Goal: Information Seeking & Learning: Understand process/instructions

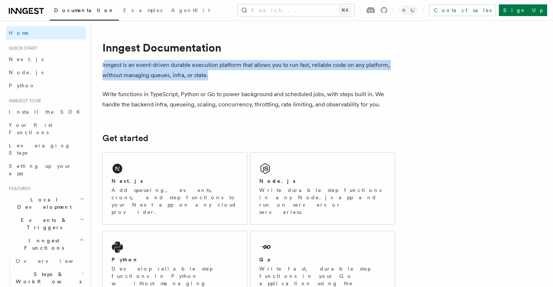
drag, startPoint x: 103, startPoint y: 62, endPoint x: 217, endPoint y: 79, distance: 115.0
click at [217, 79] on p "Inngest is an event-driven durable execution platform that allows you to run fa…" at bounding box center [248, 70] width 293 height 20
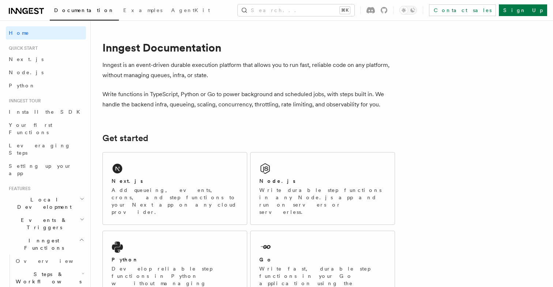
drag, startPoint x: 140, startPoint y: 75, endPoint x: 188, endPoint y: 75, distance: 47.2
click at [188, 75] on p "Inngest is an event-driven durable execution platform that allows you to run fa…" at bounding box center [248, 70] width 293 height 20
click at [204, 76] on p "Inngest is an event-driven durable execution platform that allows you to run fa…" at bounding box center [248, 70] width 293 height 20
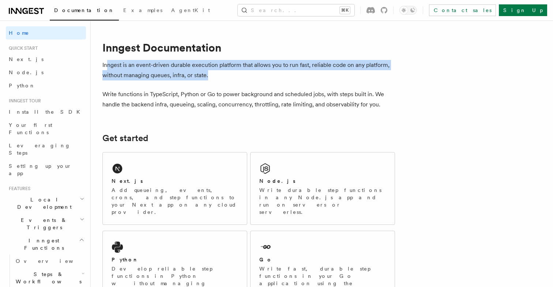
drag, startPoint x: 210, startPoint y: 76, endPoint x: 107, endPoint y: 64, distance: 103.9
click at [107, 64] on p "Inngest is an event-driven durable execution platform that allows you to run fa…" at bounding box center [248, 70] width 293 height 20
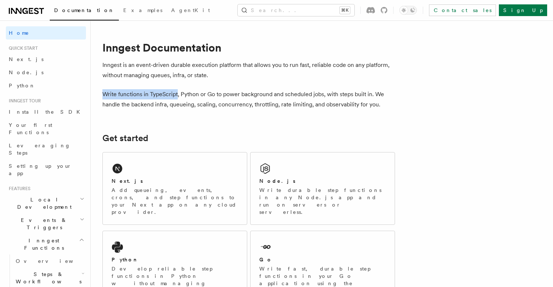
drag, startPoint x: 102, startPoint y: 97, endPoint x: 177, endPoint y: 98, distance: 74.6
click at [188, 97] on p "Write functions in TypeScript, Python or Go to power background and scheduled j…" at bounding box center [248, 99] width 293 height 20
click at [218, 97] on p "Write functions in TypeScript, Python or Go to power background and scheduled j…" at bounding box center [248, 99] width 293 height 20
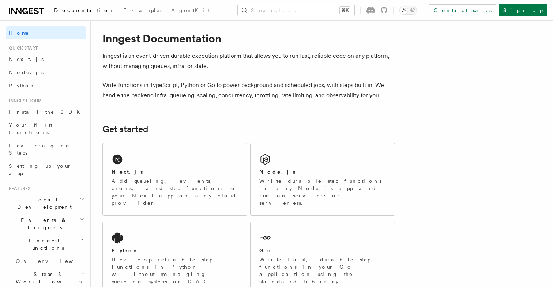
scroll to position [16, 0]
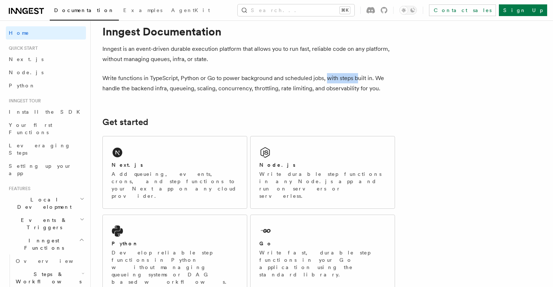
drag, startPoint x: 327, startPoint y: 79, endPoint x: 359, endPoint y: 79, distance: 32.2
click at [359, 79] on p "Write functions in TypeScript, Python or Go to power background and scheduled j…" at bounding box center [248, 83] width 293 height 20
drag, startPoint x: 375, startPoint y: 80, endPoint x: 186, endPoint y: 88, distance: 189.6
click at [186, 87] on p "Write functions in TypeScript, Python or Go to power background and scheduled j…" at bounding box center [248, 83] width 293 height 20
click at [246, 88] on p "Write functions in TypeScript, Python or Go to power background and scheduled j…" at bounding box center [248, 83] width 293 height 20
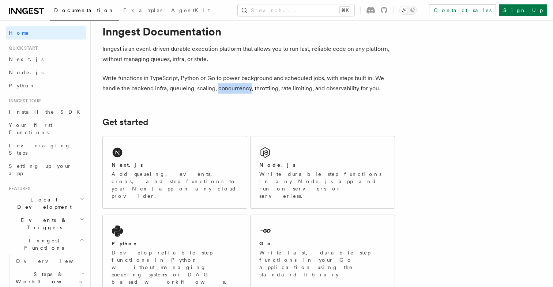
click at [246, 88] on p "Write functions in TypeScript, Python or Go to power background and scheduled j…" at bounding box center [248, 83] width 293 height 20
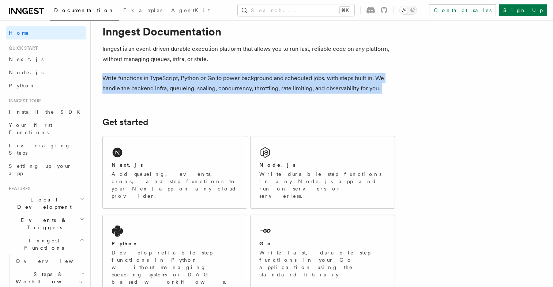
click at [246, 88] on p "Write functions in TypeScript, Python or Go to power background and scheduled j…" at bounding box center [248, 83] width 293 height 20
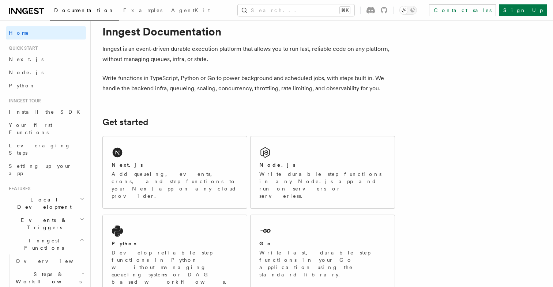
click at [266, 88] on p "Write functions in TypeScript, Python or Go to power background and scheduled j…" at bounding box center [248, 83] width 293 height 20
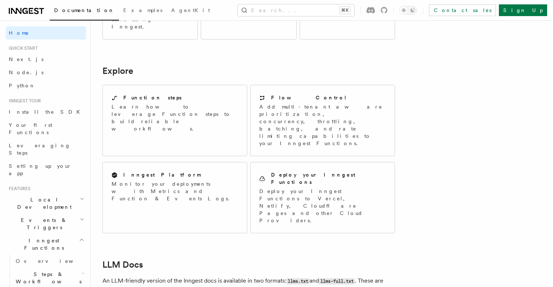
scroll to position [552, 0]
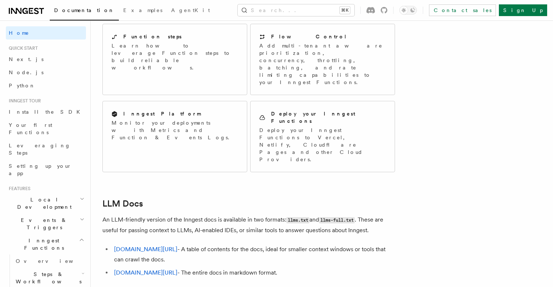
scroll to position [646, 0]
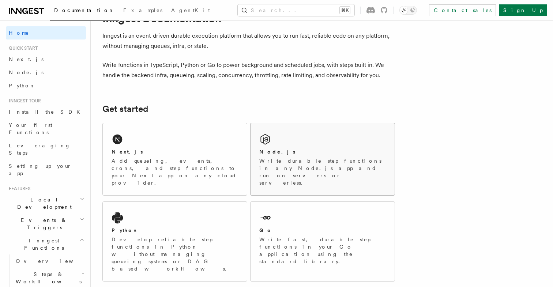
scroll to position [31, 0]
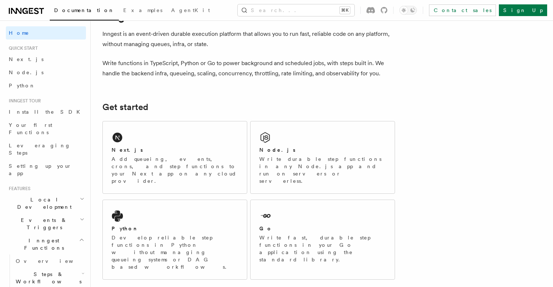
click at [182, 155] on div "Next.js Add queueing, events, crons, and step functions to your Next app on any…" at bounding box center [175, 165] width 127 height 38
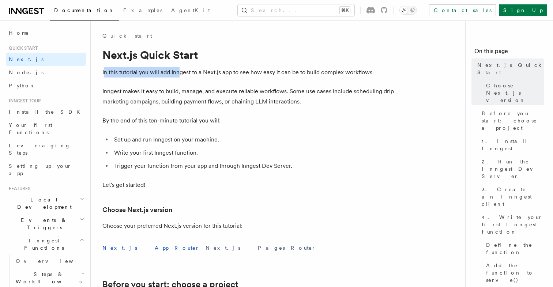
drag, startPoint x: 103, startPoint y: 73, endPoint x: 178, endPoint y: 73, distance: 75.3
click at [178, 73] on p "In this tutorial you will add Inngest to a Next.js app to see how easy it can b…" at bounding box center [248, 72] width 293 height 10
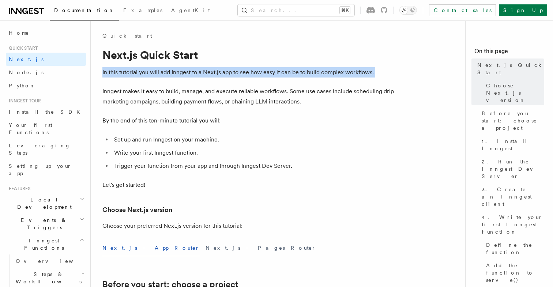
click at [178, 73] on p "In this tutorial you will add Inngest to a Next.js app to see how easy it can b…" at bounding box center [248, 72] width 293 height 10
click at [211, 73] on p "In this tutorial you will add Inngest to a Next.js app to see how easy it can b…" at bounding box center [248, 72] width 293 height 10
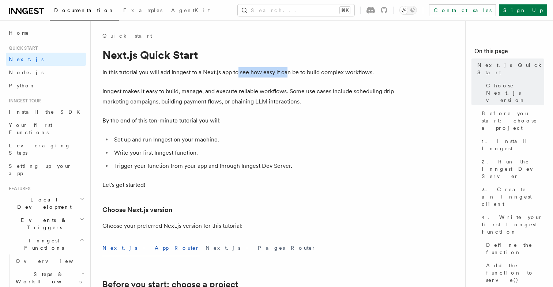
drag, startPoint x: 239, startPoint y: 72, endPoint x: 289, endPoint y: 71, distance: 49.7
click at [289, 72] on p "In this tutorial you will add Inngest to a Next.js app to see how easy it can b…" at bounding box center [248, 72] width 293 height 10
click at [307, 73] on p "In this tutorial you will add Inngest to a Next.js app to see how easy it can b…" at bounding box center [248, 72] width 293 height 10
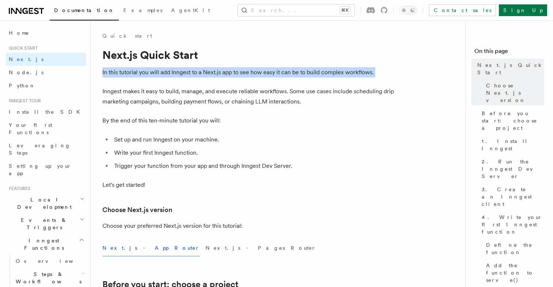
click at [307, 73] on p "In this tutorial you will add Inngest to a Next.js app to see how easy it can b…" at bounding box center [248, 72] width 293 height 10
click at [321, 73] on p "In this tutorial you will add Inngest to a Next.js app to see how easy it can b…" at bounding box center [248, 72] width 293 height 10
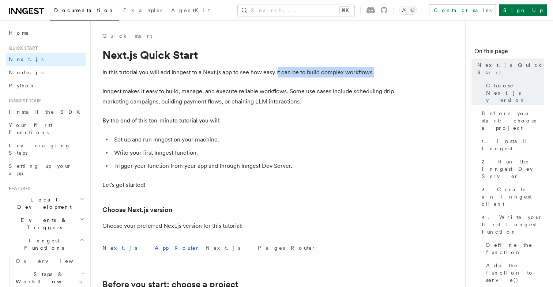
drag, startPoint x: 387, startPoint y: 70, endPoint x: 278, endPoint y: 75, distance: 108.3
click at [278, 75] on p "In this tutorial you will add Inngest to a Next.js app to see how easy it can b…" at bounding box center [248, 72] width 293 height 10
drag, startPoint x: 275, startPoint y: 73, endPoint x: 370, endPoint y: 69, distance: 94.5
click at [370, 69] on p "In this tutorial you will add Inngest to a Next.js app to see how easy it can b…" at bounding box center [248, 72] width 293 height 10
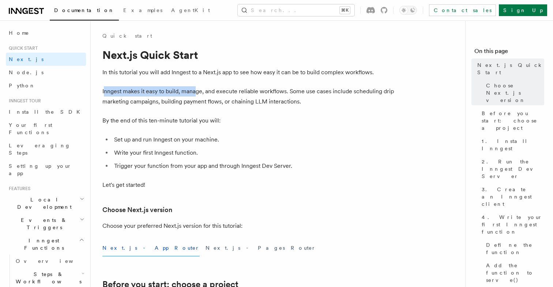
drag, startPoint x: 103, startPoint y: 91, endPoint x: 195, endPoint y: 88, distance: 92.2
click at [195, 88] on p "Inngest makes it easy to build, manage, and execute reliable workflows. Some us…" at bounding box center [248, 96] width 293 height 20
click at [223, 93] on p "Inngest makes it easy to build, manage, and execute reliable workflows. Some us…" at bounding box center [248, 96] width 293 height 20
click at [233, 92] on p "Inngest makes it easy to build, manage, and execute reliable workflows. Some us…" at bounding box center [248, 96] width 293 height 20
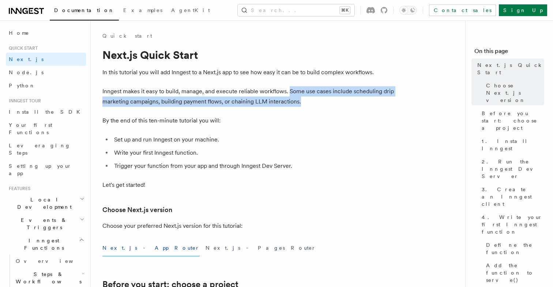
drag, startPoint x: 288, startPoint y: 91, endPoint x: 392, endPoint y: 103, distance: 104.8
click at [393, 103] on p "Inngest makes it easy to build, manage, and execute reliable workflows. Some us…" at bounding box center [248, 96] width 293 height 20
click at [392, 103] on p "Inngest makes it easy to build, manage, and execute reliable workflows. Some us…" at bounding box center [248, 96] width 293 height 20
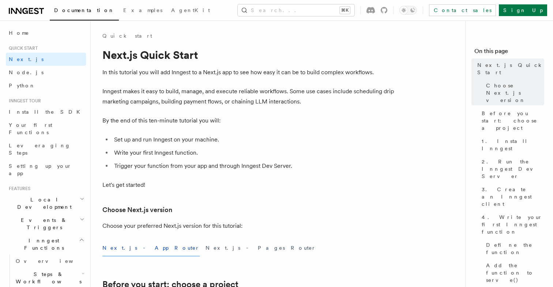
drag, startPoint x: 331, startPoint y: 104, endPoint x: 156, endPoint y: 111, distance: 175.3
click at [125, 106] on p "Inngest makes it easy to build, manage, and execute reliable workflows. Some us…" at bounding box center [248, 96] width 293 height 20
drag, startPoint x: 158, startPoint y: 102, endPoint x: 222, endPoint y: 102, distance: 64.0
click at [222, 102] on p "Inngest makes it easy to build, manage, and execute reliable workflows. Some us…" at bounding box center [248, 96] width 293 height 20
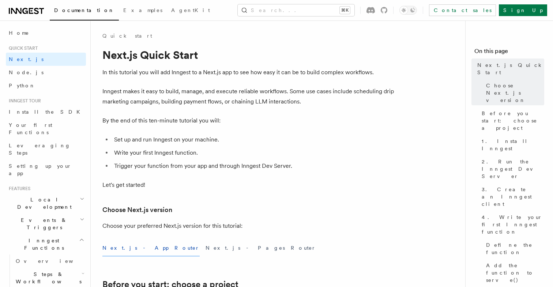
click at [228, 102] on p "Inngest makes it easy to build, manage, and execute reliable workflows. Some us…" at bounding box center [248, 96] width 293 height 20
drag, startPoint x: 224, startPoint y: 103, endPoint x: 317, endPoint y: 103, distance: 92.5
click at [317, 103] on p "Inngest makes it easy to build, manage, and execute reliable workflows. Some us…" at bounding box center [248, 96] width 293 height 20
drag, startPoint x: 317, startPoint y: 103, endPoint x: 197, endPoint y: 97, distance: 119.7
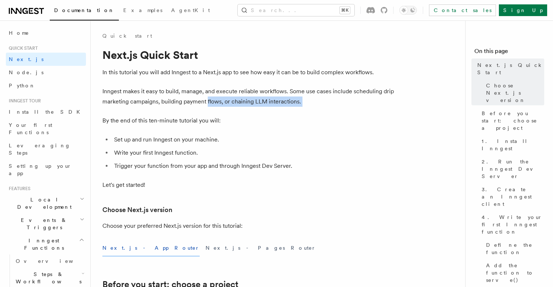
click at [205, 99] on p "Inngest makes it easy to build, manage, and execute reliable workflows. Some us…" at bounding box center [248, 96] width 293 height 20
click at [197, 97] on p "Inngest makes it easy to build, manage, and execute reliable workflows. Some us…" at bounding box center [248, 96] width 293 height 20
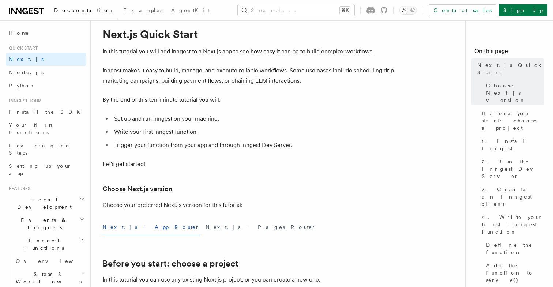
scroll to position [22, 0]
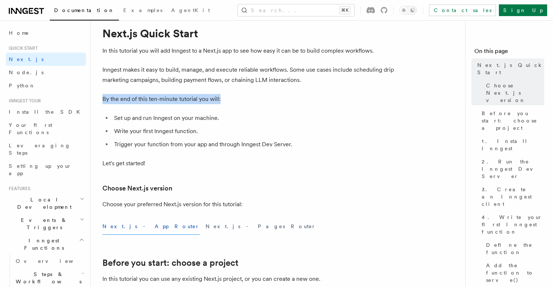
drag, startPoint x: 103, startPoint y: 97, endPoint x: 223, endPoint y: 96, distance: 119.6
click at [223, 96] on p "By the end of this ten-minute tutorial you will:" at bounding box center [248, 99] width 293 height 10
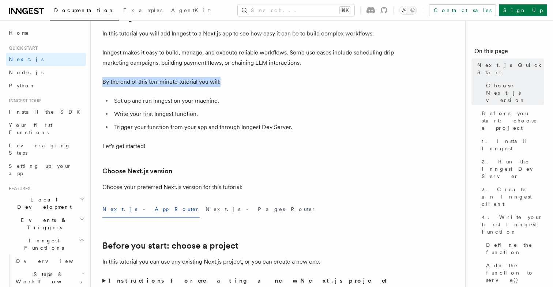
scroll to position [41, 0]
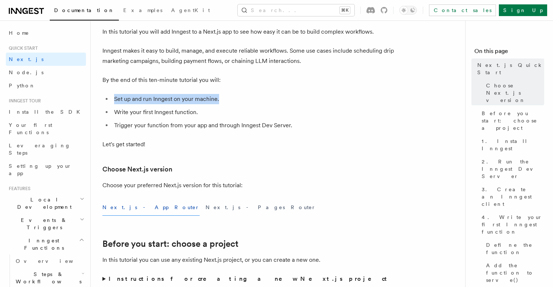
drag, startPoint x: 113, startPoint y: 102, endPoint x: 220, endPoint y: 95, distance: 106.7
click at [220, 95] on li "Set up and run Inngest on your machine." at bounding box center [253, 99] width 283 height 10
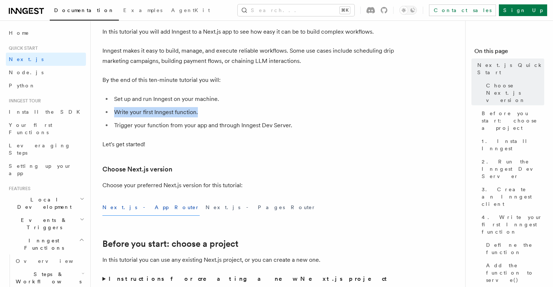
drag, startPoint x: 115, startPoint y: 112, endPoint x: 208, endPoint y: 116, distance: 93.7
click at [208, 116] on li "Write your first Inngest function." at bounding box center [253, 112] width 283 height 10
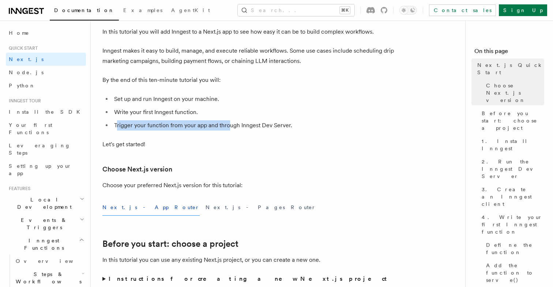
drag, startPoint x: 116, startPoint y: 124, endPoint x: 229, endPoint y: 125, distance: 113.0
click at [229, 125] on li "Trigger your function from your app and through Inngest Dev Server." at bounding box center [253, 125] width 283 height 10
click at [234, 127] on li "Trigger your function from your app and through Inngest Dev Server." at bounding box center [253, 125] width 283 height 10
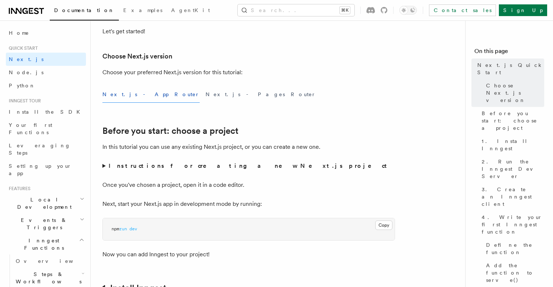
scroll to position [165, 0]
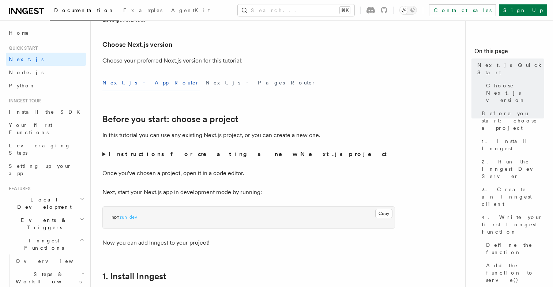
click at [105, 155] on summary "Instructions for creating a new Next.js project" at bounding box center [248, 154] width 293 height 10
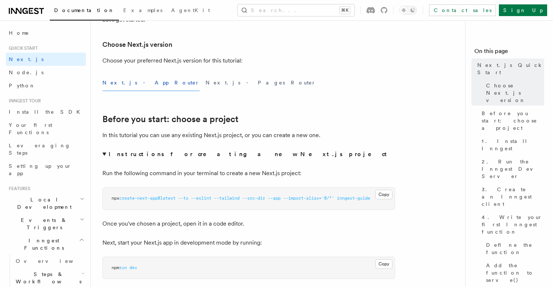
click at [105, 155] on summary "Instructions for creating a new Next.js project" at bounding box center [248, 154] width 293 height 10
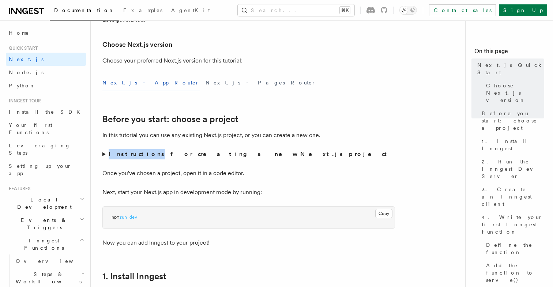
click at [105, 155] on summary "Instructions for creating a new Next.js project" at bounding box center [248, 154] width 293 height 10
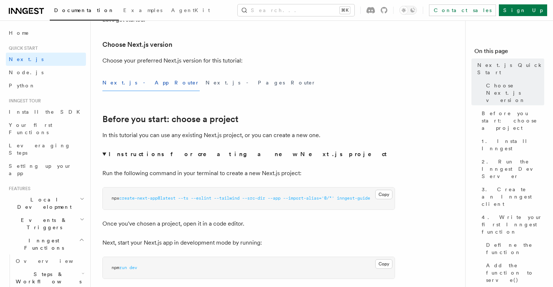
click at [151, 151] on strong "Instructions for creating a new Next.js project" at bounding box center [249, 154] width 281 height 7
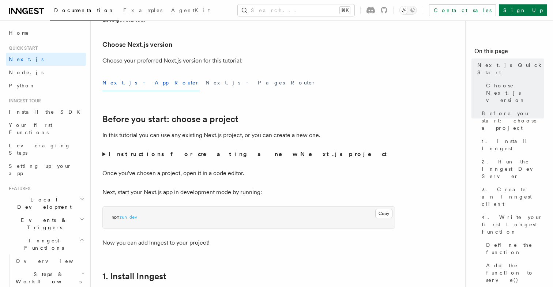
click at [193, 157] on strong "Instructions for creating a new Next.js project" at bounding box center [249, 154] width 281 height 7
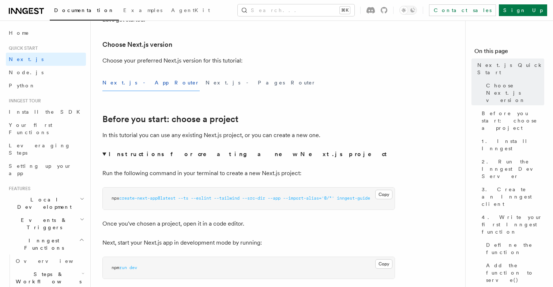
click at [280, 197] on span "--app" at bounding box center [274, 198] width 13 height 5
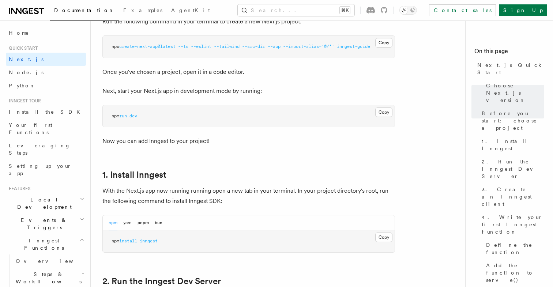
scroll to position [319, 0]
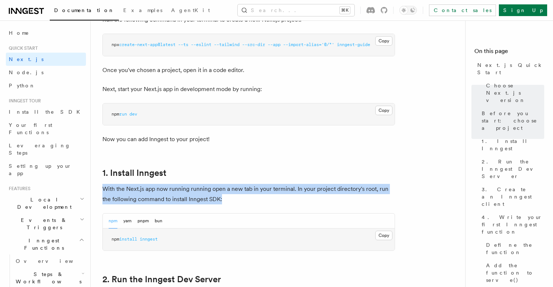
drag, startPoint x: 102, startPoint y: 189, endPoint x: 268, endPoint y: 197, distance: 165.8
click at [268, 197] on p "With the Next.js app now running running open a new tab in your terminal. In yo…" at bounding box center [248, 194] width 293 height 20
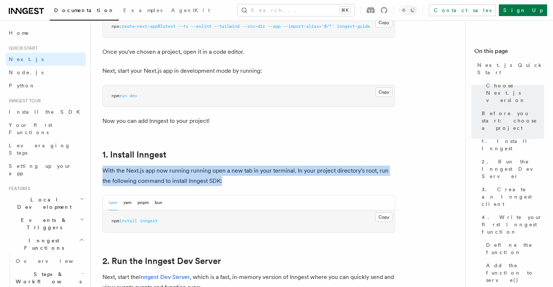
scroll to position [338, 0]
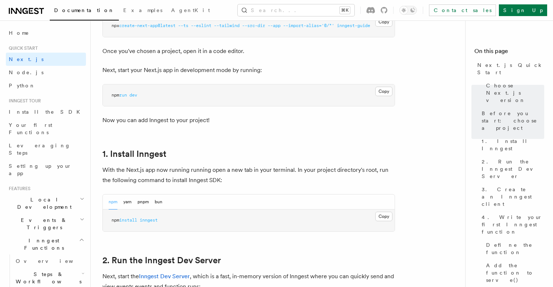
click at [177, 175] on p "With the Next.js app now running running open a new tab in your terminal. In yo…" at bounding box center [248, 175] width 293 height 20
click at [174, 170] on p "With the Next.js app now running running open a new tab in your terminal. In yo…" at bounding box center [248, 175] width 293 height 20
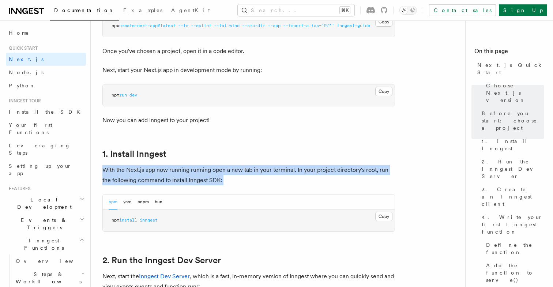
click at [174, 170] on p "With the Next.js app now running running open a new tab in your terminal. In yo…" at bounding box center [248, 175] width 293 height 20
click at [143, 170] on p "With the Next.js app now running running open a new tab in your terminal. In yo…" at bounding box center [248, 175] width 293 height 20
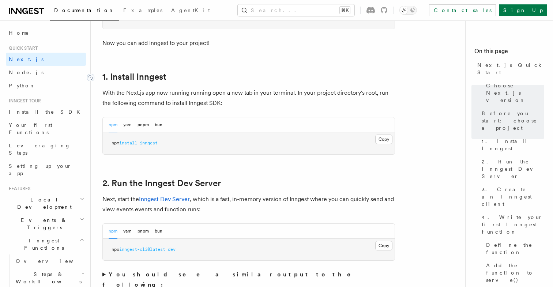
scroll to position [449, 0]
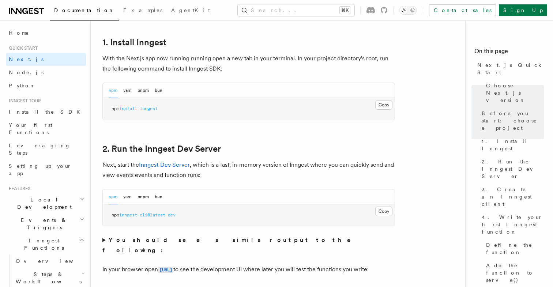
click at [244, 160] on p "Next, start the Inngest Dev Server , which is a fast, in-memory version of Inng…" at bounding box center [248, 170] width 293 height 20
click at [244, 166] on p "Next, start the Inngest Dev Server , which is a fast, in-memory version of Inng…" at bounding box center [248, 170] width 293 height 20
drag, startPoint x: 229, startPoint y: 152, endPoint x: 113, endPoint y: 151, distance: 116.6
click at [112, 151] on h2 "2. Run the Inngest Dev Server" at bounding box center [248, 149] width 293 height 10
click at [110, 167] on p "Next, start the Inngest Dev Server , which is a fast, in-memory version of Inng…" at bounding box center [248, 170] width 293 height 20
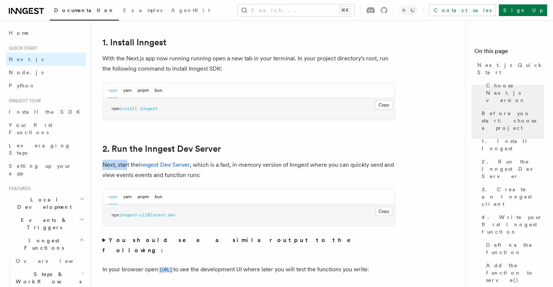
drag, startPoint x: 104, startPoint y: 166, endPoint x: 127, endPoint y: 166, distance: 23.4
click at [127, 166] on p "Next, start the Inngest Dev Server , which is a fast, in-memory version of Inng…" at bounding box center [248, 170] width 293 height 20
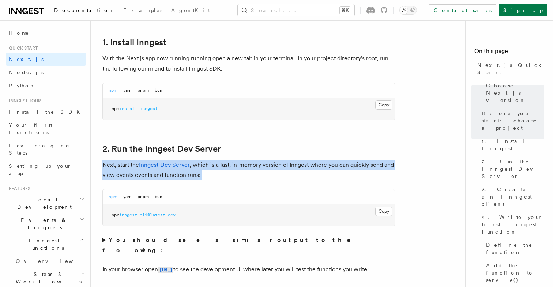
click at [127, 166] on p "Next, start the Inngest Dev Server , which is a fast, in-memory version of Inng…" at bounding box center [248, 170] width 293 height 20
click at [136, 168] on p "Next, start the Inngest Dev Server , which is a fast, in-memory version of Inng…" at bounding box center [248, 170] width 293 height 20
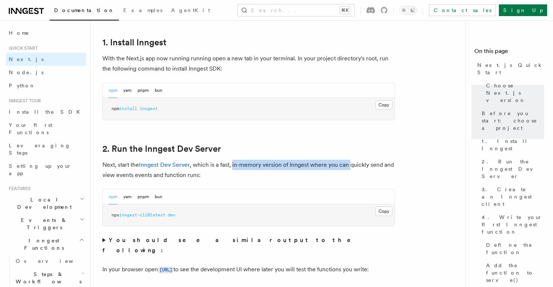
drag, startPoint x: 233, startPoint y: 166, endPoint x: 349, endPoint y: 163, distance: 116.3
click at [349, 163] on p "Next, start the Inngest Dev Server , which is a fast, in-memory version of Inng…" at bounding box center [248, 170] width 293 height 20
click at [173, 177] on p "Next, start the Inngest Dev Server , which is a fast, in-memory version of Inng…" at bounding box center [248, 170] width 293 height 20
click at [200, 177] on p "Next, start the Inngest Dev Server , which is a fast, in-memory version of Inng…" at bounding box center [248, 170] width 293 height 20
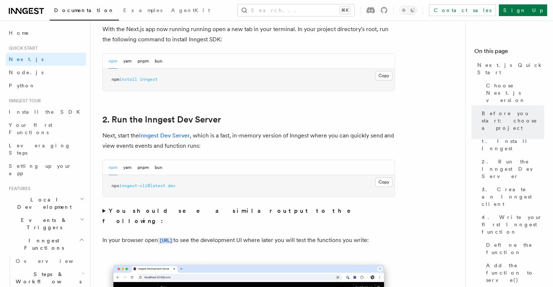
scroll to position [483, 0]
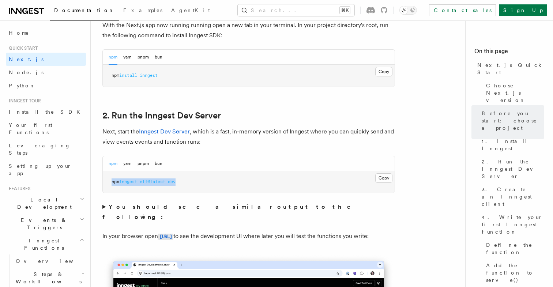
drag, startPoint x: 191, startPoint y: 182, endPoint x: 109, endPoint y: 182, distance: 82.6
click at [109, 182] on pre "npx inngest-cli@latest dev" at bounding box center [249, 182] width 292 height 22
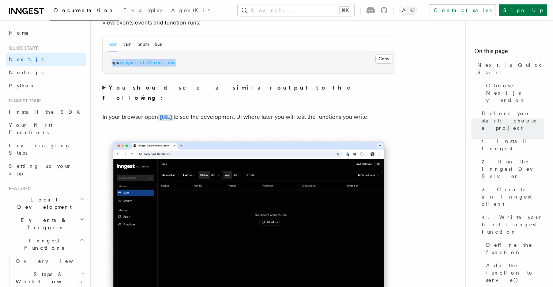
scroll to position [608, 0]
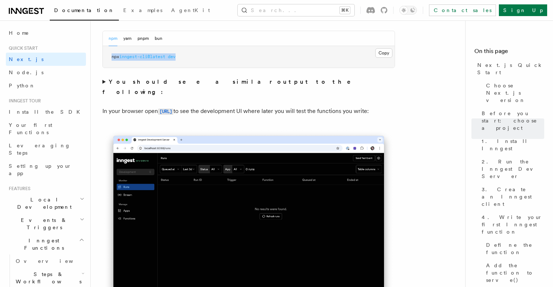
drag, startPoint x: 219, startPoint y: 101, endPoint x: 380, endPoint y: 108, distance: 161.4
click at [380, 108] on p "In your browser open http://localhost:8288 to see the development UI where late…" at bounding box center [248, 111] width 293 height 11
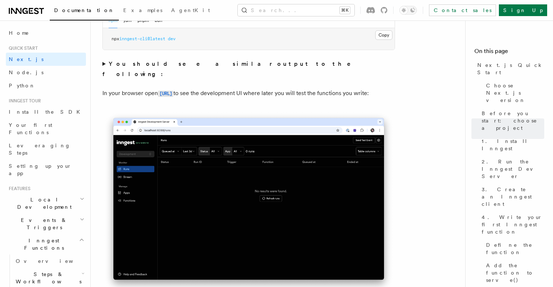
scroll to position [628, 0]
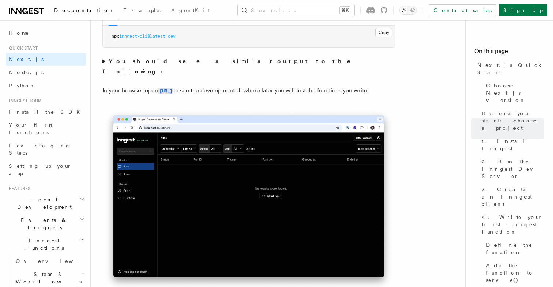
click at [320, 86] on p "In your browser open http://localhost:8288 to see the development UI where late…" at bounding box center [248, 91] width 293 height 11
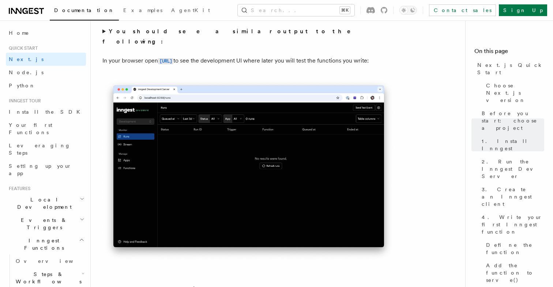
click at [339, 63] on p "In your browser open http://localhost:8288 to see the development UI where late…" at bounding box center [248, 61] width 293 height 11
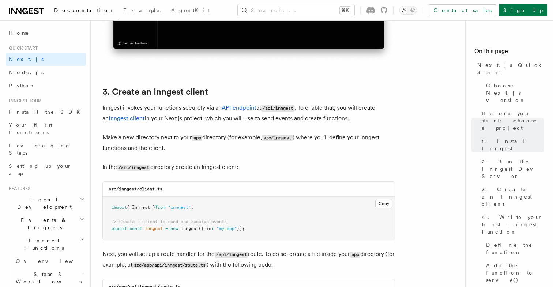
scroll to position [860, 0]
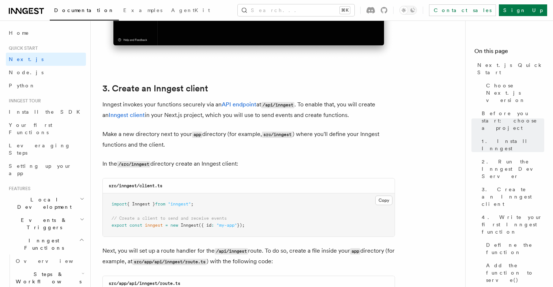
click at [157, 101] on p "Inngest invokes your functions securely via an API endpoint at /api/inngest . T…" at bounding box center [248, 109] width 293 height 21
drag, startPoint x: 101, startPoint y: 105, endPoint x: 201, endPoint y: 106, distance: 100.2
click at [209, 106] on p "Inngest invokes your functions securely via an API endpoint at /api/inngest . T…" at bounding box center [248, 109] width 293 height 21
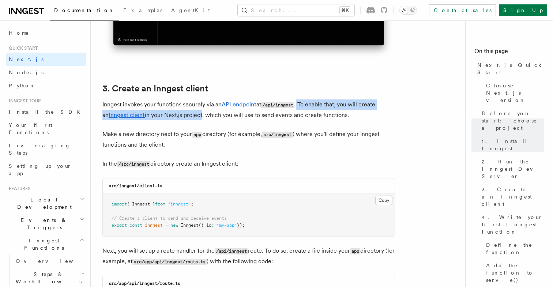
drag, startPoint x: 299, startPoint y: 103, endPoint x: 194, endPoint y: 113, distance: 105.0
click at [194, 113] on p "Inngest invokes your functions securely via an API endpoint at /api/inngest . T…" at bounding box center [248, 109] width 293 height 21
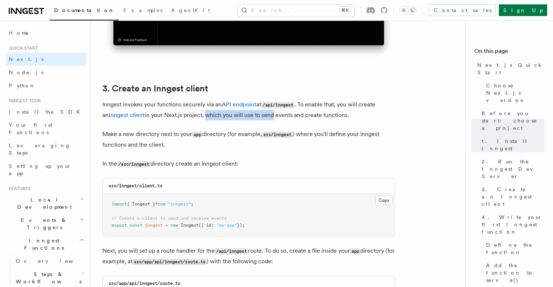
drag, startPoint x: 198, startPoint y: 115, endPoint x: 262, endPoint y: 114, distance: 64.0
click at [262, 114] on p "Inngest invokes your functions securely via an API endpoint at /api/inngest . T…" at bounding box center [248, 109] width 293 height 21
click at [264, 114] on p "Inngest invokes your functions securely via an API endpoint at /api/inngest . T…" at bounding box center [248, 109] width 293 height 21
click at [278, 115] on p "Inngest invokes your functions securely via an API endpoint at /api/inngest . T…" at bounding box center [248, 109] width 293 height 21
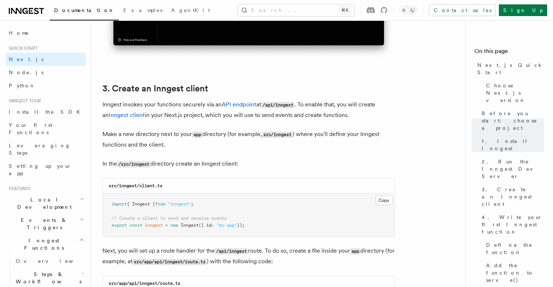
click at [317, 116] on p "Inngest invokes your functions securely via an API endpoint at /api/inngest . T…" at bounding box center [248, 109] width 293 height 21
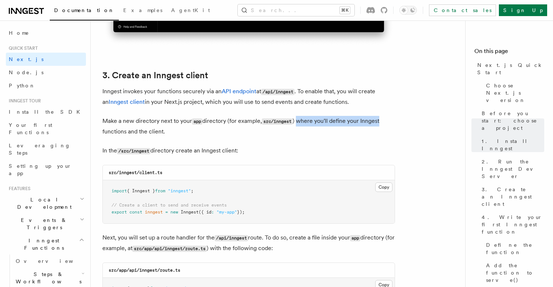
drag, startPoint x: 299, startPoint y: 123, endPoint x: 390, endPoint y: 125, distance: 91.4
click at [390, 125] on p "Make a new directory next to your app directory (for example, src/inngest ) whe…" at bounding box center [248, 126] width 293 height 21
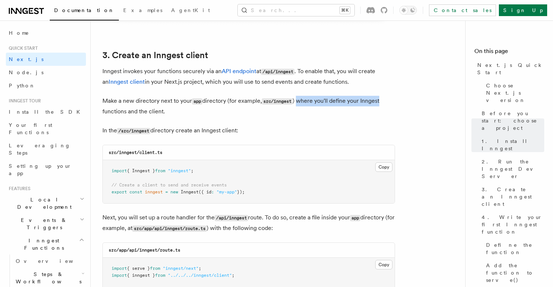
scroll to position [897, 0]
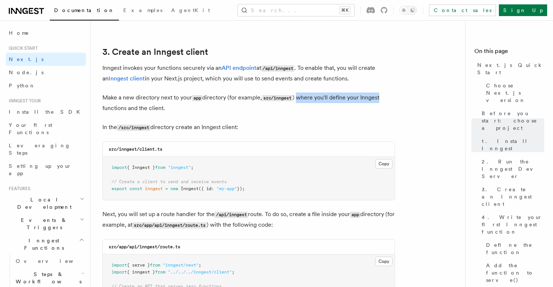
drag, startPoint x: 103, startPoint y: 127, endPoint x: 251, endPoint y: 124, distance: 148.5
click at [251, 124] on p "In the /src/inngest directory create an Inngest client:" at bounding box center [248, 127] width 293 height 11
drag, startPoint x: 251, startPoint y: 124, endPoint x: 162, endPoint y: 126, distance: 89.6
click at [162, 126] on p "In the /src/inngest directory create an Inngest client:" at bounding box center [248, 127] width 293 height 11
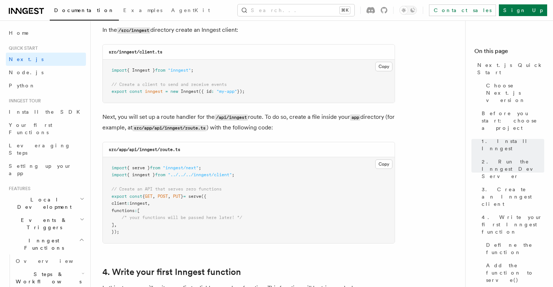
scroll to position [995, 0]
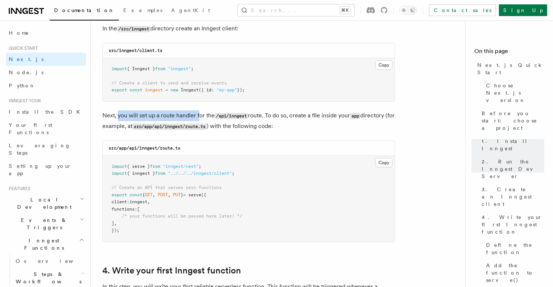
drag, startPoint x: 117, startPoint y: 116, endPoint x: 199, endPoint y: 116, distance: 81.9
click at [199, 116] on p "Next, you will set up a route handler for the /api/inngest route. To do so, cre…" at bounding box center [248, 120] width 293 height 21
click at [203, 116] on p "Next, you will set up a route handler for the /api/inngest route. To do so, cre…" at bounding box center [248, 120] width 293 height 21
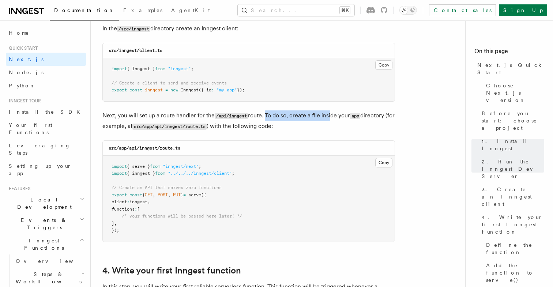
drag, startPoint x: 266, startPoint y: 115, endPoint x: 330, endPoint y: 114, distance: 64.0
click at [330, 114] on p "Next, you will set up a route handler for the /api/inngest route. To do so, cre…" at bounding box center [248, 120] width 293 height 21
click at [238, 122] on p "Next, you will set up a route handler for the /api/inngest route. To do so, cre…" at bounding box center [248, 120] width 293 height 21
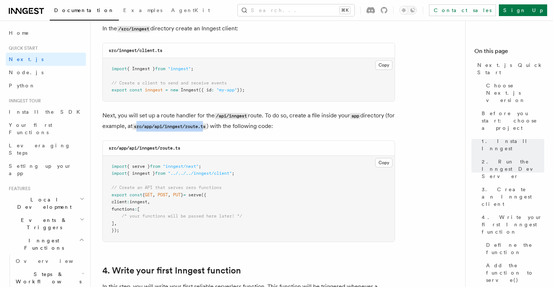
drag, startPoint x: 147, startPoint y: 128, endPoint x: 216, endPoint y: 125, distance: 69.2
click at [207, 125] on code "src/app/api/inngest/route.ts" at bounding box center [169, 127] width 74 height 6
click at [155, 114] on p "Next, you will set up a route handler for the /api/inngest route. To do so, cre…" at bounding box center [248, 120] width 293 height 21
drag, startPoint x: 267, startPoint y: 116, endPoint x: 333, endPoint y: 117, distance: 66.2
click at [333, 117] on p "Next, you will set up a route handler for the /api/inngest route. To do so, cre…" at bounding box center [248, 120] width 293 height 21
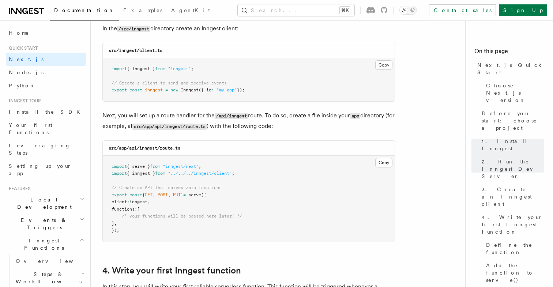
click at [304, 128] on p "Next, you will set up a route handler for the /api/inngest route. To do so, cre…" at bounding box center [248, 120] width 293 height 21
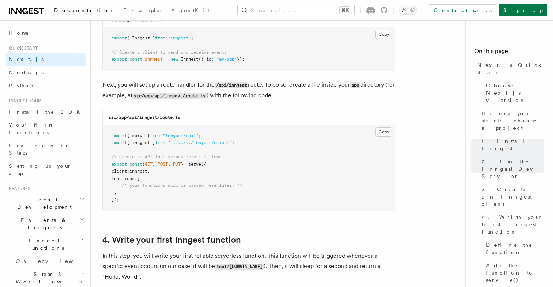
scroll to position [1031, 0]
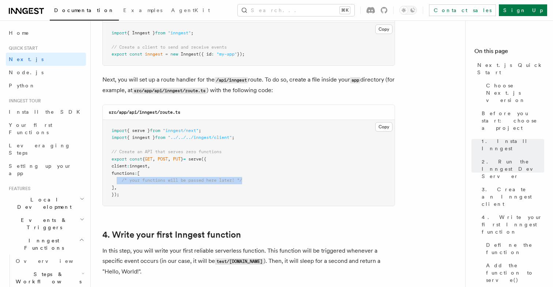
drag, startPoint x: 117, startPoint y: 179, endPoint x: 263, endPoint y: 183, distance: 146.3
click at [263, 184] on pre "import { serve } from "inngest/next" ; import { inngest } from "../../../innges…" at bounding box center [249, 163] width 292 height 86
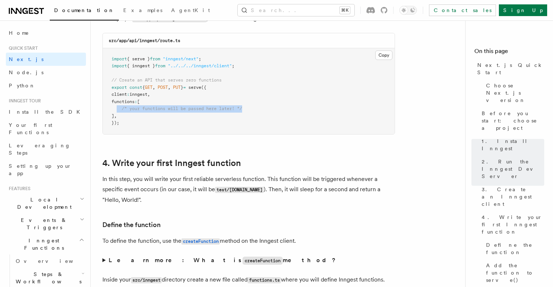
scroll to position [1122, 0]
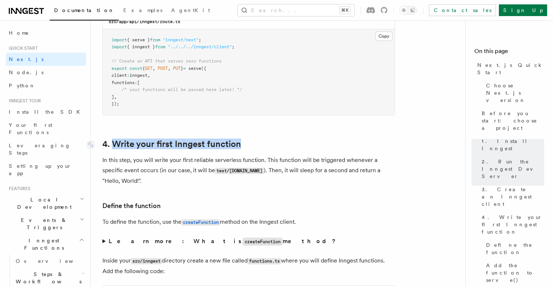
drag, startPoint x: 260, startPoint y: 148, endPoint x: 114, endPoint y: 146, distance: 146.6
click at [114, 146] on h2 "4. Write your first Inngest function" at bounding box center [248, 144] width 293 height 10
click at [125, 163] on p "In this step, you will write your first reliable serverless function. This func…" at bounding box center [248, 170] width 293 height 31
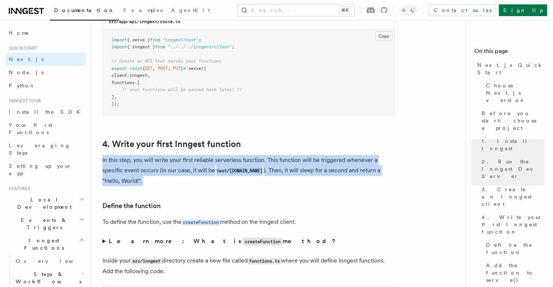
click at [125, 163] on p "In this step, you will write your first reliable serverless function. This func…" at bounding box center [248, 170] width 293 height 31
click at [132, 167] on p "In this step, you will write your first reliable serverless function. This func…" at bounding box center [248, 170] width 293 height 31
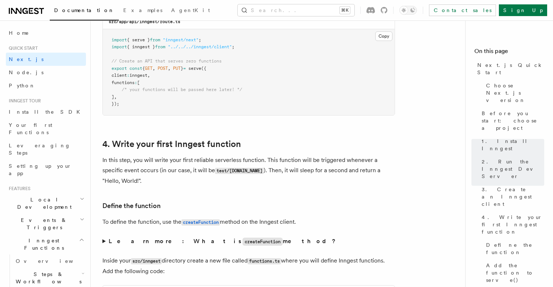
click at [144, 176] on p "In this step, you will write your first reliable serverless function. This func…" at bounding box center [248, 170] width 293 height 31
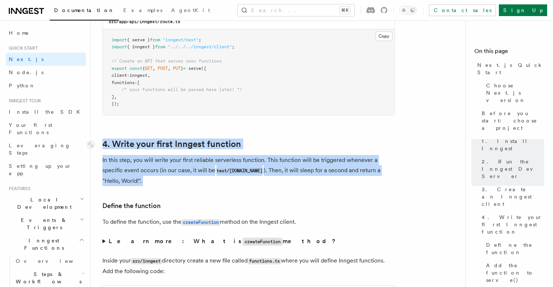
drag, startPoint x: 127, startPoint y: 191, endPoint x: 100, endPoint y: 143, distance: 54.8
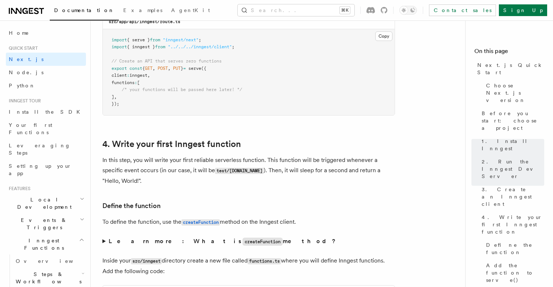
click at [154, 181] on p "In this step, you will write your first reliable serverless function. This func…" at bounding box center [248, 170] width 293 height 31
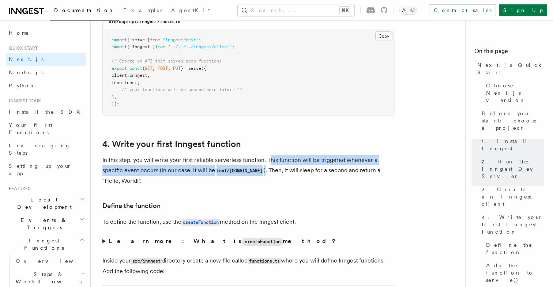
drag, startPoint x: 268, startPoint y: 162, endPoint x: 260, endPoint y: 171, distance: 11.7
click at [260, 171] on p "In this step, you will write your first reliable serverless function. This func…" at bounding box center [248, 170] width 293 height 31
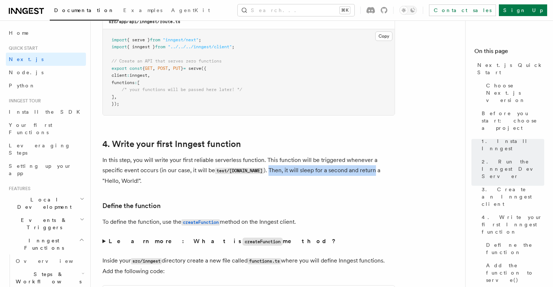
drag, startPoint x: 265, startPoint y: 172, endPoint x: 369, endPoint y: 173, distance: 103.9
click at [369, 173] on p "In this step, you will write your first reliable serverless function. This func…" at bounding box center [248, 170] width 293 height 31
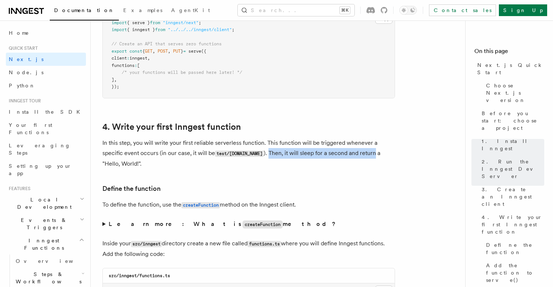
scroll to position [1139, 0]
click at [380, 157] on p "In this step, you will write your first reliable serverless function. This func…" at bounding box center [248, 152] width 293 height 31
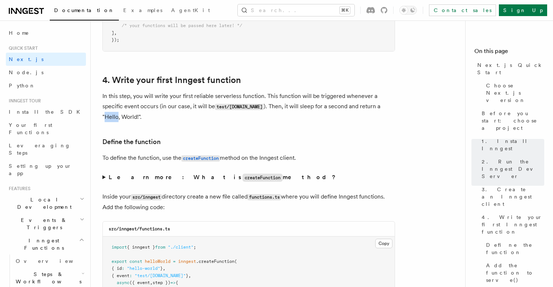
scroll to position [1190, 0]
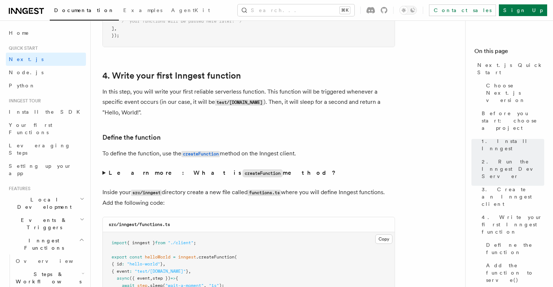
click at [171, 156] on p "To define the function, use the createFunction method on the Inngest client." at bounding box center [248, 153] width 293 height 11
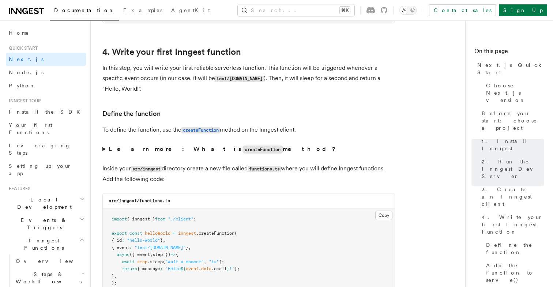
scroll to position [1220, 0]
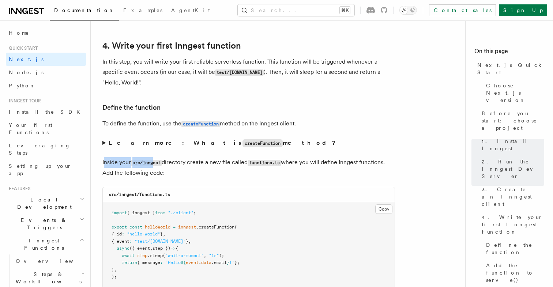
drag, startPoint x: 103, startPoint y: 163, endPoint x: 156, endPoint y: 163, distance: 52.3
click at [156, 163] on p "Inside your src/inngest directory create a new file called functions.ts where y…" at bounding box center [248, 167] width 293 height 21
click at [192, 162] on p "Inside your src/inngest directory create a new file called functions.ts where y…" at bounding box center [248, 167] width 293 height 21
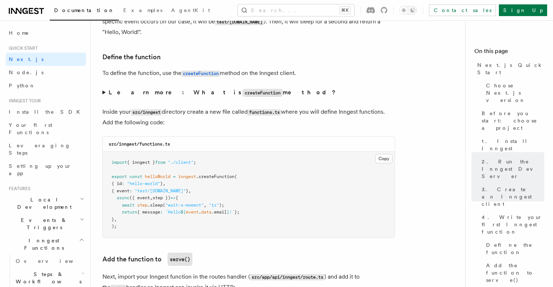
scroll to position [1273, 0]
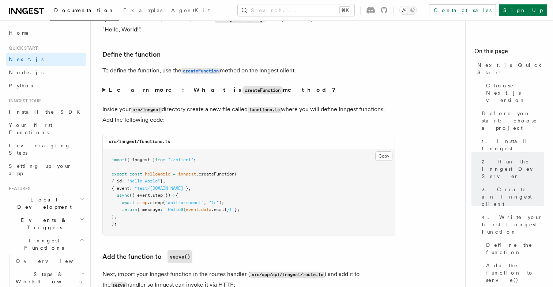
drag, startPoint x: 103, startPoint y: 119, endPoint x: 187, endPoint y: 119, distance: 83.7
click at [187, 119] on p "Inside your src/inngest directory create a new file called functions.ts where y…" at bounding box center [248, 114] width 293 height 21
drag, startPoint x: 142, startPoint y: 203, endPoint x: 229, endPoint y: 203, distance: 86.7
click at [229, 203] on pre "import { inngest } from "./client" ; export const helloWorld = inngest .createF…" at bounding box center [249, 192] width 292 height 86
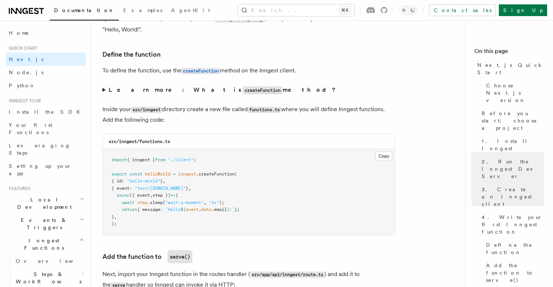
click at [216, 207] on pre "import { inngest } from "./client" ; export const helloWorld = inngest .createF…" at bounding box center [249, 192] width 292 height 86
click at [228, 206] on pre "import { inngest } from "./client" ; export const helloWorld = inngest .createF…" at bounding box center [249, 192] width 292 height 86
drag, startPoint x: 242, startPoint y: 206, endPoint x: 122, endPoint y: 202, distance: 119.6
click at [122, 202] on pre "import { inngest } from "./client" ; export const helloWorld = inngest .createF…" at bounding box center [249, 192] width 292 height 86
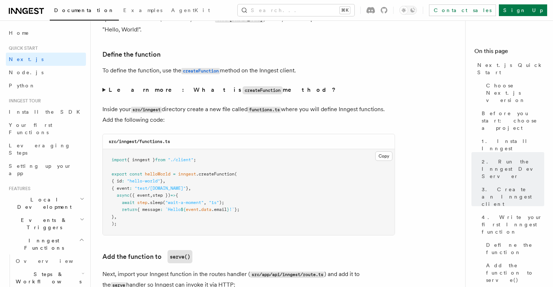
click at [136, 211] on span "return" at bounding box center [129, 209] width 15 height 5
drag, startPoint x: 121, startPoint y: 211, endPoint x: 298, endPoint y: 212, distance: 176.3
click at [298, 212] on pre "import { inngest } from "./client" ; export const helloWorld = inngest .createF…" at bounding box center [249, 192] width 292 height 86
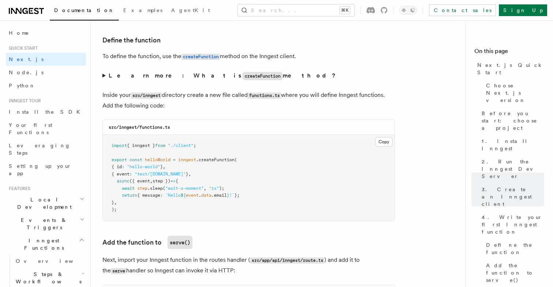
click at [220, 160] on span ".createFunction" at bounding box center [215, 159] width 38 height 5
click at [181, 170] on pre "import { inngest } from "./client" ; export const helloWorld = inngest .createF…" at bounding box center [249, 178] width 292 height 86
click at [160, 169] on span ""hello-world"" at bounding box center [143, 166] width 33 height 5
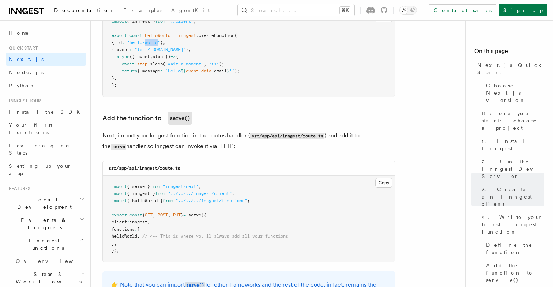
scroll to position [1417, 0]
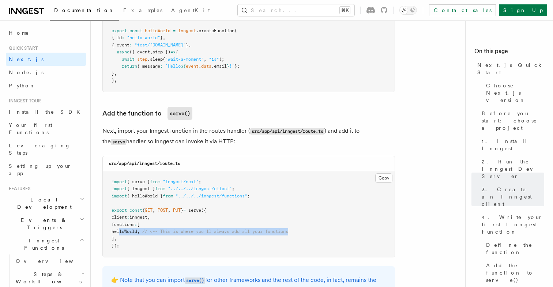
drag, startPoint x: 121, startPoint y: 232, endPoint x: 331, endPoint y: 232, distance: 209.2
click at [332, 232] on pre "import { serve } from "inngest/next" ; import { inngest } from "../../../innges…" at bounding box center [249, 214] width 292 height 86
drag, startPoint x: 117, startPoint y: 132, endPoint x: 207, endPoint y: 132, distance: 90.3
click at [207, 132] on p "Next, import your Inngest function in the routes handler ( src/app/api/inngest/…" at bounding box center [248, 136] width 293 height 21
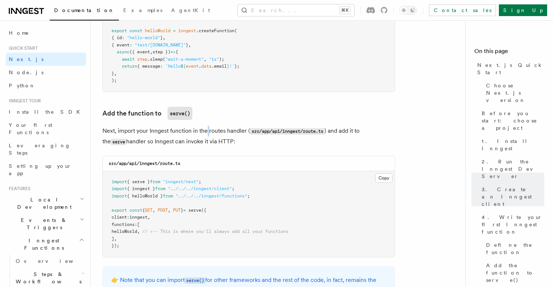
click at [207, 132] on p "Next, import your Inngest function in the routes handler ( src/app/api/inngest/…" at bounding box center [248, 136] width 293 height 21
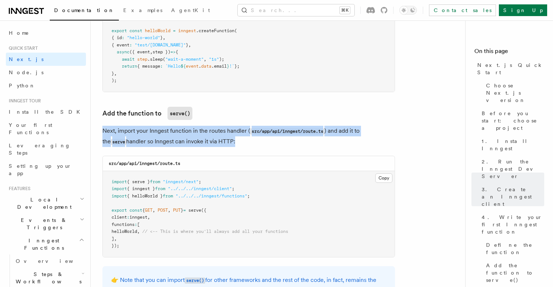
click at [207, 132] on p "Next, import your Inngest function in the routes handler ( src/app/api/inngest/…" at bounding box center [248, 136] width 293 height 21
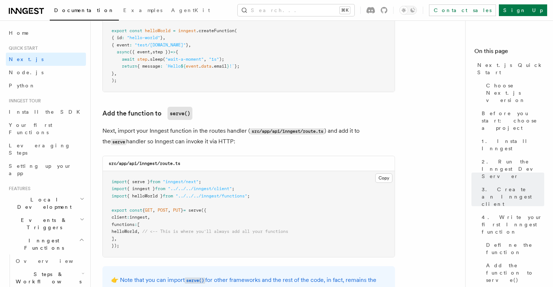
click at [223, 132] on p "Next, import your Inngest function in the routes handler ( src/app/api/inngest/…" at bounding box center [248, 136] width 293 height 21
drag, startPoint x: 221, startPoint y: 142, endPoint x: 106, endPoint y: 133, distance: 115.5
click at [106, 133] on p "Next, import your Inngest function in the routes handler ( src/app/api/inngest/…" at bounding box center [248, 136] width 293 height 21
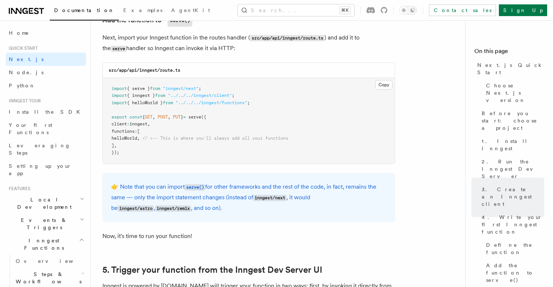
scroll to position [1520, 0]
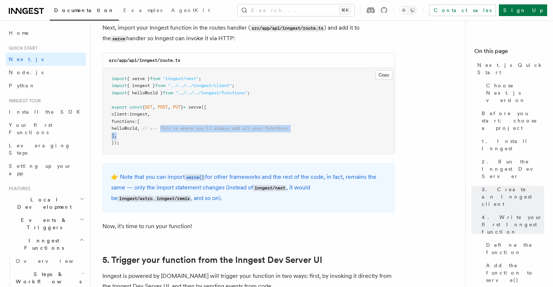
drag, startPoint x: 171, startPoint y: 130, endPoint x: 315, endPoint y: 136, distance: 143.4
click at [316, 136] on pre "import { serve } from "inngest/next" ; import { inngest } from "../../../innges…" at bounding box center [249, 111] width 292 height 86
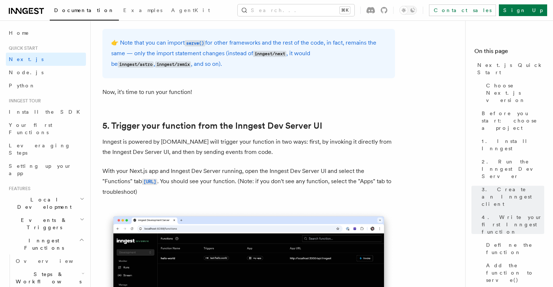
scroll to position [1662, 0]
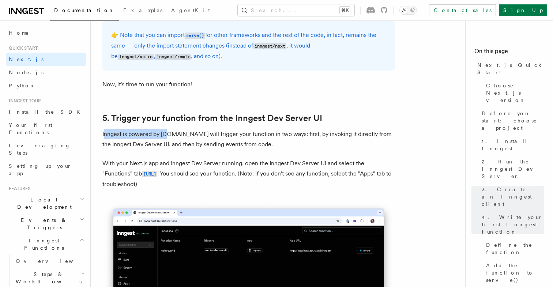
drag, startPoint x: 105, startPoint y: 139, endPoint x: 168, endPoint y: 140, distance: 62.9
click at [168, 140] on p "Inngest is powered by [DOMAIN_NAME] will trigger your function in two ways: fir…" at bounding box center [248, 139] width 293 height 20
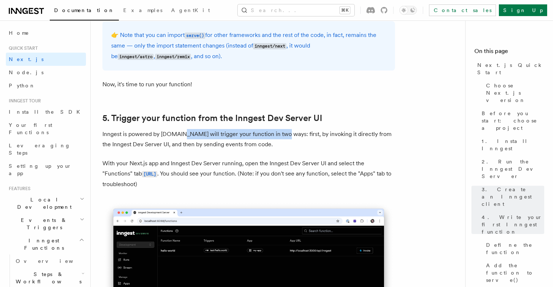
drag, startPoint x: 179, startPoint y: 135, endPoint x: 278, endPoint y: 137, distance: 98.7
click at [278, 137] on p "Inngest is powered by [DOMAIN_NAME] will trigger your function in two ways: fir…" at bounding box center [248, 139] width 293 height 20
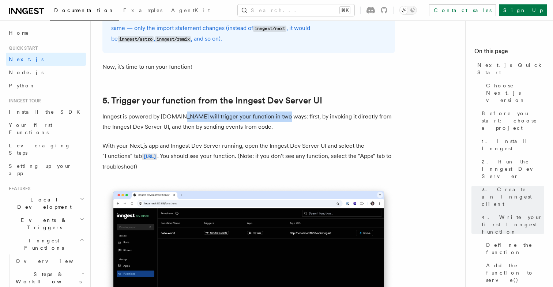
scroll to position [1680, 0]
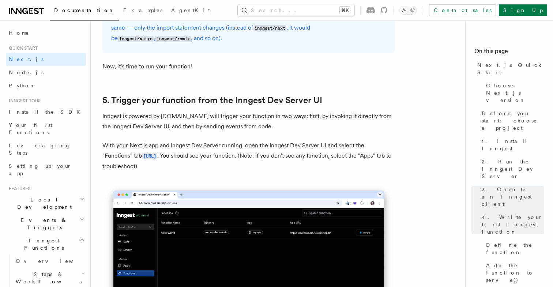
click at [238, 129] on p "Inngest is powered by [DOMAIN_NAME] will trigger your function in two ways: fir…" at bounding box center [248, 121] width 293 height 20
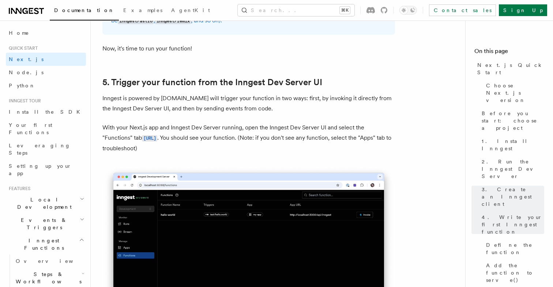
scroll to position [1698, 0]
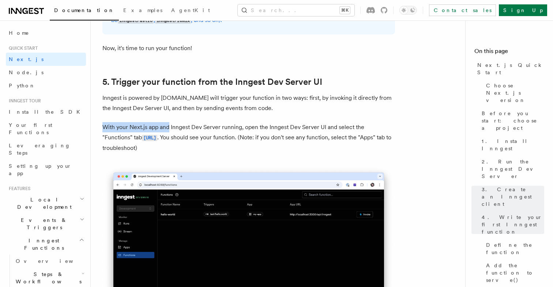
drag, startPoint x: 105, startPoint y: 127, endPoint x: 169, endPoint y: 125, distance: 64.4
click at [169, 125] on p "With your Next.js app and Inngest Dev Server running, open the Inngest Dev Serv…" at bounding box center [248, 137] width 293 height 31
click at [178, 130] on p "With your Next.js app and Inngest Dev Server running, open the Inngest Dev Serv…" at bounding box center [248, 137] width 293 height 31
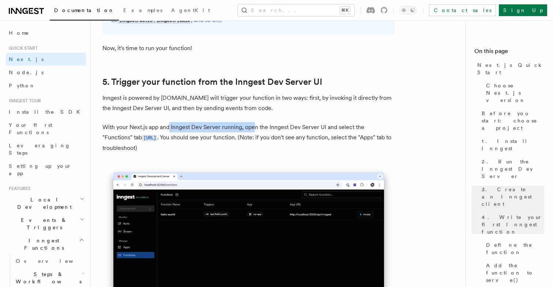
drag, startPoint x: 170, startPoint y: 130, endPoint x: 251, endPoint y: 130, distance: 81.5
click at [252, 130] on p "With your Next.js app and Inngest Dev Server running, open the Inngest Dev Serv…" at bounding box center [248, 137] width 293 height 31
click at [273, 130] on p "With your Next.js app and Inngest Dev Server running, open the Inngest Dev Serv…" at bounding box center [248, 137] width 293 height 31
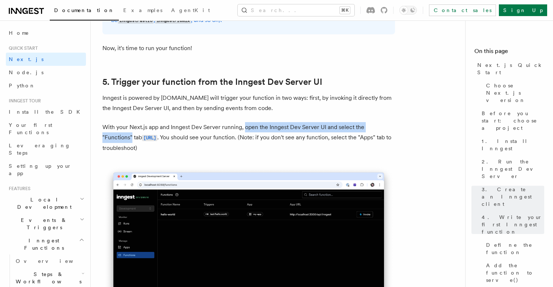
drag, startPoint x: 245, startPoint y: 130, endPoint x: 396, endPoint y: 128, distance: 151.4
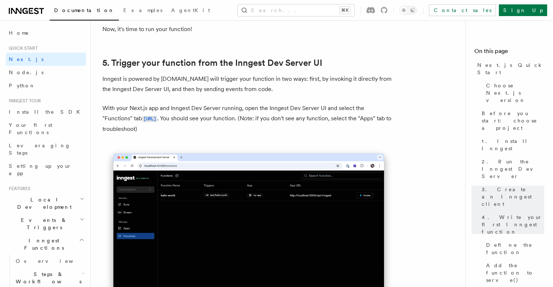
scroll to position [1719, 0]
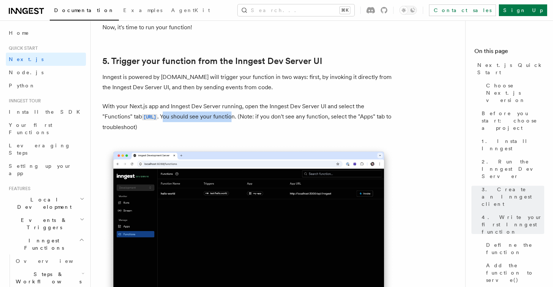
drag, startPoint x: 201, startPoint y: 117, endPoint x: 270, endPoint y: 117, distance: 69.5
click at [270, 117] on p "With your Next.js app and Inngest Dev Server running, open the Inngest Dev Serv…" at bounding box center [248, 116] width 293 height 31
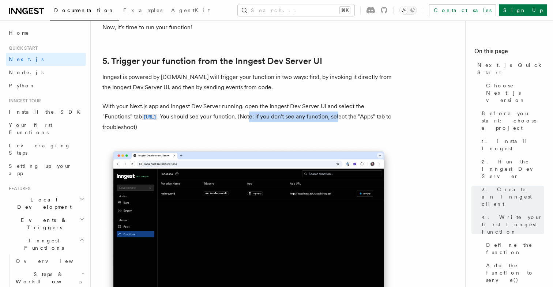
drag, startPoint x: 289, startPoint y: 117, endPoint x: 376, endPoint y: 118, distance: 87.0
click at [376, 118] on p "With your Next.js app and Inngest Dev Server running, open the Inngest Dev Serv…" at bounding box center [248, 116] width 293 height 31
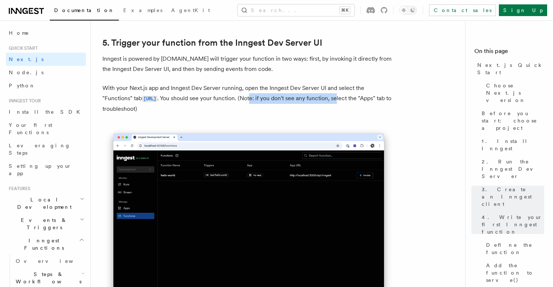
scroll to position [1738, 0]
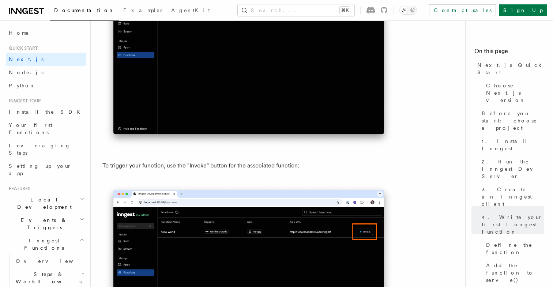
scroll to position [1908, 0]
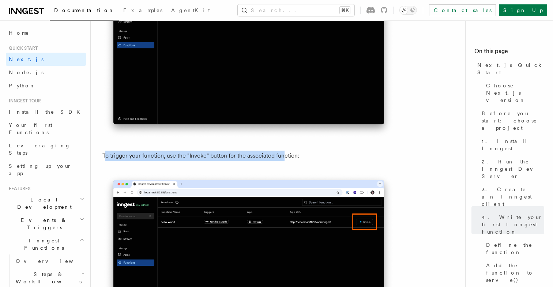
drag, startPoint x: 106, startPoint y: 159, endPoint x: 281, endPoint y: 158, distance: 175.5
click at [282, 159] on p "To trigger your function, use the "Invoke" button for the associated function:" at bounding box center [248, 156] width 293 height 10
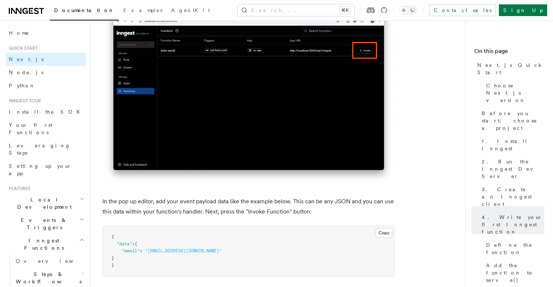
click at [262, 202] on p "In the pop up editor, add your event payload data like the example below. This …" at bounding box center [248, 206] width 293 height 20
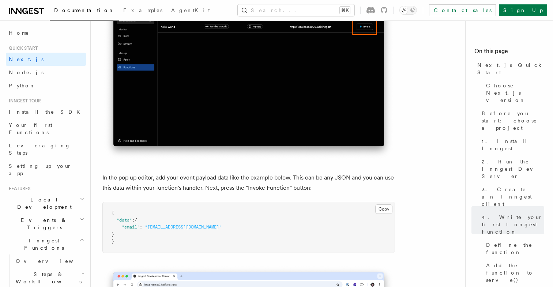
scroll to position [2115, 0]
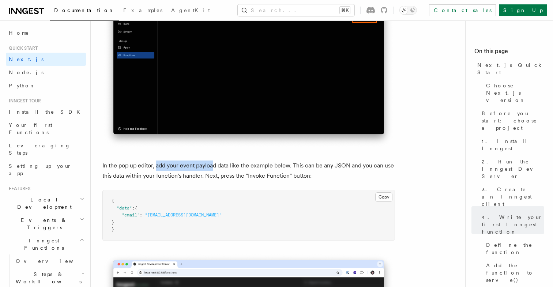
drag, startPoint x: 156, startPoint y: 167, endPoint x: 212, endPoint y: 167, distance: 56.7
click at [212, 167] on p "In the pop up editor, add your event payload data like the example below. This …" at bounding box center [248, 171] width 293 height 20
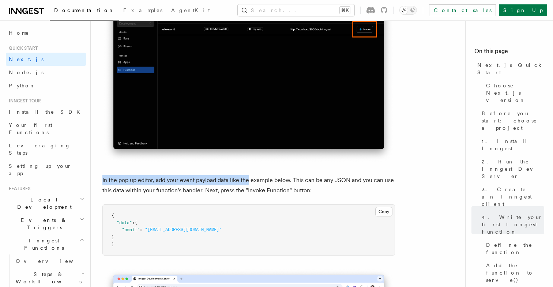
drag, startPoint x: 100, startPoint y: 183, endPoint x: 249, endPoint y: 187, distance: 148.9
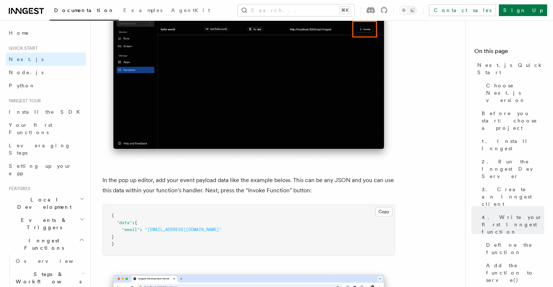
click at [253, 186] on p "In the pop up editor, add your event payload data like the example below. This …" at bounding box center [248, 185] width 293 height 20
click at [263, 185] on p "In the pop up editor, add your event payload data like the example below. This …" at bounding box center [248, 185] width 293 height 20
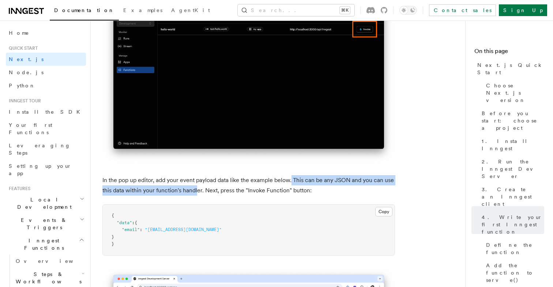
drag, startPoint x: 291, startPoint y: 184, endPoint x: 198, endPoint y: 194, distance: 94.1
click at [198, 194] on p "In the pop up editor, add your event payload data like the example below. This …" at bounding box center [248, 185] width 293 height 20
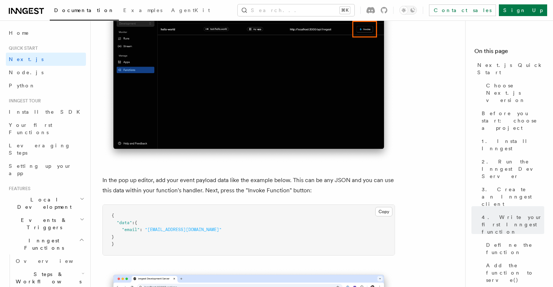
click at [205, 193] on p "In the pop up editor, add your event payload data like the example below. This …" at bounding box center [248, 185] width 293 height 20
drag, startPoint x: 205, startPoint y: 193, endPoint x: 315, endPoint y: 195, distance: 109.7
click at [314, 195] on p "In the pop up editor, add your event payload data like the example below. This …" at bounding box center [248, 185] width 293 height 20
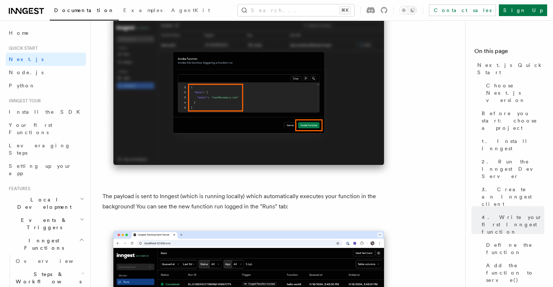
scroll to position [2385, 0]
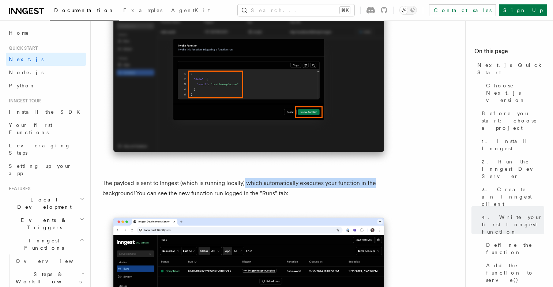
drag, startPoint x: 244, startPoint y: 185, endPoint x: 375, endPoint y: 185, distance: 131.3
click at [375, 185] on p "The payload is sent to Inngest (which is running locally) which automatically e…" at bounding box center [248, 188] width 293 height 20
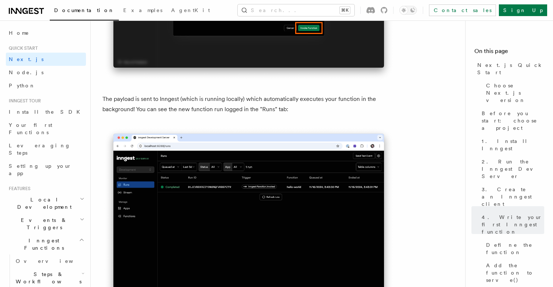
scroll to position [2477, 0]
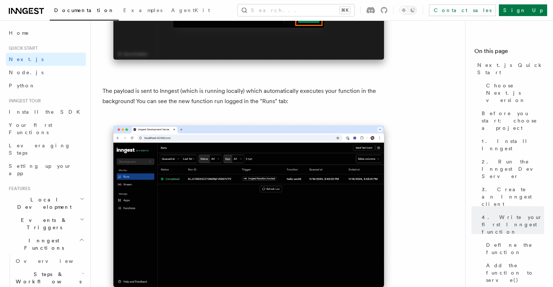
click at [411, 191] on article "Quick start Next.js Quick Start In this tutorial you will add Inngest to a Next…" at bounding box center [280, 22] width 357 height 4934
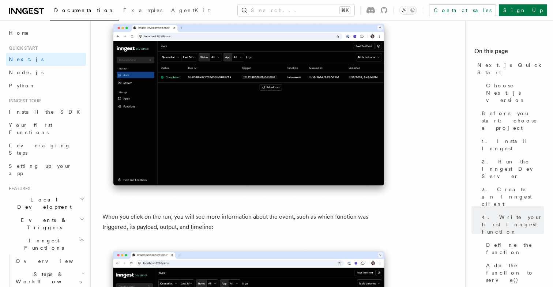
scroll to position [2588, 0]
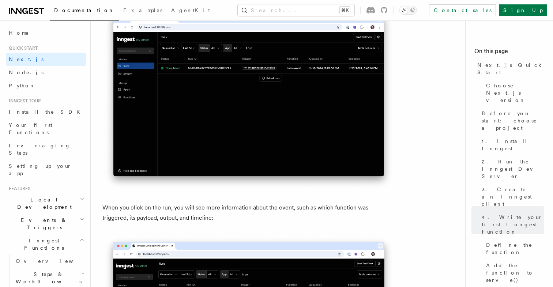
click at [381, 211] on p "When you click on the run, you will see more information about the event, such …" at bounding box center [248, 213] width 293 height 20
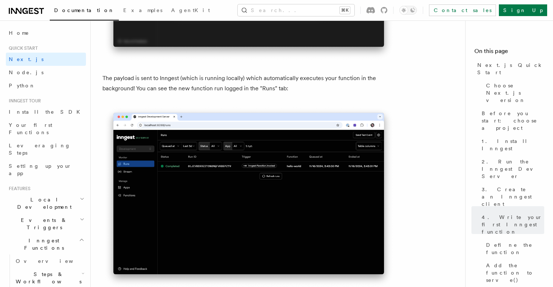
scroll to position [2485, 0]
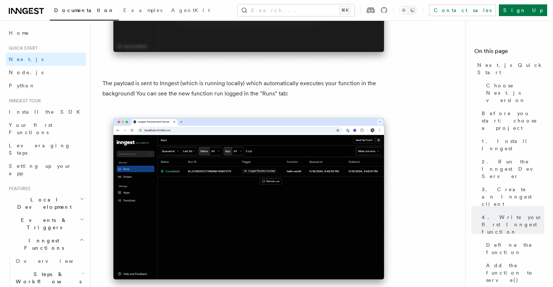
click at [159, 88] on p "The payload is sent to Inngest (which is running locally) which automatically e…" at bounding box center [248, 88] width 293 height 20
click at [220, 89] on p "The payload is sent to Inngest (which is running locally) which automatically e…" at bounding box center [248, 88] width 293 height 20
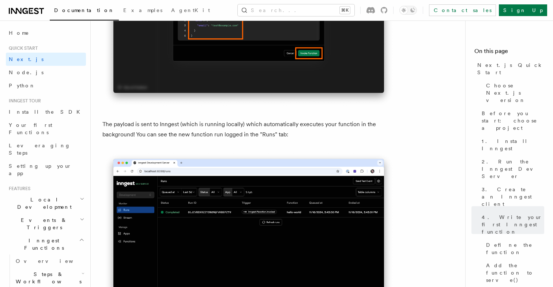
scroll to position [2436, 0]
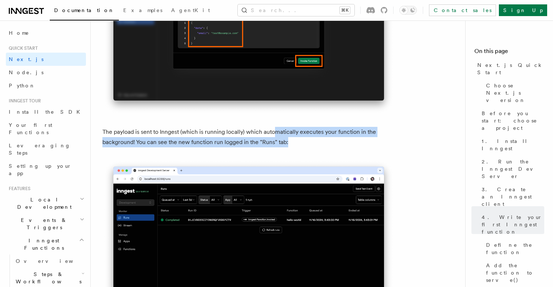
drag, startPoint x: 291, startPoint y: 143, endPoint x: 274, endPoint y: 133, distance: 19.7
click at [274, 133] on p "The payload is sent to Inngest (which is running locally) which automatically e…" at bounding box center [248, 137] width 293 height 20
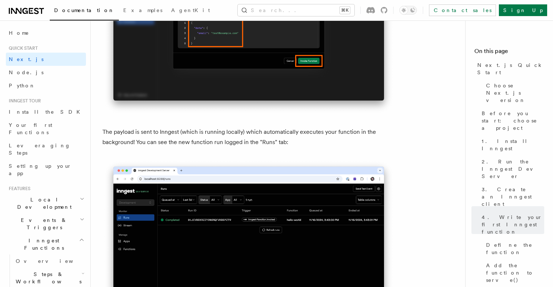
click at [256, 136] on p "The payload is sent to Inngest (which is running locally) which automatically e…" at bounding box center [248, 137] width 293 height 20
click at [256, 144] on p "The payload is sent to Inngest (which is running locally) which automatically e…" at bounding box center [248, 137] width 293 height 20
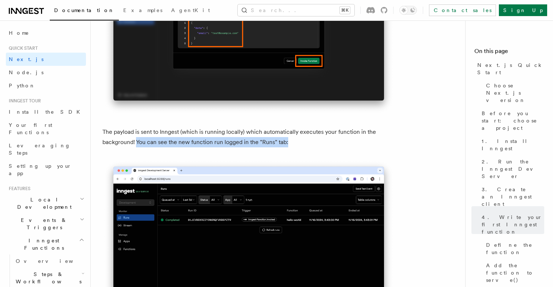
drag, startPoint x: 289, startPoint y: 143, endPoint x: 137, endPoint y: 143, distance: 151.4
click at [136, 143] on p "The payload is sent to Inngest (which is running locally) which automatically e…" at bounding box center [248, 137] width 293 height 20
click at [137, 143] on p "The payload is sent to Inngest (which is running locally) which automatically e…" at bounding box center [248, 137] width 293 height 20
drag, startPoint x: 136, startPoint y: 144, endPoint x: 254, endPoint y: 143, distance: 118.1
click at [254, 143] on p "The payload is sent to Inngest (which is running locally) which automatically e…" at bounding box center [248, 137] width 293 height 20
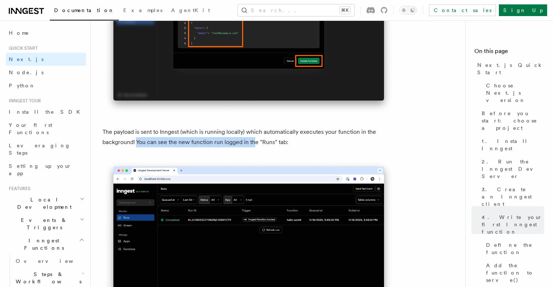
click at [255, 143] on p "The payload is sent to Inngest (which is running locally) which automatically e…" at bounding box center [248, 137] width 293 height 20
click at [271, 143] on p "The payload is sent to Inngest (which is running locally) which automatically e…" at bounding box center [248, 137] width 293 height 20
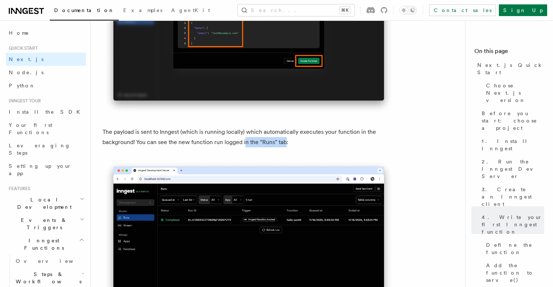
drag, startPoint x: 283, startPoint y: 143, endPoint x: 245, endPoint y: 144, distance: 38.4
click at [245, 144] on p "The payload is sent to Inngest (which is running locally) which automatically e…" at bounding box center [248, 137] width 293 height 20
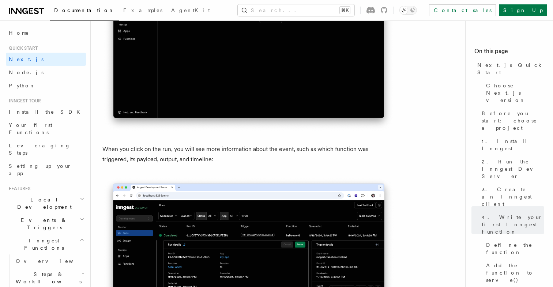
scroll to position [2651, 0]
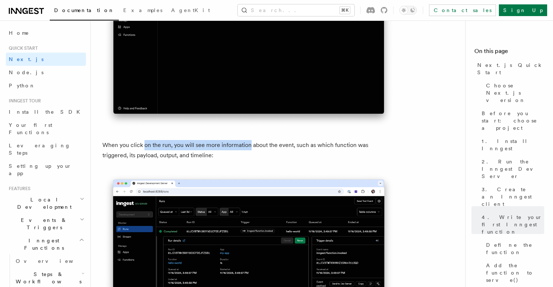
drag, startPoint x: 143, startPoint y: 147, endPoint x: 248, endPoint y: 146, distance: 104.2
click at [248, 146] on p "When you click on the run, you will see more information about the event, such …" at bounding box center [248, 150] width 293 height 20
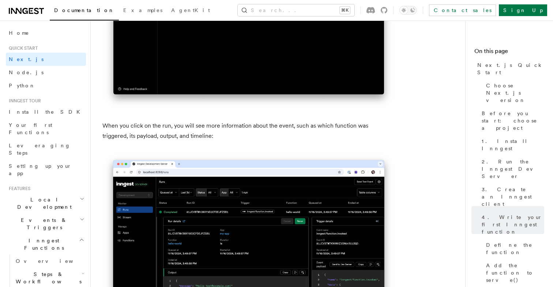
click at [268, 126] on p "When you click on the run, you will see more information about the event, such …" at bounding box center [248, 131] width 293 height 20
click at [270, 129] on p "When you click on the run, you will see more information about the event, such …" at bounding box center [248, 131] width 293 height 20
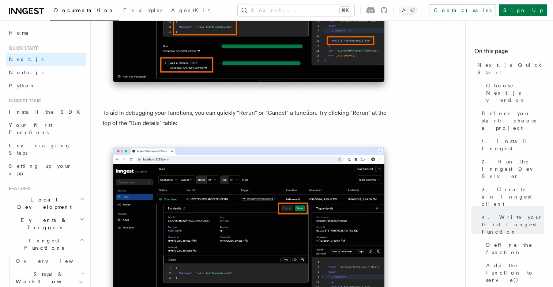
scroll to position [3180, 0]
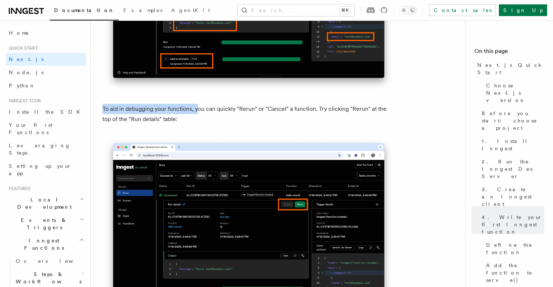
drag, startPoint x: 103, startPoint y: 111, endPoint x: 199, endPoint y: 112, distance: 96.2
click at [199, 112] on p "To aid in debugging your functions, you can quickly "Rerun" or "Cancel" a funct…" at bounding box center [248, 114] width 293 height 20
click at [204, 113] on p "To aid in debugging your functions, you can quickly "Rerun" or "Cancel" a funct…" at bounding box center [248, 114] width 293 height 20
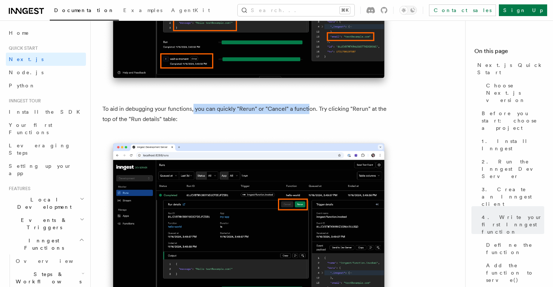
drag, startPoint x: 193, startPoint y: 113, endPoint x: 308, endPoint y: 111, distance: 114.8
click at [308, 111] on p "To aid in debugging your functions, you can quickly "Rerun" or "Cancel" a funct…" at bounding box center [248, 114] width 293 height 20
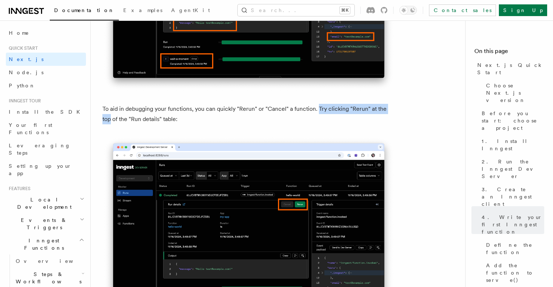
drag, startPoint x: 317, startPoint y: 112, endPoint x: 392, endPoint y: 116, distance: 74.7
click at [392, 116] on p "To aid in debugging your functions, you can quickly "Rerun" or "Cancel" a funct…" at bounding box center [248, 114] width 293 height 20
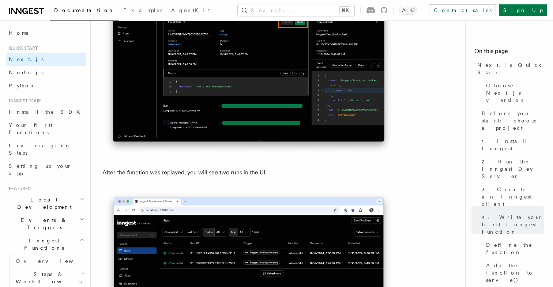
scroll to position [3363, 0]
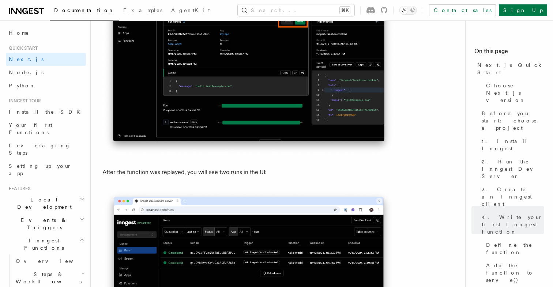
click at [154, 173] on p "After the function was replayed, you will see two runs in the UI:" at bounding box center [248, 172] width 293 height 10
click at [172, 173] on p "After the function was replayed, you will see two runs in the UI:" at bounding box center [248, 172] width 293 height 10
drag, startPoint x: 188, startPoint y: 173, endPoint x: 272, endPoint y: 173, distance: 84.1
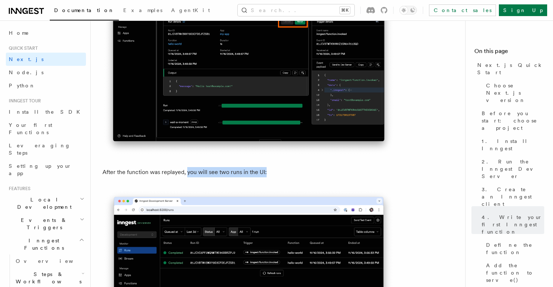
click at [272, 173] on p "After the function was replayed, you will see two runs in the UI:" at bounding box center [248, 172] width 293 height 10
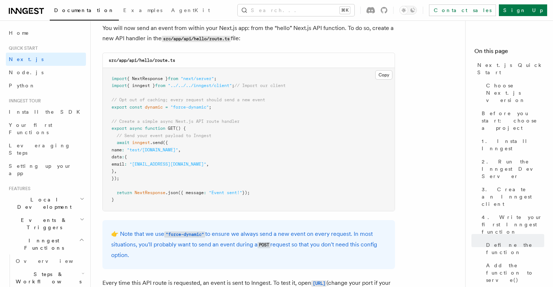
scroll to position [3895, 0]
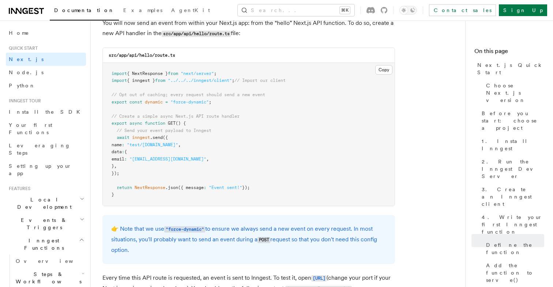
click at [257, 187] on pre "import { NextResponse } from "next/server" ; import { inngest } from "../../../…" at bounding box center [249, 134] width 292 height 143
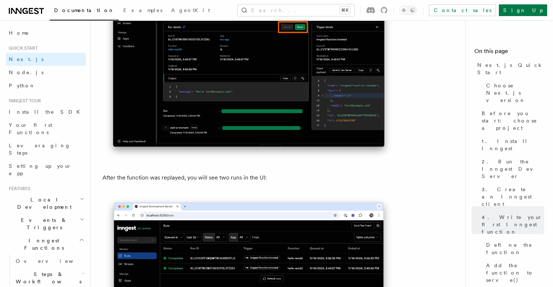
scroll to position [3360, 0]
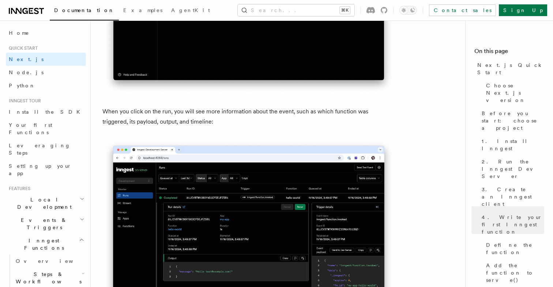
scroll to position [2686, 0]
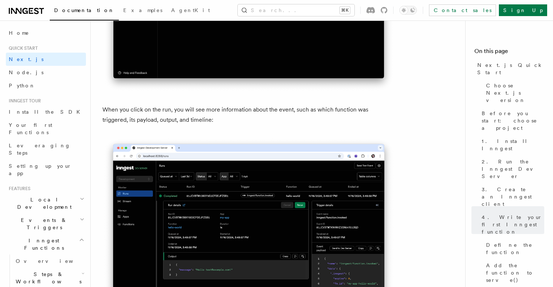
click at [129, 112] on p "When you click on the run, you will see more information about the event, such …" at bounding box center [248, 115] width 293 height 20
click at [146, 119] on p "When you click on the run, you will see more information about the event, such …" at bounding box center [248, 115] width 293 height 20
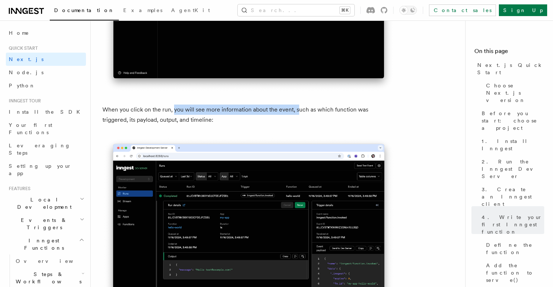
drag, startPoint x: 173, startPoint y: 112, endPoint x: 298, endPoint y: 112, distance: 125.1
click at [298, 112] on p "When you click on the run, you will see more information about the event, such …" at bounding box center [248, 115] width 293 height 20
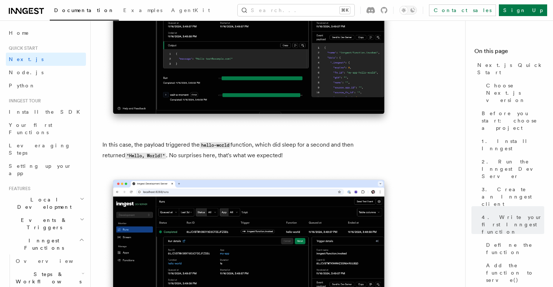
scroll to position [2908, 0]
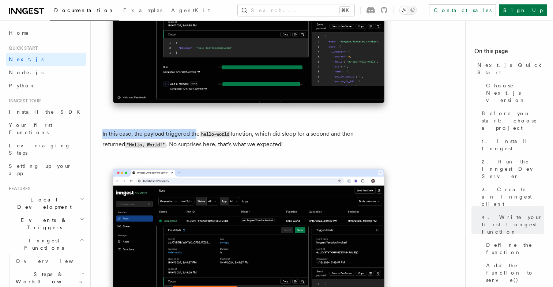
drag, startPoint x: 102, startPoint y: 136, endPoint x: 197, endPoint y: 137, distance: 94.3
click at [197, 137] on p "In this case, the payload triggered the hello-world function, which did sleep f…" at bounding box center [248, 139] width 293 height 21
click at [213, 137] on code "hello-world" at bounding box center [215, 134] width 31 height 6
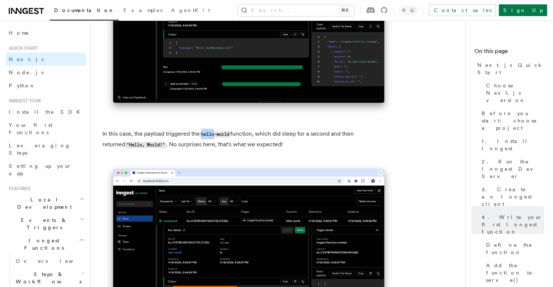
click at [213, 137] on code "hello-world" at bounding box center [215, 134] width 31 height 6
click at [227, 137] on code "hello-world" at bounding box center [215, 134] width 31 height 6
click at [243, 139] on p "In this case, the payload triggered the hello-world function, which did sleep f…" at bounding box center [248, 139] width 293 height 21
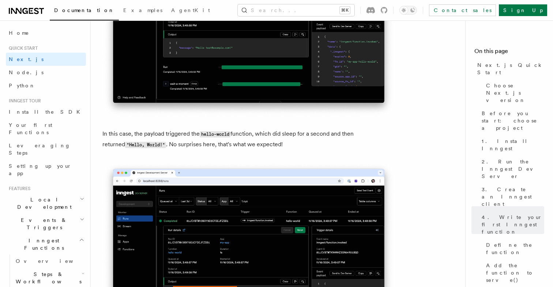
click at [267, 140] on p "In this case, the payload triggered the hello-world function, which did sleep f…" at bounding box center [248, 139] width 293 height 21
drag, startPoint x: 257, startPoint y: 135, endPoint x: 374, endPoint y: 134, distance: 116.7
click at [375, 135] on p "In this case, the payload triggered the hello-world function, which did sleep f…" at bounding box center [248, 139] width 293 height 21
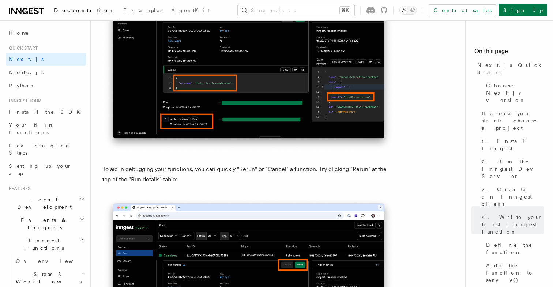
scroll to position [3122, 0]
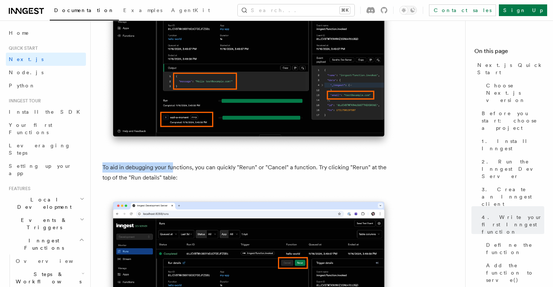
drag, startPoint x: 103, startPoint y: 170, endPoint x: 174, endPoint y: 170, distance: 70.9
click at [174, 170] on p "To aid in debugging your functions, you can quickly "Rerun" or "Cancel" a funct…" at bounding box center [248, 172] width 293 height 20
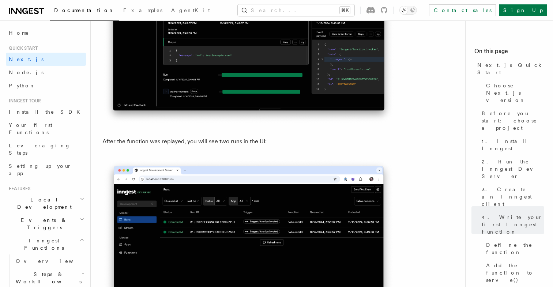
scroll to position [3397, 0]
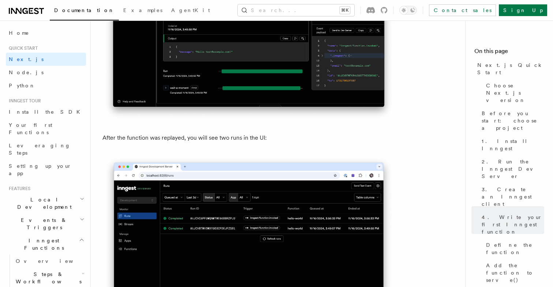
click at [132, 142] on p "After the function was replayed, you will see two runs in the UI:" at bounding box center [248, 138] width 293 height 10
click at [170, 142] on p "After the function was replayed, you will see two runs in the UI:" at bounding box center [248, 138] width 293 height 10
drag, startPoint x: 270, startPoint y: 140, endPoint x: 116, endPoint y: 146, distance: 154.1
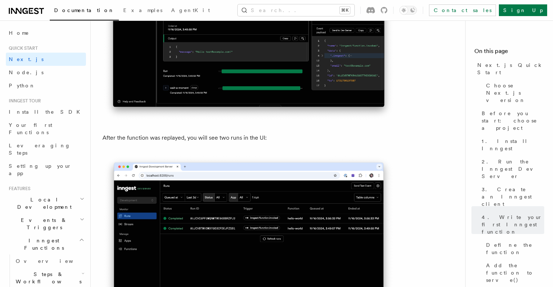
click at [150, 140] on p "After the function was replayed, you will see two runs in the UI:" at bounding box center [248, 138] width 293 height 10
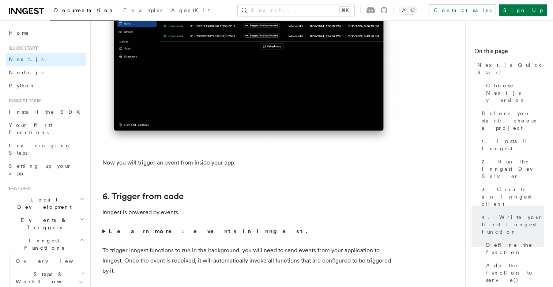
scroll to position [3595, 0]
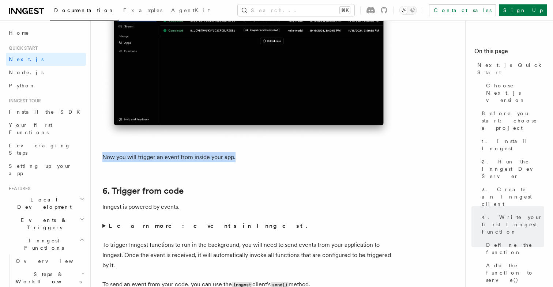
drag, startPoint x: 104, startPoint y: 160, endPoint x: 242, endPoint y: 160, distance: 137.9
click at [242, 160] on p "Now you will trigger an event from inside your app." at bounding box center [248, 157] width 293 height 10
drag, startPoint x: 251, startPoint y: 160, endPoint x: 144, endPoint y: 160, distance: 107.5
click at [143, 160] on p "Now you will trigger an event from inside your app." at bounding box center [248, 157] width 293 height 10
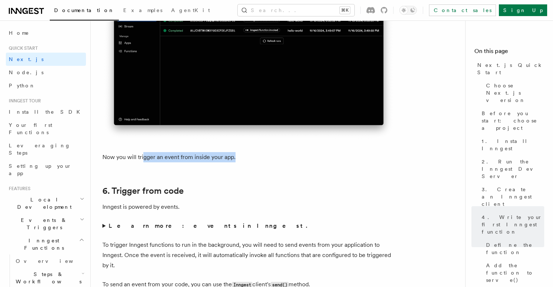
click at [144, 160] on p "Now you will trigger an event from inside your app." at bounding box center [248, 157] width 293 height 10
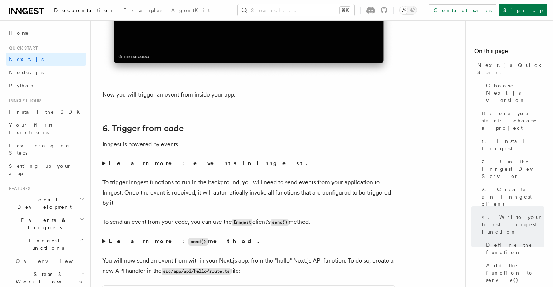
scroll to position [3663, 0]
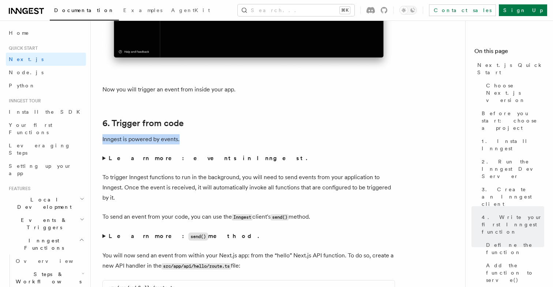
drag, startPoint x: 102, startPoint y: 143, endPoint x: 208, endPoint y: 143, distance: 106.8
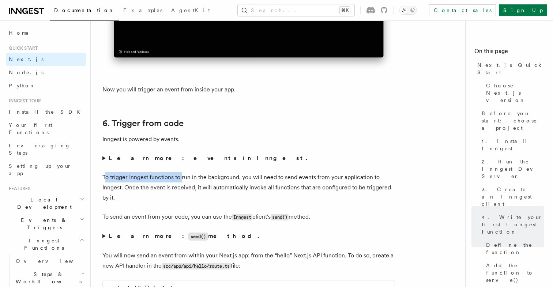
drag, startPoint x: 104, startPoint y: 178, endPoint x: 181, endPoint y: 178, distance: 77.2
click at [181, 178] on p "To trigger Inngest functions to run in the background, you will need to send ev…" at bounding box center [248, 187] width 293 height 31
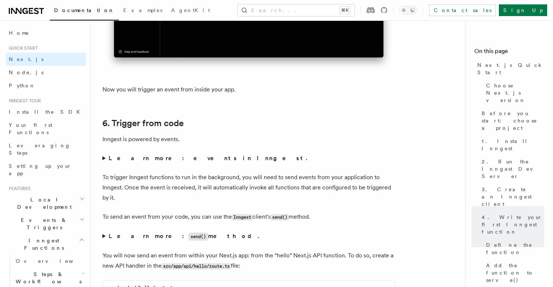
click at [193, 178] on p "To trigger Inngest functions to run in the background, you will need to send ev…" at bounding box center [248, 187] width 293 height 31
click at [223, 179] on p "To trigger Inngest functions to run in the background, you will need to send ev…" at bounding box center [248, 187] width 293 height 31
click at [232, 180] on p "To trigger Inngest functions to run in the background, you will need to send ev…" at bounding box center [248, 187] width 293 height 31
click at [267, 180] on p "To trigger Inngest functions to run in the background, you will need to send ev…" at bounding box center [248, 187] width 293 height 31
click at [303, 181] on p "To trigger Inngest functions to run in the background, you will need to send ev…" at bounding box center [248, 187] width 293 height 31
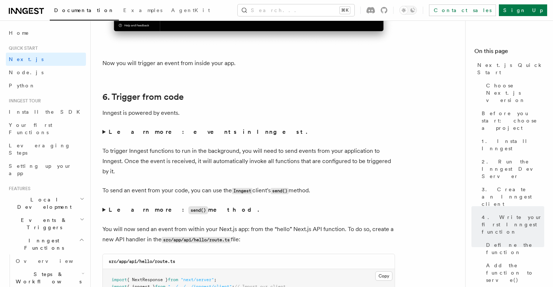
scroll to position [3696, 0]
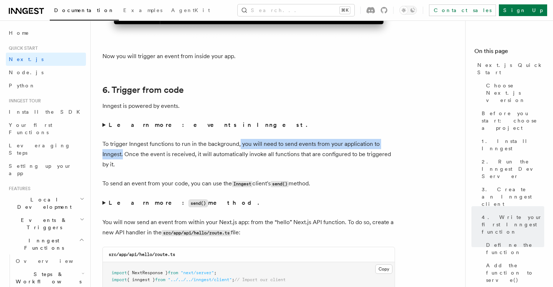
drag, startPoint x: 240, startPoint y: 148, endPoint x: 121, endPoint y: 158, distance: 118.9
click at [122, 158] on p "To trigger Inngest functions to run in the background, you will need to send ev…" at bounding box center [248, 154] width 293 height 31
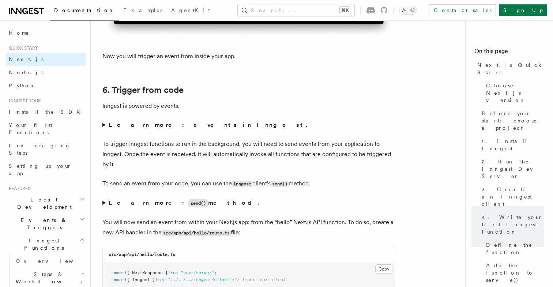
click at [132, 161] on p "To trigger Inngest functions to run in the background, you will need to send ev…" at bounding box center [248, 154] width 293 height 31
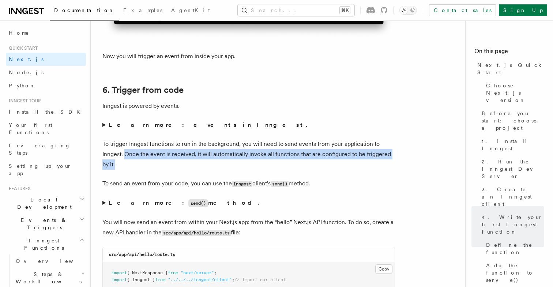
drag, startPoint x: 124, startPoint y: 155, endPoint x: 286, endPoint y: 164, distance: 162.3
click at [286, 164] on p "To trigger Inngest functions to run in the background, you will need to send ev…" at bounding box center [248, 154] width 293 height 31
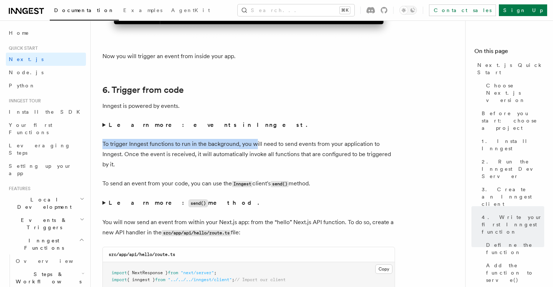
drag, startPoint x: 103, startPoint y: 147, endPoint x: 257, endPoint y: 144, distance: 154.0
click at [257, 144] on p "To trigger Inngest functions to run in the background, you will need to send ev…" at bounding box center [248, 154] width 293 height 31
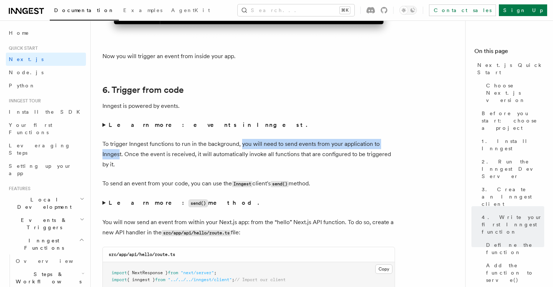
drag, startPoint x: 241, startPoint y: 147, endPoint x: 120, endPoint y: 159, distance: 120.9
click at [120, 159] on p "To trigger Inngest functions to run in the background, you will need to send ev…" at bounding box center [248, 154] width 293 height 31
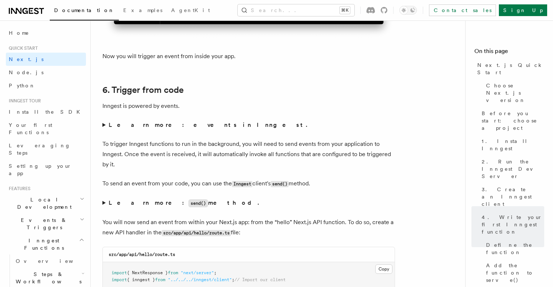
click at [122, 158] on p "To trigger Inngest functions to run in the background, you will need to send ev…" at bounding box center [248, 154] width 293 height 31
click at [125, 157] on p "To trigger Inngest functions to run in the background, you will need to send ev…" at bounding box center [248, 154] width 293 height 31
click at [112, 108] on p "Inngest is powered by events." at bounding box center [248, 106] width 293 height 10
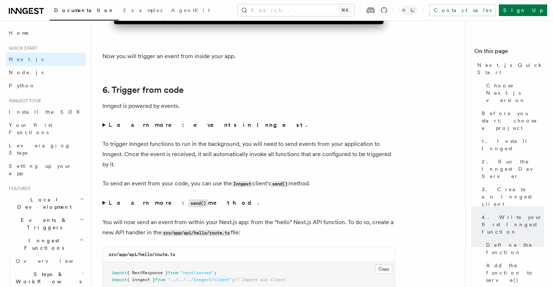
click at [138, 109] on p "Inngest is powered by events." at bounding box center [248, 106] width 293 height 10
drag, startPoint x: 103, startPoint y: 148, endPoint x: 169, endPoint y: 150, distance: 66.2
click at [169, 149] on p "To trigger Inngest functions to run in the background, you will need to send ev…" at bounding box center [248, 154] width 293 height 31
click at [169, 150] on p "To trigger Inngest functions to run in the background, you will need to send ev…" at bounding box center [248, 154] width 293 height 31
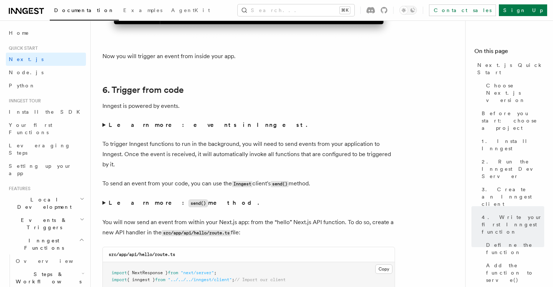
click at [184, 148] on p "To trigger Inngest functions to run in the background, you will need to send ev…" at bounding box center [248, 154] width 293 height 31
click at [201, 148] on p "To trigger Inngest functions to run in the background, you will need to send ev…" at bounding box center [248, 154] width 293 height 31
click at [215, 147] on p "To trigger Inngest functions to run in the background, you will need to send ev…" at bounding box center [248, 154] width 293 height 31
click at [249, 147] on p "To trigger Inngest functions to run in the background, you will need to send ev…" at bounding box center [248, 154] width 293 height 31
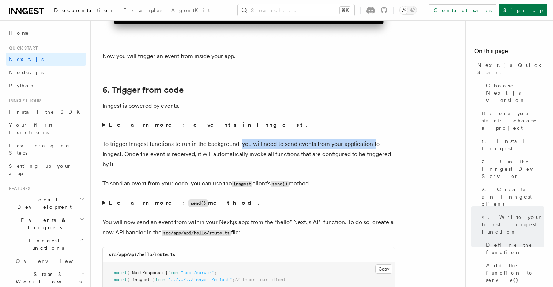
drag, startPoint x: 241, startPoint y: 147, endPoint x: 373, endPoint y: 148, distance: 132.4
click at [373, 148] on p "To trigger Inngest functions to run in the background, you will need to send ev…" at bounding box center [248, 154] width 293 height 31
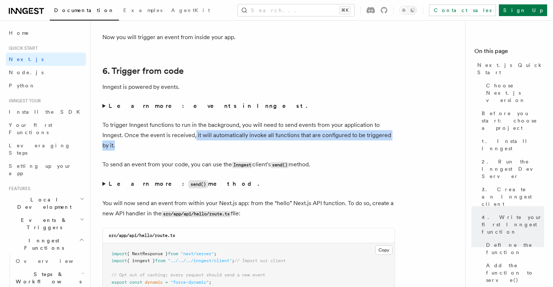
drag, startPoint x: 195, startPoint y: 138, endPoint x: 392, endPoint y: 145, distance: 197.6
click at [393, 145] on p "To trigger Inngest functions to run in the background, you will need to send ev…" at bounding box center [248, 135] width 293 height 31
click at [392, 145] on p "To trigger Inngest functions to run in the background, you will need to send ev…" at bounding box center [248, 135] width 293 height 31
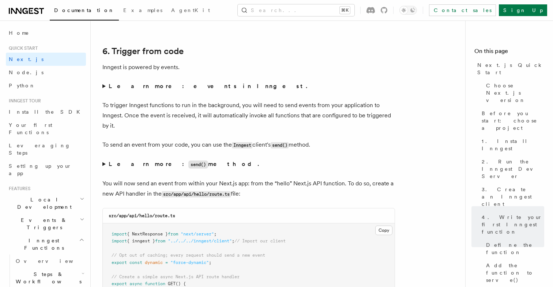
scroll to position [3736, 0]
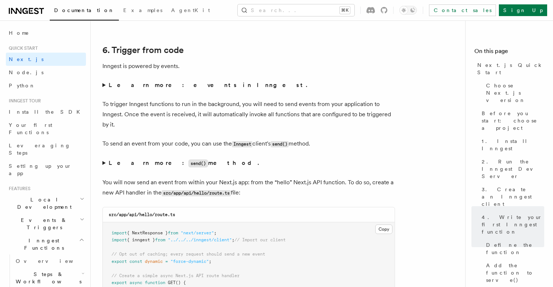
click at [265, 117] on p "To trigger Inngest functions to run in the background, you will need to send ev…" at bounding box center [248, 114] width 293 height 31
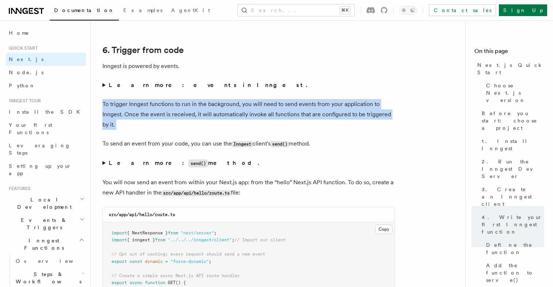
click at [265, 117] on p "To trigger Inngest functions to run in the background, you will need to send ev…" at bounding box center [248, 114] width 293 height 31
click at [265, 118] on p "To trigger Inngest functions to run in the background, you will need to send ev…" at bounding box center [248, 114] width 293 height 31
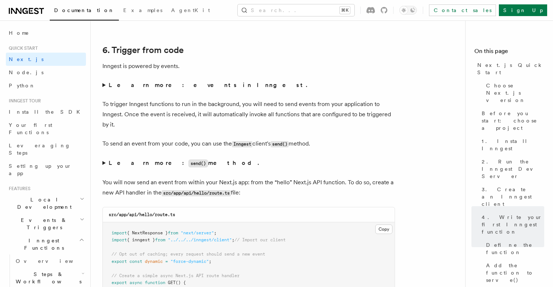
scroll to position [3746, 0]
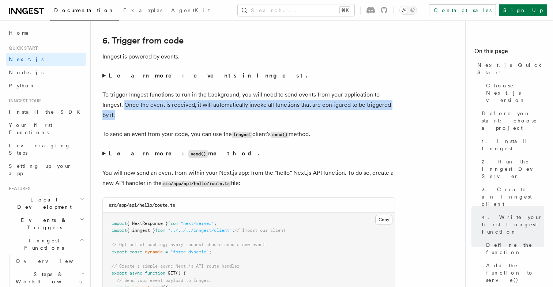
drag, startPoint x: 124, startPoint y: 107, endPoint x: 295, endPoint y: 114, distance: 171.7
click at [295, 114] on p "To trigger Inngest functions to run in the background, you will need to send ev…" at bounding box center [248, 105] width 293 height 31
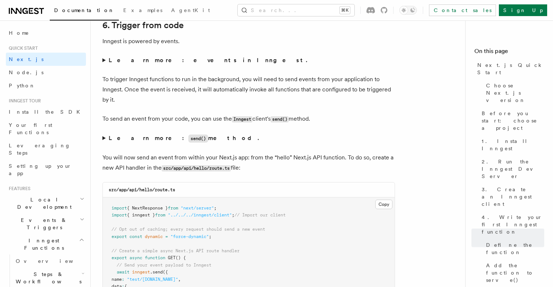
scroll to position [3762, 0]
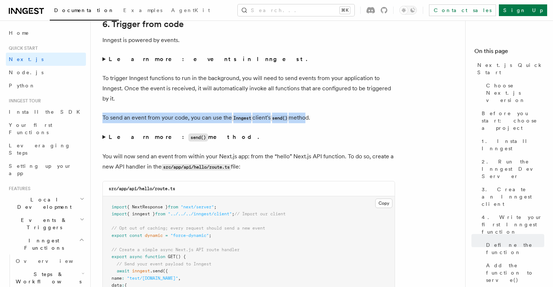
drag, startPoint x: 102, startPoint y: 120, endPoint x: 309, endPoint y: 114, distance: 207.0
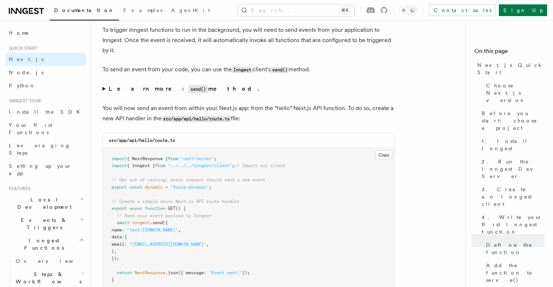
scroll to position [3819, 0]
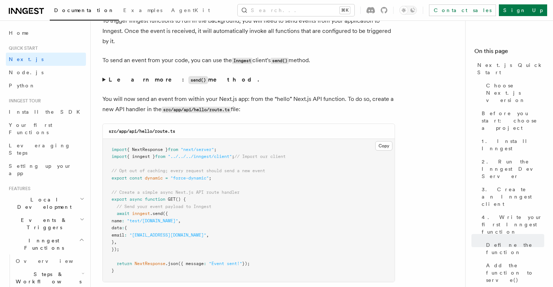
drag, startPoint x: 140, startPoint y: 84, endPoint x: 197, endPoint y: 83, distance: 56.7
click at [197, 83] on summary "Learn more: send() method." at bounding box center [248, 80] width 293 height 11
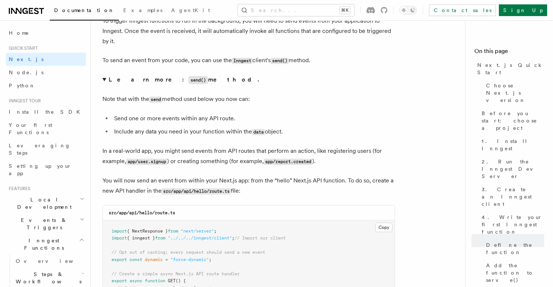
click at [153, 124] on li "Send one or more events within any API route." at bounding box center [253, 118] width 283 height 10
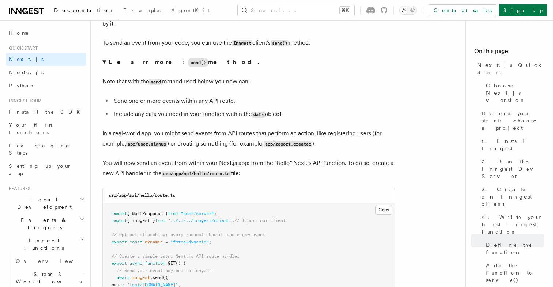
scroll to position [3839, 0]
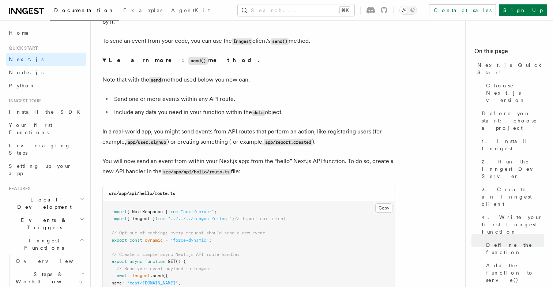
click at [139, 84] on p "Note that with the send method used below you now can:" at bounding box center [248, 80] width 293 height 11
drag, startPoint x: 269, startPoint y: 82, endPoint x: 102, endPoint y: 85, distance: 167.9
drag, startPoint x: 113, startPoint y: 101, endPoint x: 245, endPoint y: 103, distance: 132.8
click at [245, 104] on li "Send one or more events within any API route." at bounding box center [253, 99] width 283 height 10
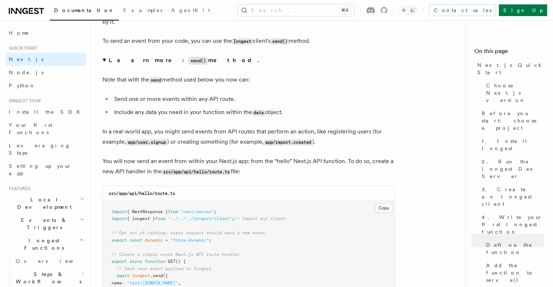
click at [239, 118] on li "Include any data you need in your function within the data object." at bounding box center [253, 112] width 283 height 11
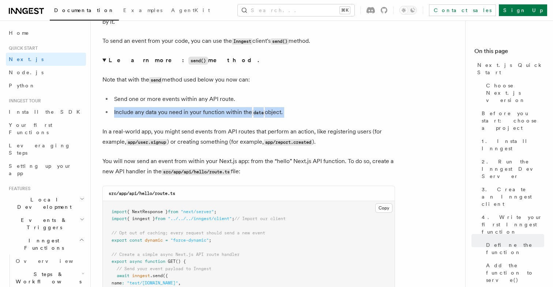
click at [239, 118] on li "Include any data you need in your function within the data object." at bounding box center [253, 112] width 283 height 11
click at [216, 121] on details "Learn more: send() method. Note that with the send method used below you now ca…" at bounding box center [248, 101] width 293 height 92
drag, startPoint x: 115, startPoint y: 115, endPoint x: 293, endPoint y: 116, distance: 178.1
click at [294, 116] on li "Include any data you need in your function within the data object." at bounding box center [253, 112] width 283 height 11
click at [293, 116] on li "Include any data you need in your function within the data object." at bounding box center [253, 112] width 283 height 11
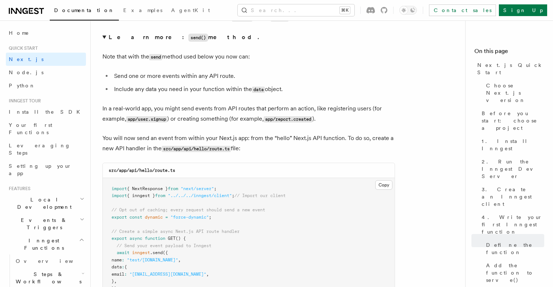
scroll to position [3863, 0]
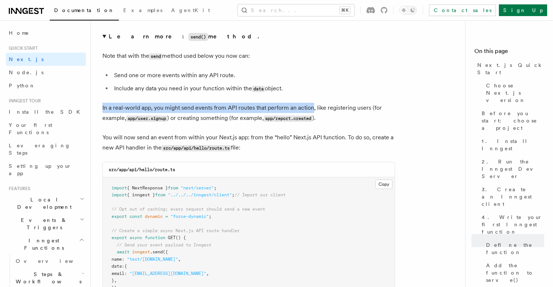
drag, startPoint x: 103, startPoint y: 111, endPoint x: 313, endPoint y: 109, distance: 210.6
click at [313, 109] on p "In a real-world app, you might send events from API routes that perform an acti…" at bounding box center [248, 113] width 293 height 21
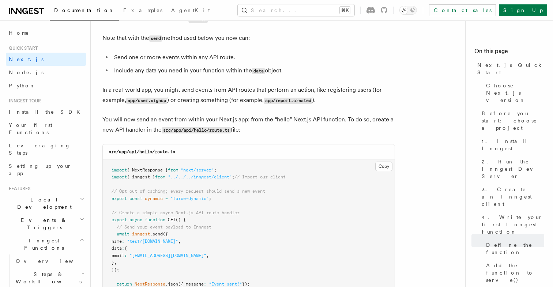
scroll to position [3886, 0]
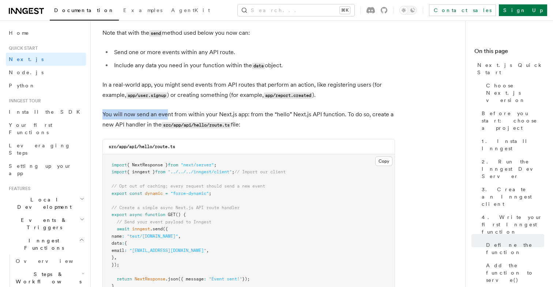
drag, startPoint x: 103, startPoint y: 119, endPoint x: 167, endPoint y: 118, distance: 63.6
click at [167, 118] on p "You will now send an event from within your Next.js app: from the “hello” Next.…" at bounding box center [248, 119] width 293 height 21
drag, startPoint x: 249, startPoint y: 117, endPoint x: 307, endPoint y: 117, distance: 58.1
click at [307, 117] on p "You will now send an event from within your Next.js app: from the “hello” Next.…" at bounding box center [248, 119] width 293 height 21
click at [310, 117] on p "You will now send an event from within your Next.js app: from the “hello” Next.…" at bounding box center [248, 119] width 293 height 21
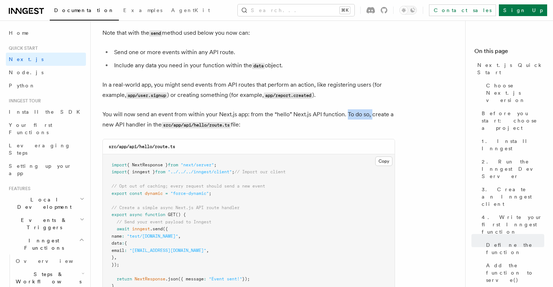
drag, startPoint x: 346, startPoint y: 119, endPoint x: 371, endPoint y: 119, distance: 25.2
click at [371, 119] on p "You will now send an event from within your Next.js app: from the “hello” Next.…" at bounding box center [248, 119] width 293 height 21
drag, startPoint x: 117, startPoint y: 127, endPoint x: 256, endPoint y: 129, distance: 138.6
click at [256, 129] on p "You will now send an event from within your Next.js app: from the “hello” Next.…" at bounding box center [248, 119] width 293 height 21
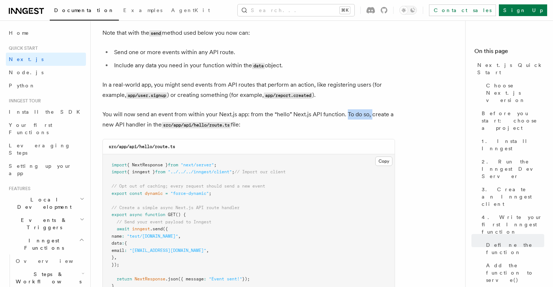
click at [256, 129] on p "You will now send an event from within your Next.js app: from the “hello” Next.…" at bounding box center [248, 119] width 293 height 21
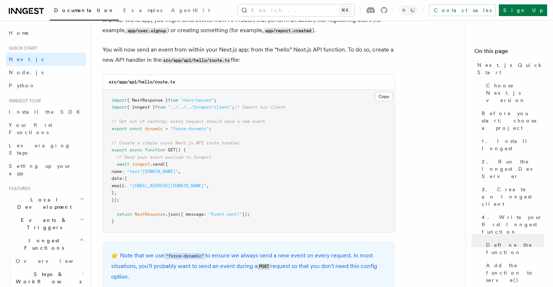
scroll to position [3950, 0]
drag, startPoint x: 139, startPoint y: 177, endPoint x: 187, endPoint y: 199, distance: 52.5
click at [187, 199] on pre "import { NextResponse } from "next/server" ; import { inngest } from "../../../…" at bounding box center [249, 161] width 292 height 143
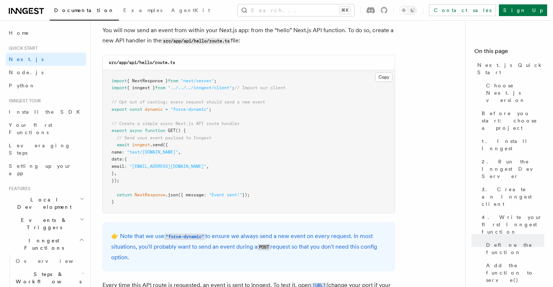
scroll to position [3974, 0]
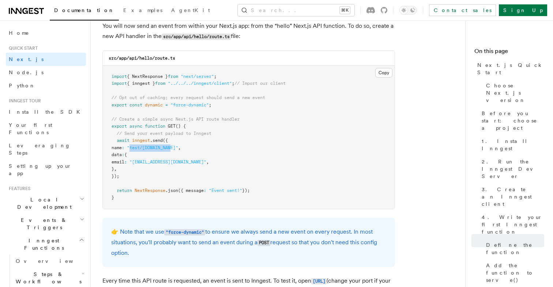
drag, startPoint x: 141, startPoint y: 151, endPoint x: 183, endPoint y: 151, distance: 42.1
click at [178, 150] on span ""test/[DOMAIN_NAME]"" at bounding box center [152, 147] width 51 height 5
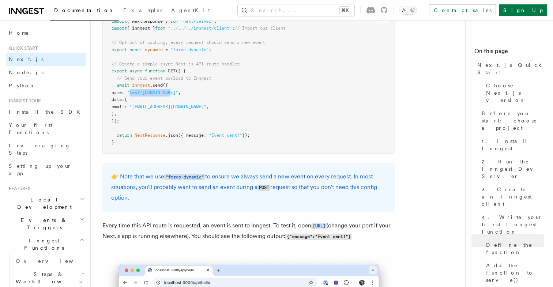
scroll to position [4030, 0]
drag, startPoint x: 119, startPoint y: 180, endPoint x: 207, endPoint y: 179, distance: 87.4
click at [207, 179] on p "👉 Note that we use "force-dynamic" to ensure we always send a new event on ever…" at bounding box center [248, 186] width 275 height 31
click at [212, 179] on p "👉 Note that we use "force-dynamic" to ensure we always send a new event on ever…" at bounding box center [248, 186] width 275 height 31
drag, startPoint x: 354, startPoint y: 181, endPoint x: 381, endPoint y: 201, distance: 33.3
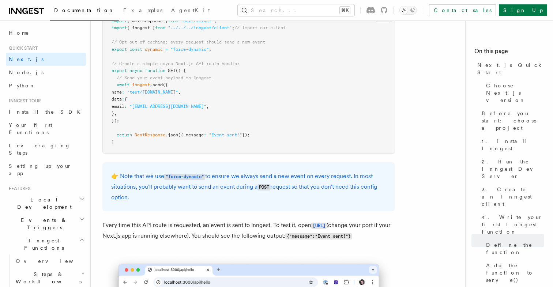
click at [382, 200] on p "👉 Note that we use "force-dynamic" to ensure we always send a new event on ever…" at bounding box center [248, 186] width 275 height 31
click at [381, 201] on p "👉 Note that we use "force-dynamic" to ensure we always send a new event on ever…" at bounding box center [248, 186] width 275 height 31
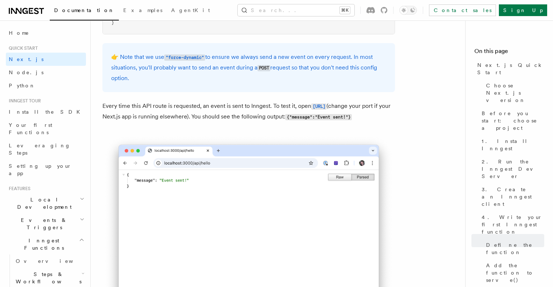
scroll to position [4151, 0]
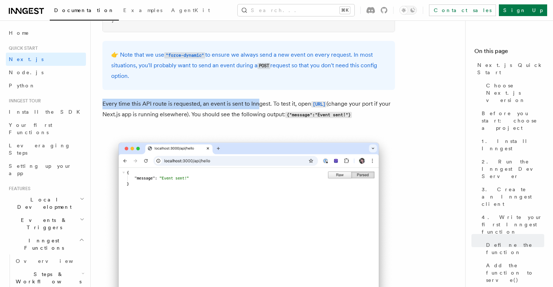
drag, startPoint x: 103, startPoint y: 108, endPoint x: 259, endPoint y: 105, distance: 156.2
click at [259, 105] on p "Every time this API route is requested, an event is sent to Inngest. To test it…" at bounding box center [248, 109] width 293 height 21
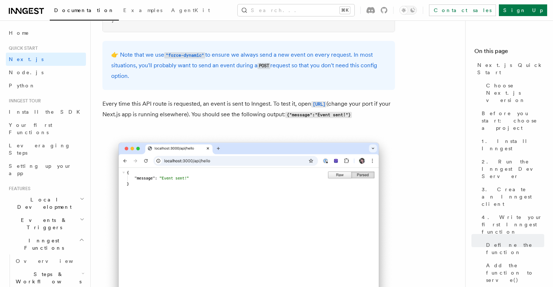
click at [275, 109] on p "Every time this API route is requested, an event is sent to Inngest. To test it…" at bounding box center [248, 109] width 293 height 21
drag, startPoint x: 273, startPoint y: 109, endPoint x: 224, endPoint y: 115, distance: 49.4
click at [224, 115] on p "Every time this API route is requested, an event is sent to Inngest. To test it…" at bounding box center [248, 109] width 293 height 21
click at [264, 120] on p "Every time this API route is requested, an event is sent to Inngest. To test it…" at bounding box center [248, 109] width 293 height 21
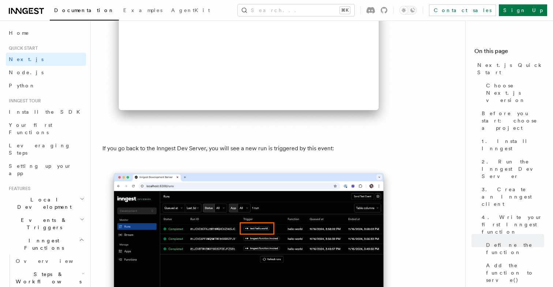
scroll to position [4337, 0]
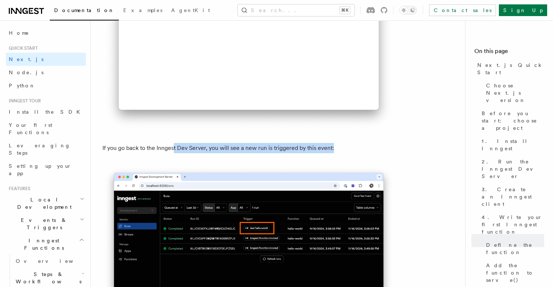
drag, startPoint x: 174, startPoint y: 163, endPoint x: 347, endPoint y: 163, distance: 173.3
click at [347, 153] on p "If you go back to the Inngest Dev Server, you will see a new run is triggered b…" at bounding box center [248, 148] width 293 height 10
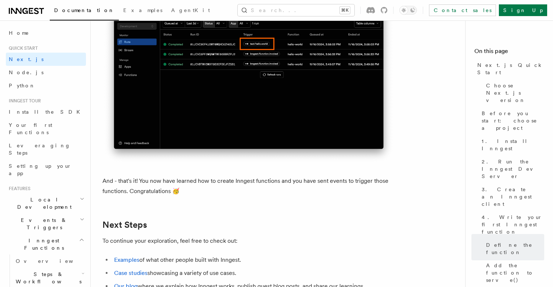
scroll to position [4526, 0]
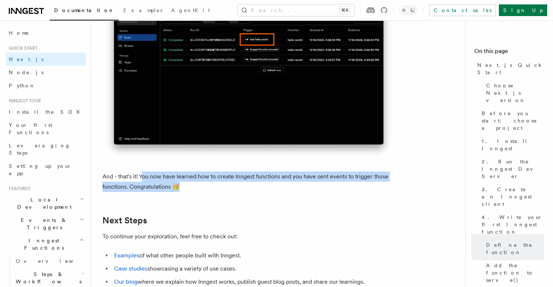
drag, startPoint x: 142, startPoint y: 191, endPoint x: 224, endPoint y: 202, distance: 83.1
click at [224, 192] on p "And - that's it! You now have learned how to create Inngest functions and you h…" at bounding box center [248, 181] width 293 height 20
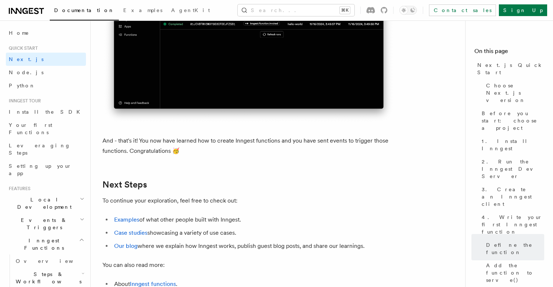
scroll to position [4588, 0]
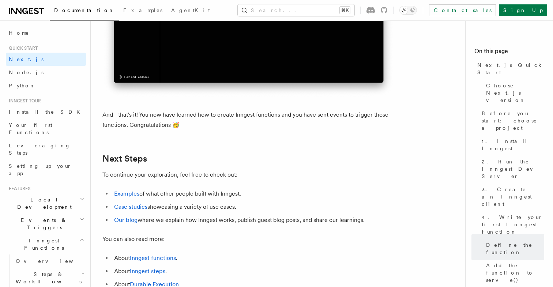
click at [257, 215] on ul "Examples of what other people built with Inngest. Case studies showcasing a var…" at bounding box center [248, 207] width 293 height 37
click at [136, 210] on link "Case studies" at bounding box center [130, 206] width 33 height 7
click at [128, 197] on link "Examples" at bounding box center [126, 193] width 25 height 7
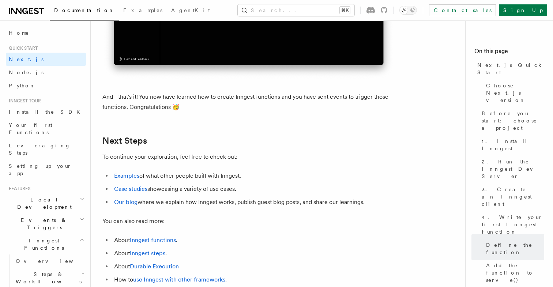
scroll to position [4604, 0]
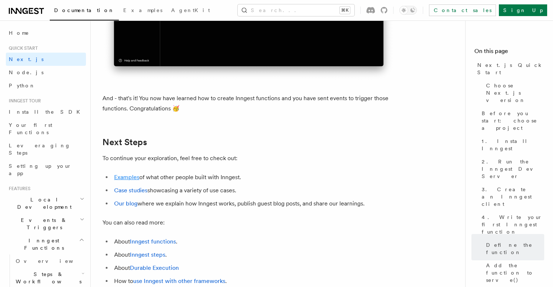
click at [128, 181] on link "Examples" at bounding box center [126, 177] width 25 height 7
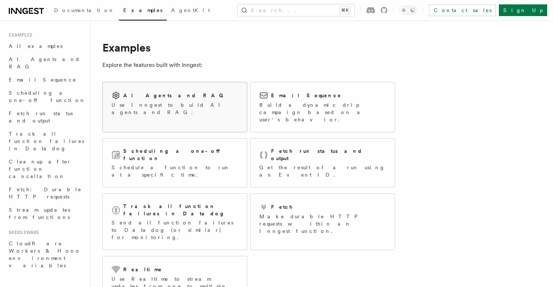
click at [150, 95] on h2 "AI Agents and RAG" at bounding box center [175, 95] width 104 height 7
click at [465, 161] on article "Examples Explore the features built with Inngest: AI Agents and RAG Use Inngest…" at bounding box center [286, 290] width 369 height 517
click at [454, 126] on article "Examples Explore the features built with Inngest: AI Agents and RAG Use Inngest…" at bounding box center [286, 290] width 369 height 517
click at [166, 113] on div "AI Agents and RAG Use Inngest to build AI agents and RAG." at bounding box center [175, 103] width 144 height 42
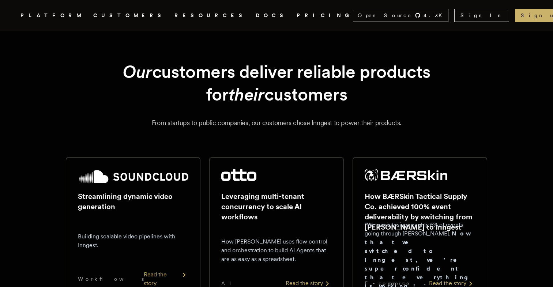
drag, startPoint x: 111, startPoint y: 73, endPoint x: 422, endPoint y: 94, distance: 312.2
click at [423, 94] on h1 "Our customers deliver reliable products for their customers" at bounding box center [276, 83] width 386 height 46
click at [422, 94] on h1 "Our customers deliver reliable products for their customers" at bounding box center [276, 83] width 386 height 46
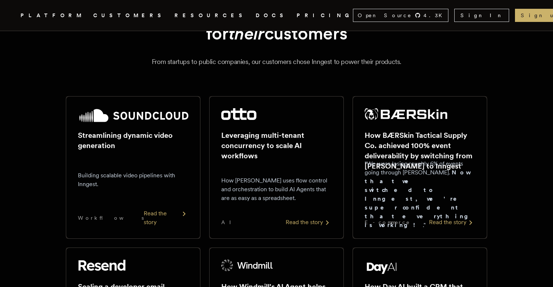
scroll to position [71, 0]
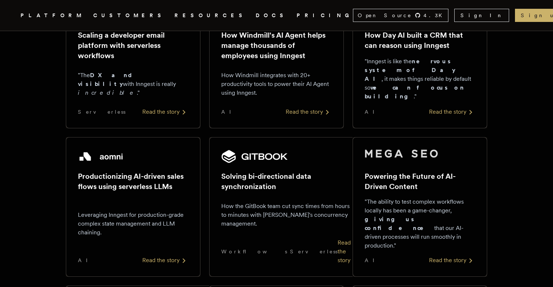
scroll to position [290, 0]
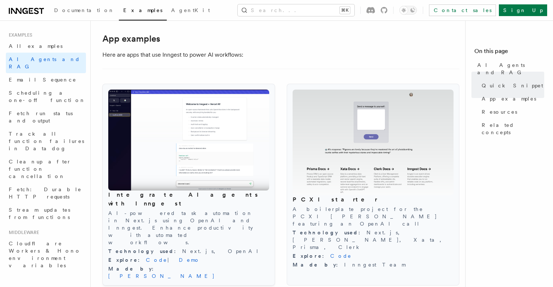
scroll to position [744, 0]
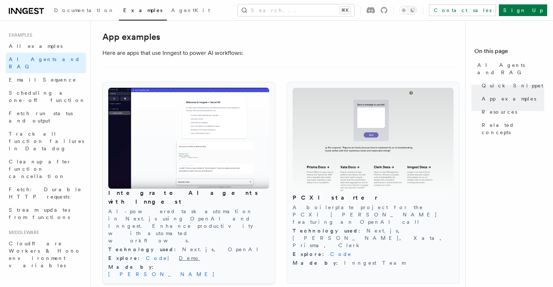
click at [179, 255] on link "Demo" at bounding box center [189, 258] width 21 height 6
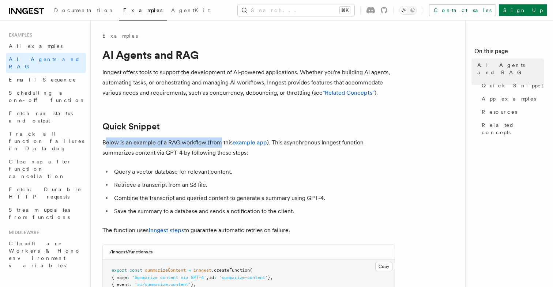
drag, startPoint x: 106, startPoint y: 142, endPoint x: 219, endPoint y: 142, distance: 112.6
click at [219, 142] on p "Below is an example of a RAG workflow (from this example app ). This asynchrono…" at bounding box center [248, 147] width 293 height 20
click at [228, 143] on p "Below is an example of a RAG workflow (from this example app ). This asynchrono…" at bounding box center [248, 147] width 293 height 20
click at [259, 143] on link "example app" at bounding box center [250, 142] width 34 height 7
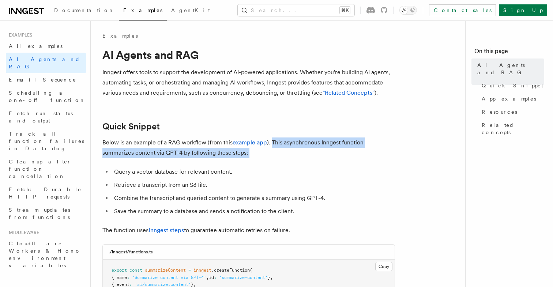
drag, startPoint x: 271, startPoint y: 142, endPoint x: 379, endPoint y: 160, distance: 109.7
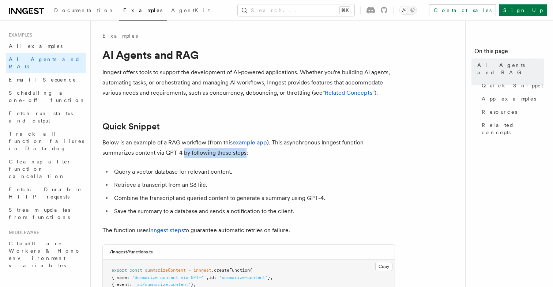
drag, startPoint x: 151, startPoint y: 153, endPoint x: 214, endPoint y: 153, distance: 62.5
click at [214, 153] on p "Below is an example of a RAG workflow (from this example app ). This asynchrono…" at bounding box center [248, 147] width 293 height 20
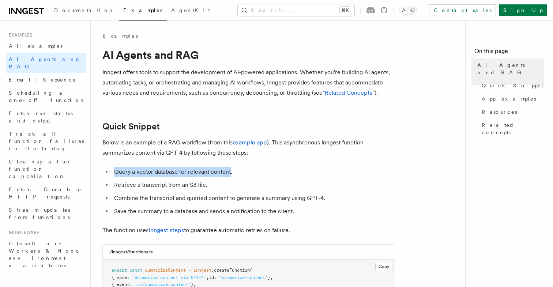
drag, startPoint x: 116, startPoint y: 173, endPoint x: 229, endPoint y: 170, distance: 113.4
click at [229, 170] on li "Query a vector database for relevant content." at bounding box center [253, 172] width 283 height 10
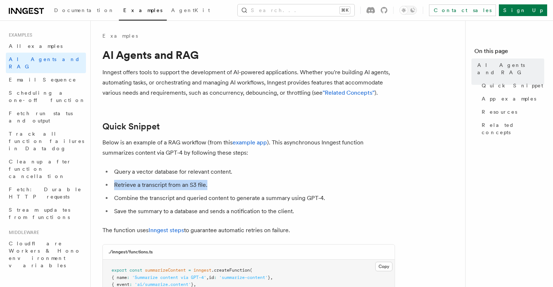
drag, startPoint x: 114, startPoint y: 185, endPoint x: 210, endPoint y: 182, distance: 96.2
click at [212, 182] on li "Retrieve a transcript from an S3 file." at bounding box center [253, 185] width 283 height 10
click at [210, 182] on li "Retrieve a transcript from an S3 file." at bounding box center [253, 185] width 283 height 10
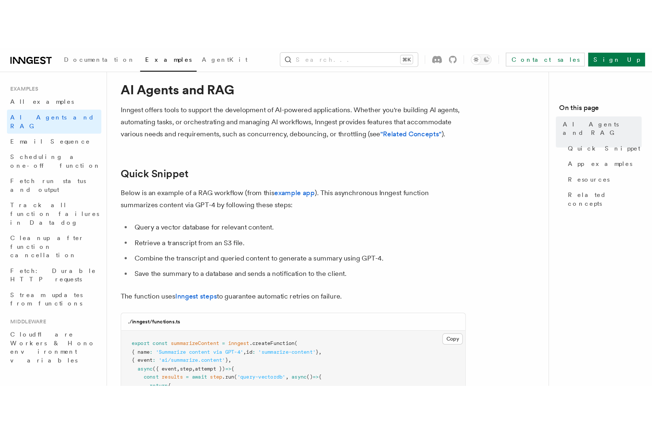
scroll to position [20, 0]
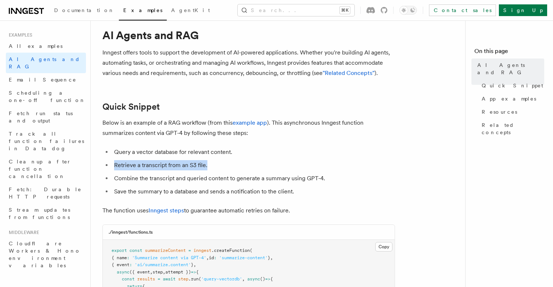
drag, startPoint x: 206, startPoint y: 165, endPoint x: 111, endPoint y: 168, distance: 94.8
click at [111, 168] on ul "Query a vector database for relevant content. Retrieve a transcript from an S3 …" at bounding box center [248, 172] width 293 height 50
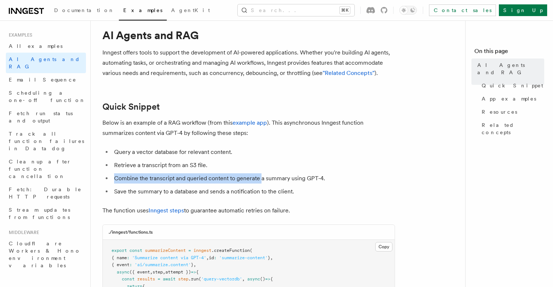
drag, startPoint x: 116, startPoint y: 179, endPoint x: 260, endPoint y: 180, distance: 144.8
click at [260, 180] on li "Combine the transcript and queried content to generate a summary using GPT-4." at bounding box center [253, 178] width 283 height 10
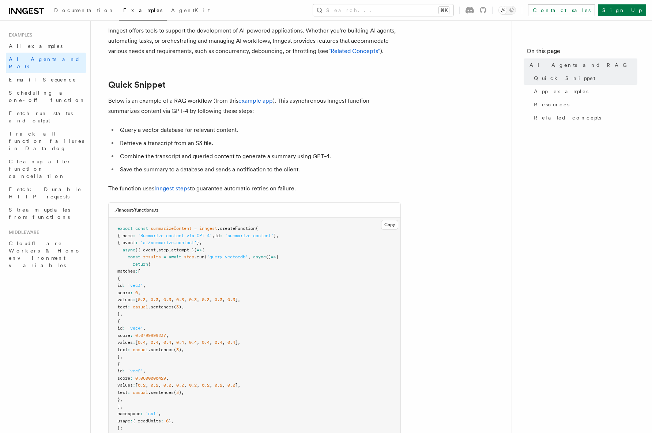
scroll to position [30, 0]
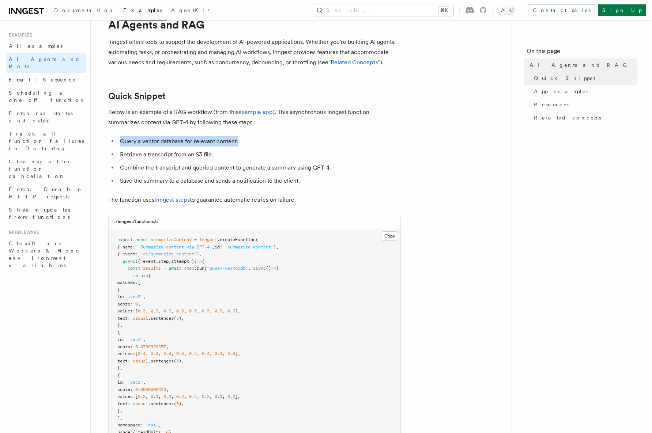
drag, startPoint x: 118, startPoint y: 144, endPoint x: 252, endPoint y: 140, distance: 133.5
click at [252, 140] on li "Query a vector database for relevant content." at bounding box center [259, 141] width 283 height 10
drag, startPoint x: 214, startPoint y: 154, endPoint x: 124, endPoint y: 153, distance: 90.0
click at [124, 153] on li "Retrieve a transcript from an S3 file." at bounding box center [259, 155] width 283 height 10
click at [164, 154] on li "Retrieve a transcript from an S3 file." at bounding box center [259, 155] width 283 height 10
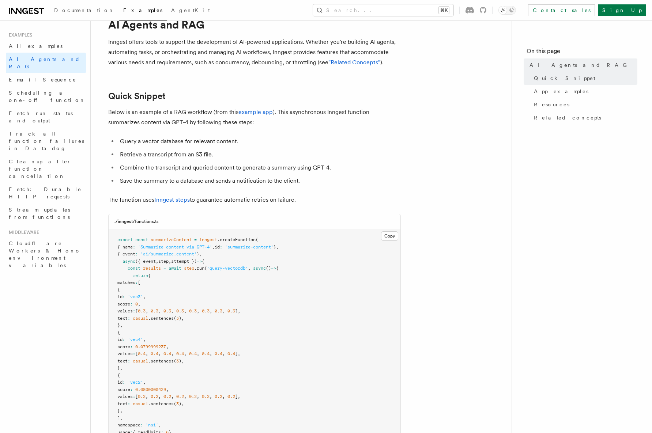
click at [184, 154] on li "Retrieve a transcript from an S3 file." at bounding box center [259, 155] width 283 height 10
drag, startPoint x: 118, startPoint y: 168, endPoint x: 176, endPoint y: 168, distance: 57.8
click at [176, 168] on li "Combine the transcript and queried content to generate a summary using GPT-4." at bounding box center [259, 168] width 283 height 10
drag, startPoint x: 195, startPoint y: 169, endPoint x: 224, endPoint y: 169, distance: 28.9
click at [224, 169] on li "Combine the transcript and queried content to generate a summary using GPT-4." at bounding box center [259, 168] width 283 height 10
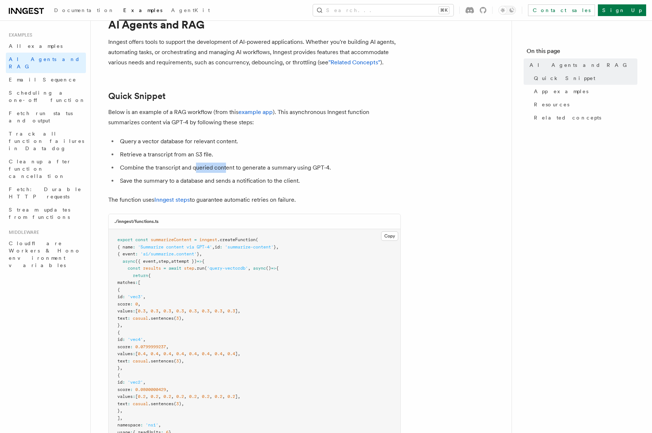
click at [224, 169] on li "Combine the transcript and queried content to generate a summary using GPT-4." at bounding box center [259, 168] width 283 height 10
click at [253, 170] on li "Combine the transcript and queried content to generate a summary using GPT-4." at bounding box center [259, 168] width 283 height 10
click at [322, 171] on li "Combine the transcript and queried content to generate a summary using GPT-4." at bounding box center [259, 168] width 283 height 10
drag, startPoint x: 332, startPoint y: 171, endPoint x: 228, endPoint y: 166, distance: 104.0
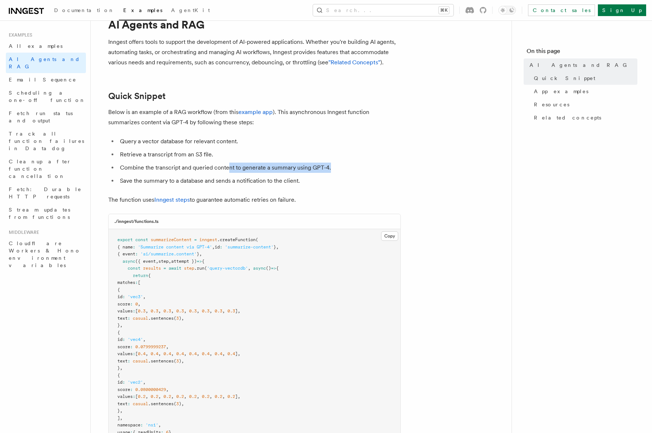
click at [228, 166] on li "Combine the transcript and queried content to generate a summary using GPT-4." at bounding box center [259, 168] width 283 height 10
drag, startPoint x: 121, startPoint y: 182, endPoint x: 221, endPoint y: 185, distance: 100.2
click at [220, 185] on li "Save the summary to a database and sends a notification to the client." at bounding box center [259, 181] width 283 height 10
click at [265, 175] on ul "Query a vector database for relevant content. Retrieve a transcript from an S3 …" at bounding box center [254, 161] width 293 height 50
click at [269, 178] on li "Save the summary to a database and sends a notification to the client." at bounding box center [259, 181] width 283 height 10
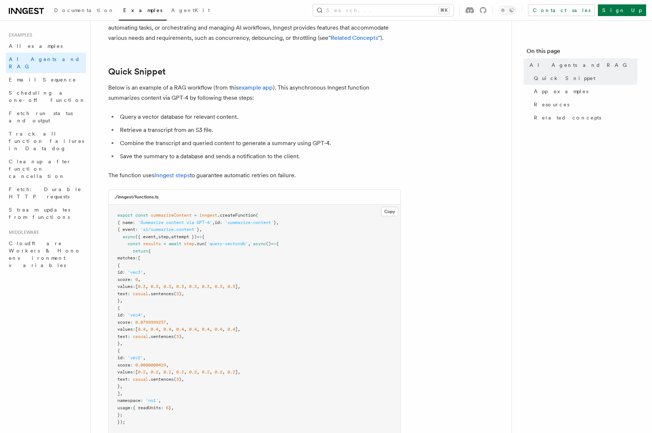
scroll to position [67, 0]
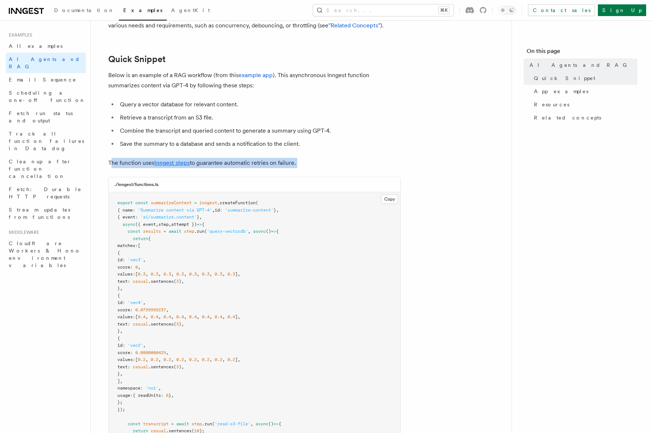
drag, startPoint x: 112, startPoint y: 163, endPoint x: 259, endPoint y: 169, distance: 147.1
click at [273, 168] on p "The function uses Inngest steps to guarantee automatic retries on failure." at bounding box center [254, 163] width 293 height 10
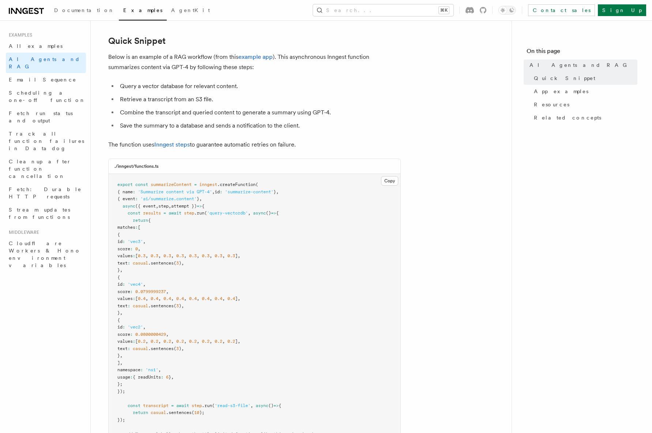
scroll to position [88, 0]
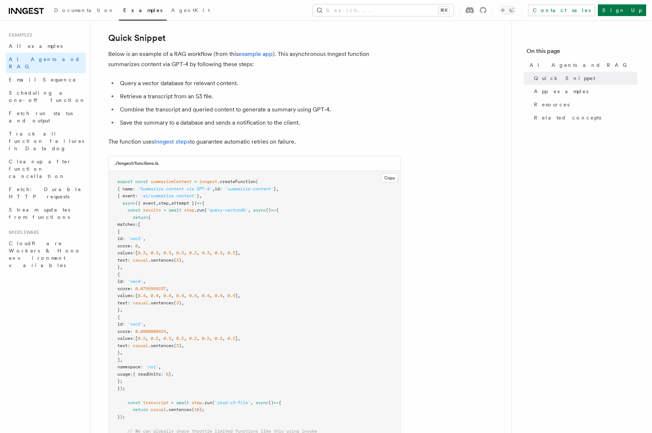
drag, startPoint x: 300, startPoint y: 142, endPoint x: 235, endPoint y: 142, distance: 65.1
click at [235, 142] on p "The function uses Inngest steps to guarantee automatic retries on failure." at bounding box center [254, 142] width 293 height 10
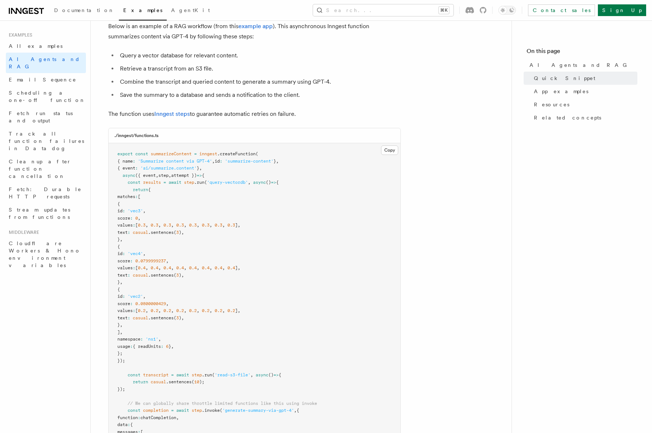
scroll to position [118, 0]
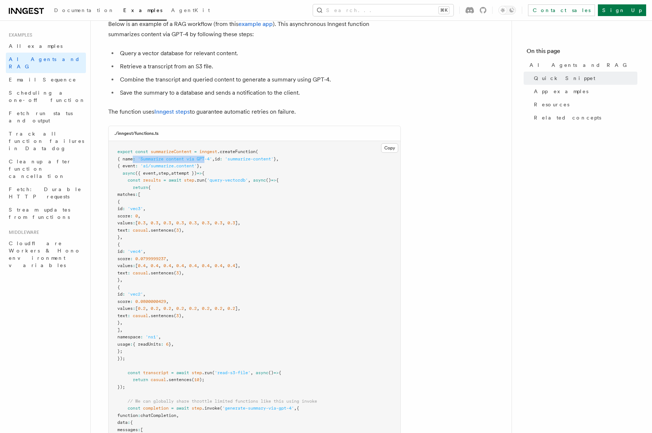
drag, startPoint x: 139, startPoint y: 158, endPoint x: 210, endPoint y: 157, distance: 71.3
click at [211, 157] on span "{ name : 'Summarize content via GPT-4' , id : 'summarize-content' } ," at bounding box center [197, 159] width 161 height 5
click at [248, 157] on span "'summarize-content'" at bounding box center [249, 159] width 49 height 5
click at [169, 171] on span "step" at bounding box center [163, 173] width 10 height 5
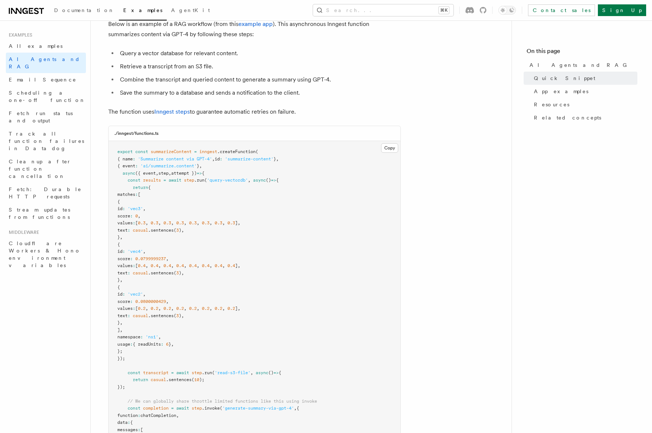
click at [169, 171] on span "step" at bounding box center [163, 173] width 10 height 5
click at [162, 171] on span "step" at bounding box center [163, 173] width 10 height 5
drag, startPoint x: 155, startPoint y: 169, endPoint x: 184, endPoint y: 169, distance: 28.9
click at [184, 169] on pre "export const summarizeContent = inngest .createFunction ( { name : 'Summarize c…" at bounding box center [255, 387] width 292 height 493
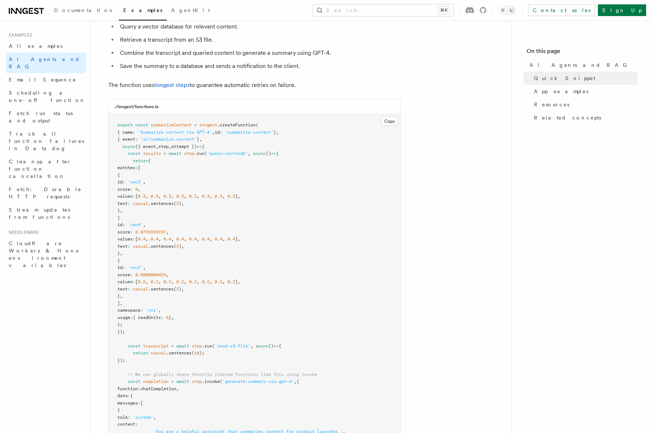
scroll to position [166, 0]
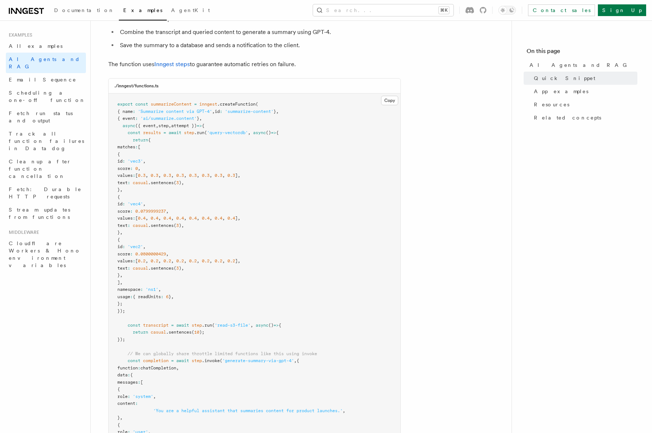
click at [142, 130] on span at bounding box center [141, 132] width 3 height 5
click at [155, 124] on span "({ event" at bounding box center [145, 125] width 20 height 5
click at [167, 124] on span "step" at bounding box center [163, 125] width 10 height 5
click at [197, 124] on span "attempt })" at bounding box center [184, 125] width 26 height 5
click at [196, 123] on span "attempt })" at bounding box center [184, 125] width 26 height 5
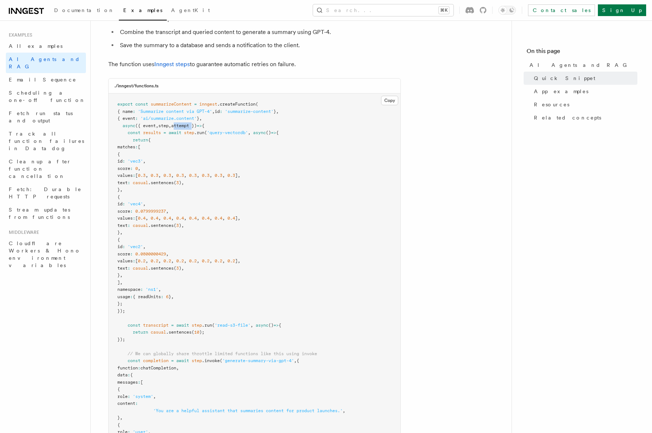
click at [196, 123] on span "attempt })" at bounding box center [184, 125] width 26 height 5
click at [204, 123] on span "{" at bounding box center [203, 125] width 3 height 5
click at [226, 123] on pre "export const summarizeContent = inngest .createFunction ( { name : 'Summarize c…" at bounding box center [255, 340] width 292 height 493
click at [167, 123] on span "step" at bounding box center [163, 125] width 10 height 5
click at [143, 123] on span "({ event" at bounding box center [145, 125] width 20 height 5
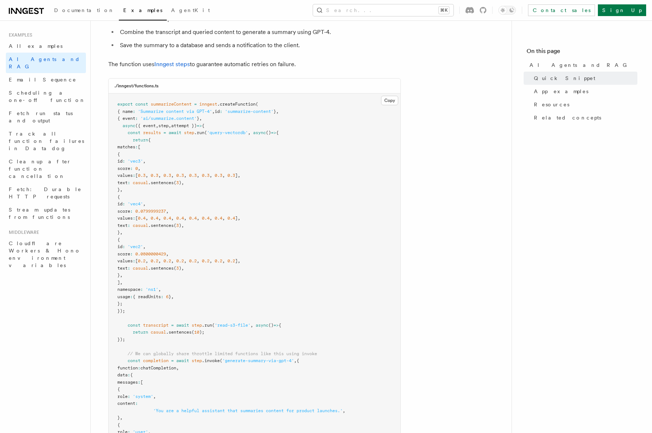
click at [156, 127] on span "({ event" at bounding box center [145, 125] width 20 height 5
click at [169, 127] on span "step" at bounding box center [163, 125] width 10 height 5
click at [186, 128] on span "attempt })" at bounding box center [184, 125] width 26 height 5
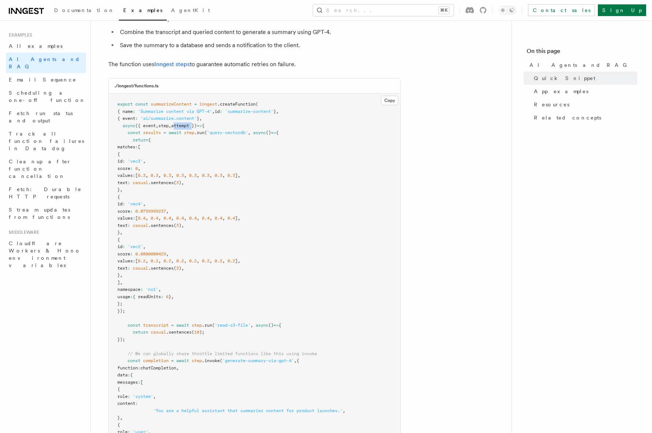
click at [186, 128] on span "attempt })" at bounding box center [184, 125] width 26 height 5
click at [154, 127] on span "({ event" at bounding box center [145, 125] width 20 height 5
click at [169, 127] on span "step" at bounding box center [163, 125] width 10 height 5
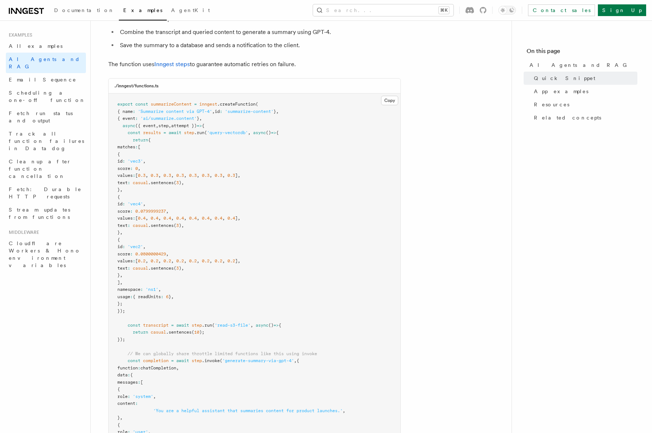
click at [166, 124] on span "step" at bounding box center [163, 125] width 10 height 5
click at [188, 124] on span "attempt })" at bounding box center [184, 125] width 26 height 5
click at [168, 130] on span at bounding box center [167, 132] width 3 height 5
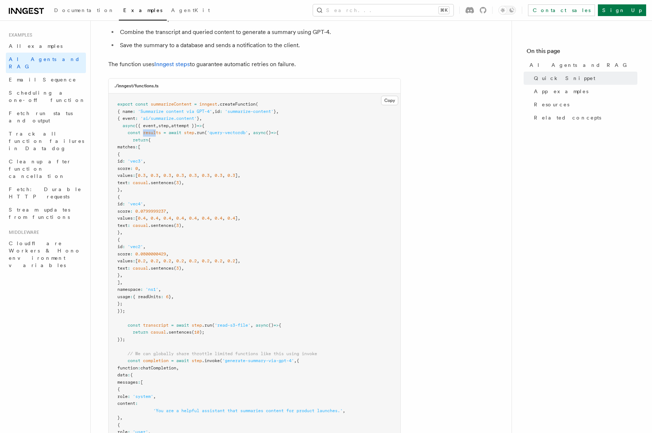
drag, startPoint x: 143, startPoint y: 131, endPoint x: 163, endPoint y: 131, distance: 20.1
click at [160, 131] on span "const results = await step .run ( 'query-vectordb' , async () => {" at bounding box center [197, 132] width 161 height 5
click at [184, 132] on span at bounding box center [182, 132] width 3 height 5
click at [192, 132] on span "step" at bounding box center [189, 132] width 10 height 5
click at [196, 132] on span ".run" at bounding box center [199, 132] width 10 height 5
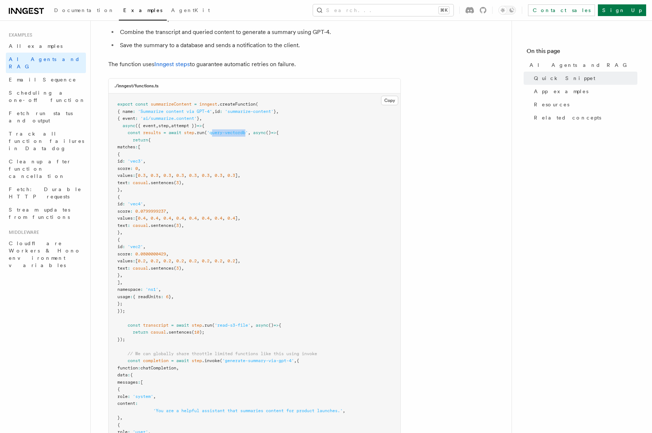
drag, startPoint x: 214, startPoint y: 130, endPoint x: 248, endPoint y: 130, distance: 33.3
click at [248, 130] on span "'query-vectordb'" at bounding box center [227, 132] width 41 height 5
click at [266, 135] on span "async" at bounding box center [259, 132] width 13 height 5
click at [276, 135] on span "=>" at bounding box center [273, 132] width 5 height 5
click at [157, 135] on pre "export const summarizeContent = inngest .createFunction ( { name : 'Summarize c…" at bounding box center [255, 340] width 292 height 493
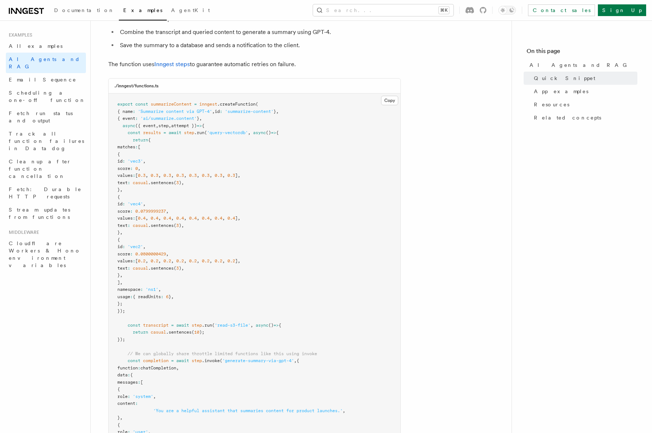
drag, startPoint x: 127, startPoint y: 134, endPoint x: 285, endPoint y: 152, distance: 159.0
click at [285, 152] on pre "export const summarizeContent = inngest .createFunction ( { name : 'Summarize c…" at bounding box center [255, 340] width 292 height 493
click at [155, 144] on pre "export const summarizeContent = inngest .createFunction ( { name : 'Summarize c…" at bounding box center [255, 340] width 292 height 493
click at [221, 144] on pre "export const summarizeContent = inngest .createFunction ( { name : 'Summarize c…" at bounding box center [255, 340] width 292 height 493
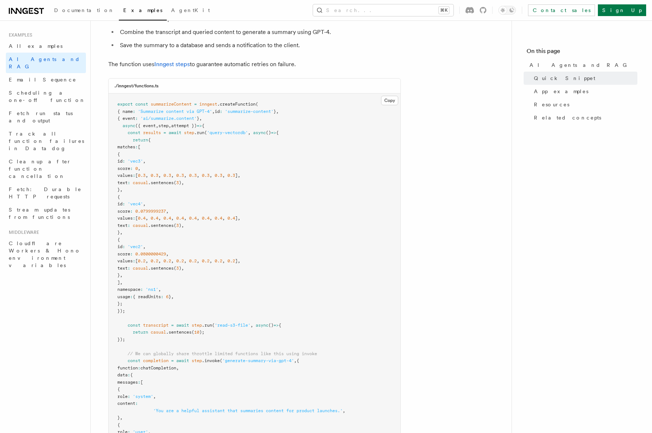
click at [220, 159] on pre "export const summarizeContent = inngest .createFunction ( { name : 'Summarize c…" at bounding box center [255, 340] width 292 height 493
click at [204, 132] on span ".run" at bounding box center [199, 132] width 10 height 5
click at [221, 132] on span "'query-vectordb'" at bounding box center [227, 132] width 41 height 5
drag, startPoint x: 140, startPoint y: 146, endPoint x: 227, endPoint y: 272, distance: 153.2
click at [227, 272] on pre "export const summarizeContent = inngest .createFunction ( { name : 'Summarize c…" at bounding box center [255, 340] width 292 height 493
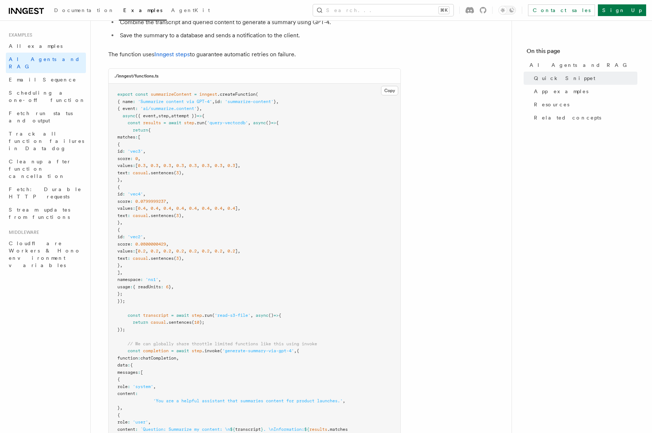
scroll to position [180, 0]
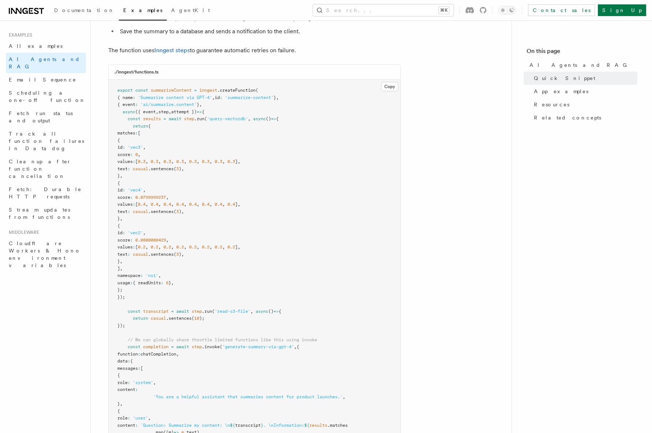
click at [195, 277] on pre "export const summarizeContent = inngest .createFunction ( { name : 'Summarize c…" at bounding box center [255, 326] width 292 height 493
drag, startPoint x: 204, startPoint y: 280, endPoint x: 142, endPoint y: 277, distance: 62.6
click at [142, 277] on pre "export const summarizeContent = inngest .createFunction ( { name : 'Summarize c…" at bounding box center [255, 326] width 292 height 493
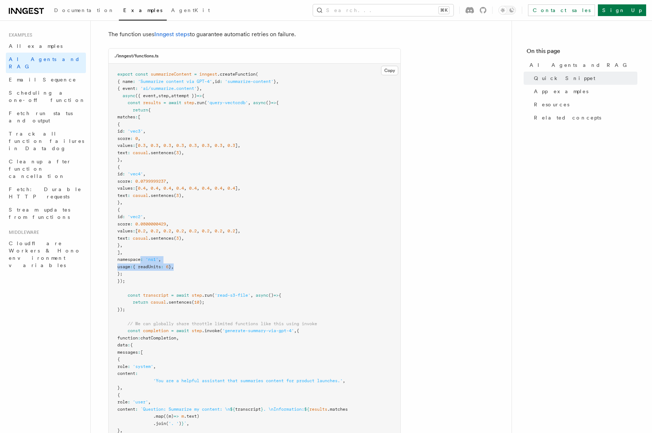
scroll to position [197, 0]
drag, startPoint x: 220, startPoint y: 295, endPoint x: 250, endPoint y: 295, distance: 30.0
click at [250, 287] on span "'read-s3-file'" at bounding box center [233, 294] width 36 height 5
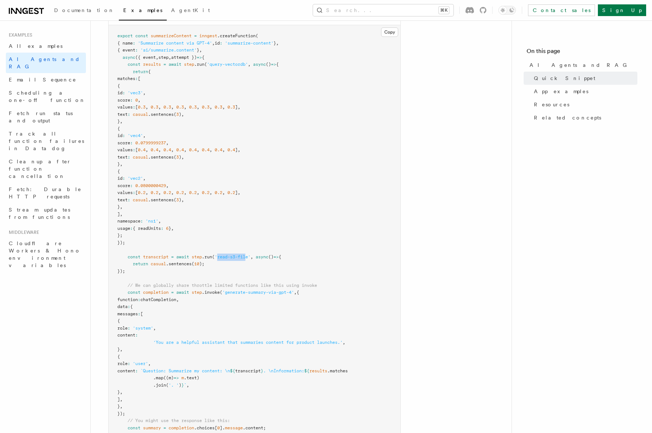
scroll to position [241, 0]
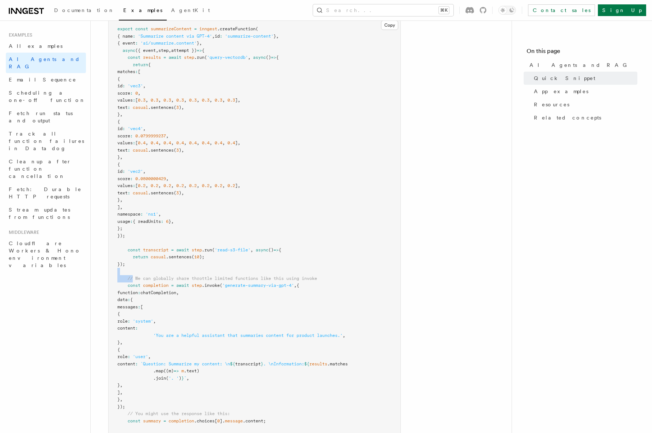
drag, startPoint x: 132, startPoint y: 280, endPoint x: 333, endPoint y: 274, distance: 200.8
click at [333, 274] on pre "export const summarizeContent = inngest .createFunction ( { name : 'Summarize c…" at bounding box center [255, 264] width 292 height 493
drag, startPoint x: 333, startPoint y: 283, endPoint x: 183, endPoint y: 271, distance: 150.4
click at [183, 271] on pre "export const summarizeContent = inngest .createFunction ( { name : 'Summarize c…" at bounding box center [255, 264] width 292 height 493
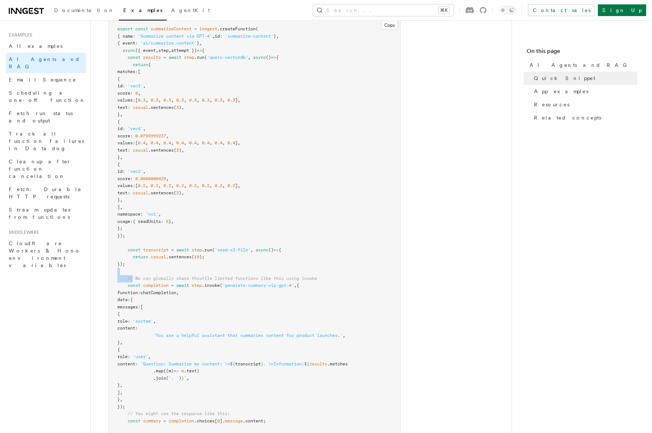
click at [183, 271] on pre "export const summarizeContent = inngest .createFunction ( { name : 'Summarize c…" at bounding box center [255, 264] width 292 height 493
drag, startPoint x: 129, startPoint y: 279, endPoint x: 334, endPoint y: 279, distance: 205.5
click at [335, 279] on pre "export const summarizeContent = inngest .createFunction ( { name : 'Summarize c…" at bounding box center [255, 264] width 292 height 493
click at [334, 279] on pre "export const summarizeContent = inngest .createFunction ( { name : 'Summarize c…" at bounding box center [255, 264] width 292 height 493
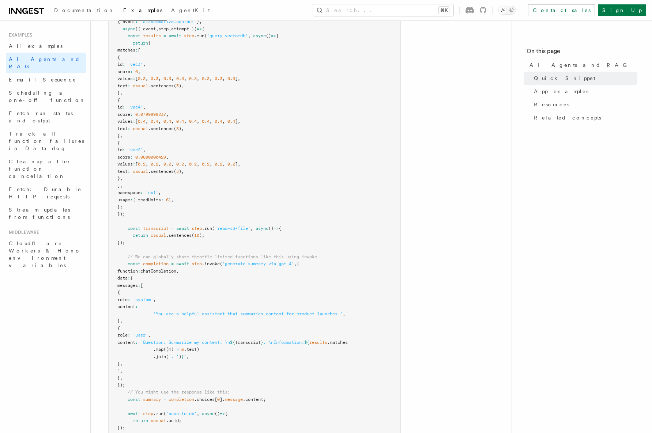
scroll to position [265, 0]
drag, startPoint x: 229, startPoint y: 261, endPoint x: 287, endPoint y: 263, distance: 57.8
click at [291, 263] on span "'generate-summary-via-gpt-4'" at bounding box center [258, 262] width 72 height 5
drag, startPoint x: 295, startPoint y: 263, endPoint x: 227, endPoint y: 263, distance: 68.7
click at [227, 263] on span "'generate-summary-via-gpt-4'" at bounding box center [258, 262] width 72 height 5
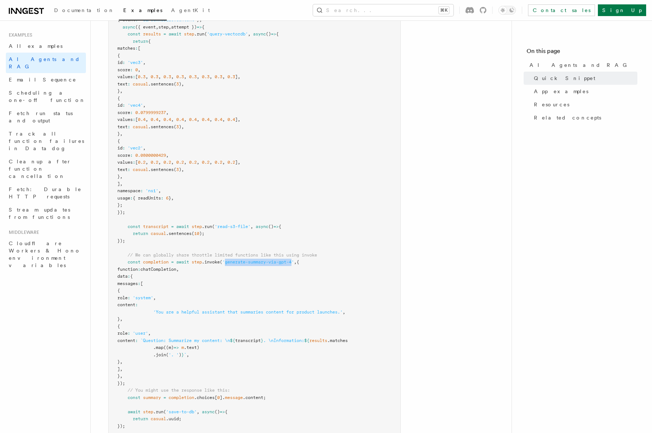
click at [235, 263] on span "'generate-summary-via-gpt-4'" at bounding box center [258, 262] width 72 height 5
drag, startPoint x: 228, startPoint y: 263, endPoint x: 297, endPoint y: 263, distance: 68.7
click at [294, 263] on span "'generate-summary-via-gpt-4'" at bounding box center [258, 262] width 72 height 5
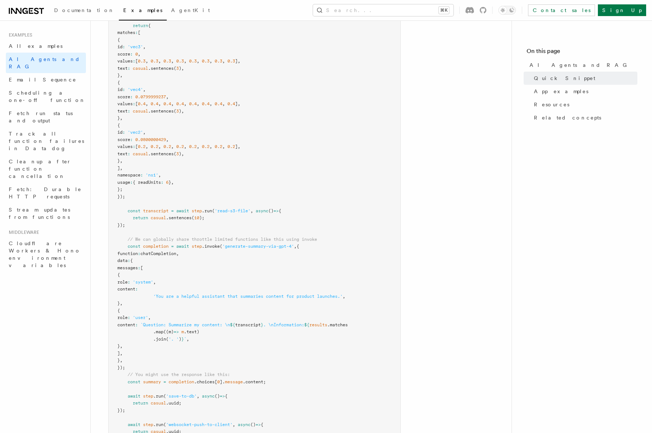
scroll to position [282, 0]
drag, startPoint x: 132, startPoint y: 251, endPoint x: 224, endPoint y: 252, distance: 92.5
click at [224, 251] on pre "export const summarizeContent = inngest .createFunction ( { name : 'Summarize c…" at bounding box center [255, 224] width 292 height 493
drag, startPoint x: 224, startPoint y: 252, endPoint x: 133, endPoint y: 252, distance: 91.4
click at [133, 252] on pre "export const summarizeContent = inngest .createFunction ( { name : 'Summarize c…" at bounding box center [255, 224] width 292 height 493
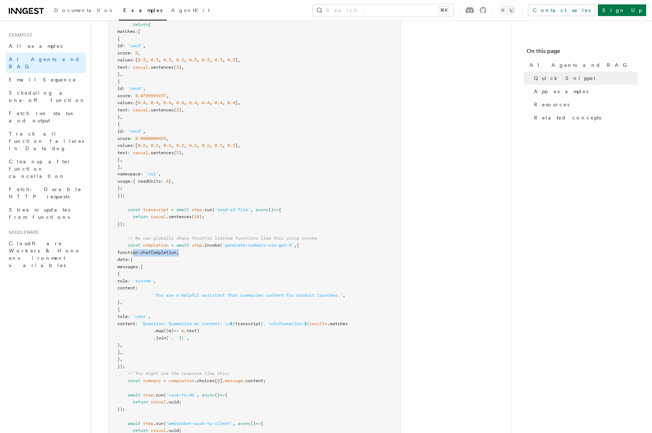
drag, startPoint x: 162, startPoint y: 263, endPoint x: 123, endPoint y: 263, distance: 38.8
click at [127, 263] on pre "export const summarizeContent = inngest .createFunction ( { name : 'Summarize c…" at bounding box center [255, 224] width 292 height 493
drag, startPoint x: 190, startPoint y: 279, endPoint x: 132, endPoint y: 277, distance: 57.8
click at [132, 277] on pre "export const summarizeContent = inngest .createFunction ( { name : 'Summarize c…" at bounding box center [255, 224] width 292 height 493
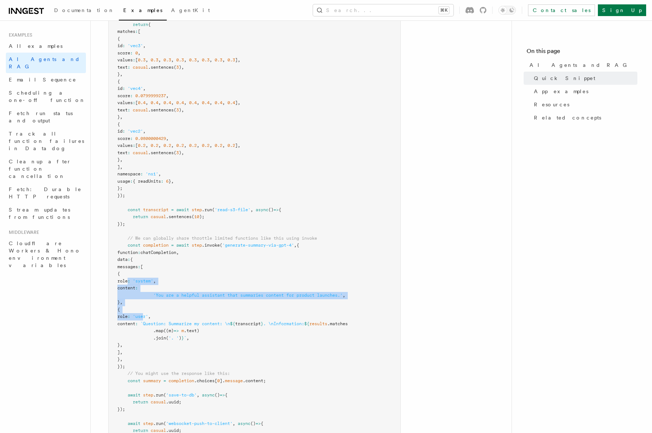
drag, startPoint x: 176, startPoint y: 314, endPoint x: 127, endPoint y: 280, distance: 59.6
click at [127, 280] on code "export const summarizeContent = inngest .createFunction ( { name : 'Summarize c…" at bounding box center [232, 224] width 230 height 476
click at [186, 287] on span "'You are a helpful assistant that summaries content for product launches.'" at bounding box center [247, 295] width 189 height 5
click at [248, 287] on span "'You are a helpful assistant that summaries content for product launches.'" at bounding box center [247, 295] width 189 height 5
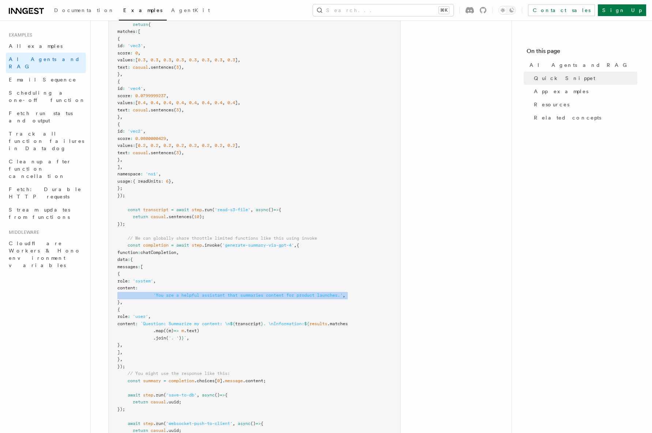
click at [248, 287] on span "'You are a helpful assistant that summaries content for product launches.'" at bounding box center [247, 295] width 189 height 5
click at [252, 287] on pre "export const summarizeContent = inngest .createFunction ( { name : 'Summarize c…" at bounding box center [255, 224] width 292 height 493
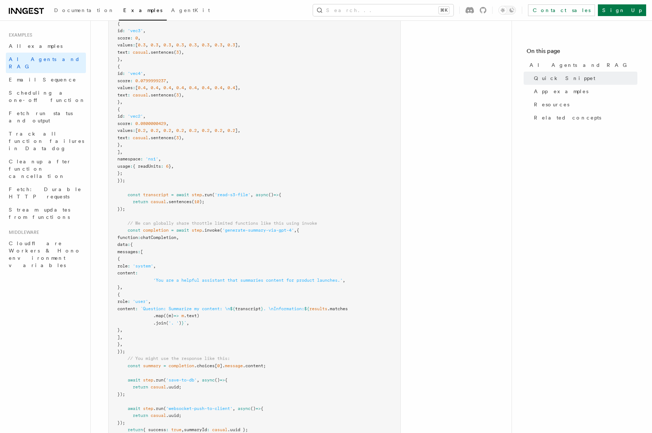
scroll to position [298, 0]
drag, startPoint x: 155, startPoint y: 279, endPoint x: 361, endPoint y: 282, distance: 205.9
click at [361, 282] on pre "export const summarizeContent = inngest .createFunction ( { name : 'Summarize c…" at bounding box center [255, 208] width 292 height 493
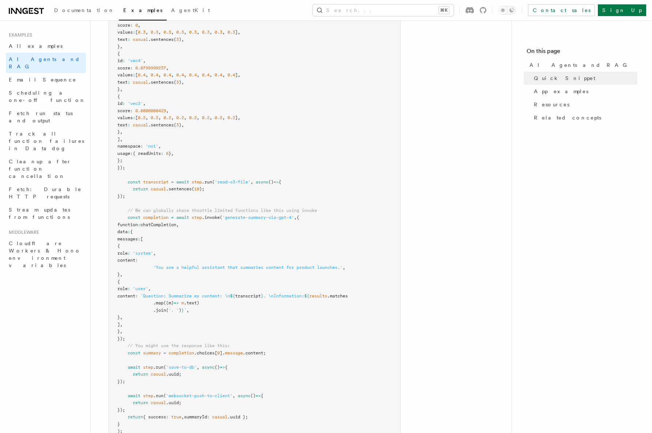
scroll to position [310, 0]
drag, startPoint x: 135, startPoint y: 211, endPoint x: 278, endPoint y: 210, distance: 143.0
click at [279, 208] on span "// We can globally share throttle limited functions like this using invoke" at bounding box center [222, 210] width 189 height 5
click at [308, 208] on span "// We can globally share throttle limited functions like this using invoke" at bounding box center [222, 210] width 189 height 5
click at [317, 208] on span "// We can globally share throttle limited functions like this using invoke" at bounding box center [222, 210] width 189 height 5
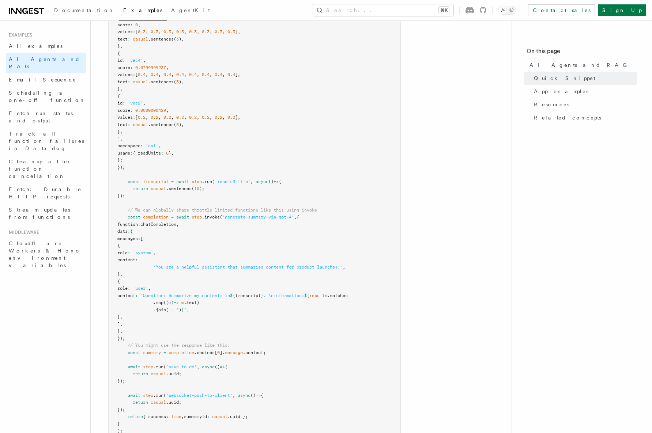
click at [212, 216] on span ".invoke" at bounding box center [211, 217] width 18 height 5
click at [249, 219] on span "'generate-summary-via-gpt-4'" at bounding box center [258, 217] width 72 height 5
drag, startPoint x: 226, startPoint y: 218, endPoint x: 287, endPoint y: 219, distance: 61.1
click at [287, 219] on span "'generate-summary-via-gpt-4'" at bounding box center [258, 217] width 72 height 5
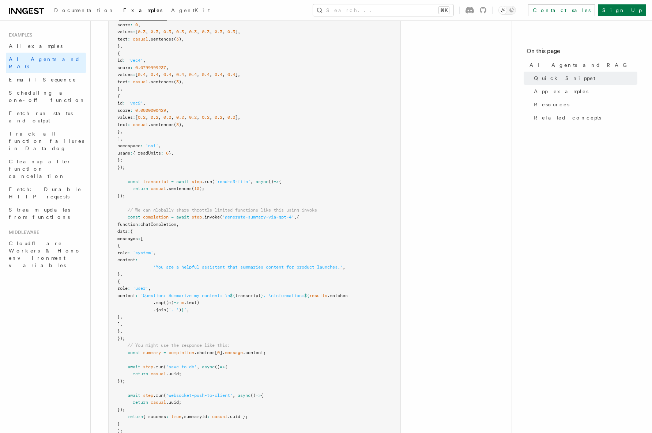
click at [164, 224] on span "chatCompletion" at bounding box center [158, 224] width 36 height 5
click at [157, 233] on pre "export const summarizeContent = inngest .createFunction ( { name : 'Summarize c…" at bounding box center [255, 196] width 292 height 493
click at [176, 225] on span "chatCompletion" at bounding box center [158, 224] width 36 height 5
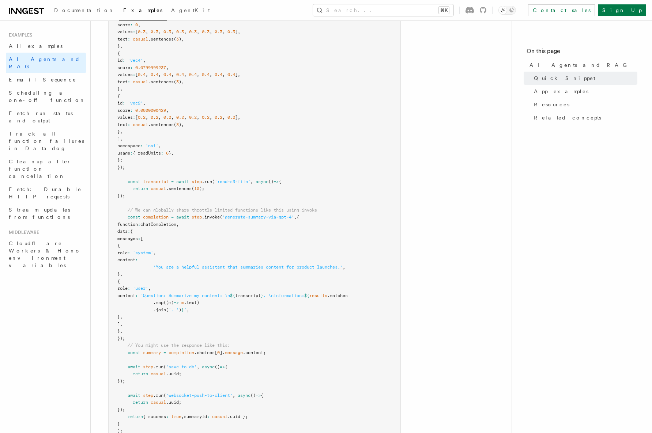
click at [178, 249] on pre "export const summarizeContent = inngest .createFunction ( { name : 'Summarize c…" at bounding box center [255, 196] width 292 height 493
click at [153, 253] on span "'system'" at bounding box center [143, 252] width 20 height 5
click at [181, 271] on pre "export const summarizeContent = inngest .createFunction ( { name : 'Summarize c…" at bounding box center [255, 196] width 292 height 493
click at [162, 269] on span "'You are a helpful assistant that summaries content for product launches.'" at bounding box center [247, 267] width 189 height 5
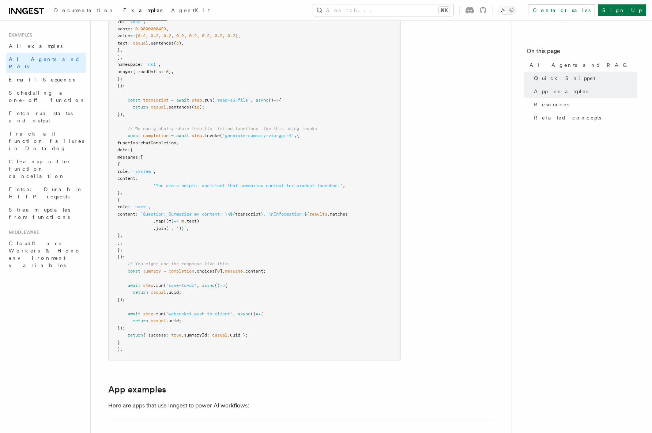
scroll to position [392, 0]
drag, startPoint x: 139, startPoint y: 264, endPoint x: 246, endPoint y: 263, distance: 107.1
click at [246, 263] on pre "export const summarizeContent = inngest .createFunction ( { name : 'Summarize c…" at bounding box center [255, 114] width 292 height 493
drag, startPoint x: 147, startPoint y: 272, endPoint x: 272, endPoint y: 269, distance: 124.4
click at [272, 269] on pre "export const summarizeContent = inngest .createFunction ( { name : 'Summarize c…" at bounding box center [255, 114] width 292 height 493
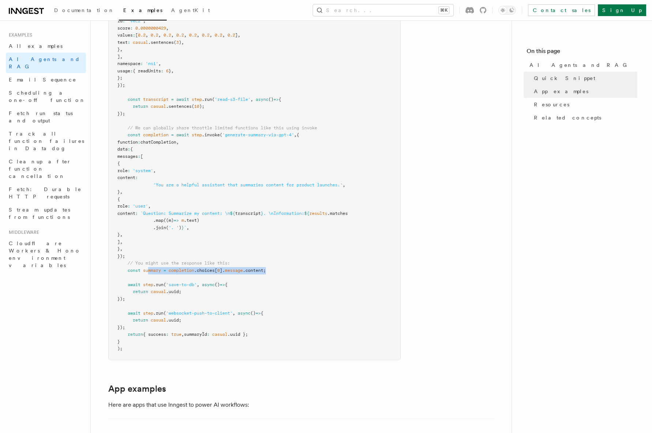
drag, startPoint x: 272, startPoint y: 269, endPoint x: 149, endPoint y: 269, distance: 122.9
click at [149, 269] on pre "export const summarizeContent = inngest .createFunction ( { name : 'Summarize c…" at bounding box center [255, 114] width 292 height 493
drag, startPoint x: 155, startPoint y: 313, endPoint x: 276, endPoint y: 311, distance: 120.3
click at [277, 287] on pre "export const summarizeContent = inngest .createFunction ( { name : 'Summarize c…" at bounding box center [255, 114] width 292 height 493
click at [184, 283] on span "'save-to-db'" at bounding box center [181, 284] width 31 height 5
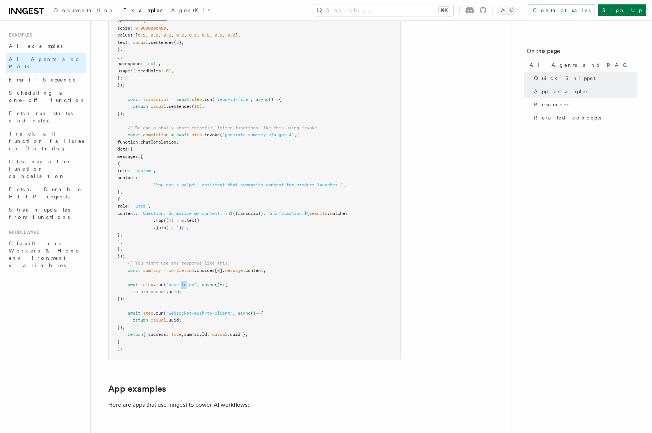
click at [184, 283] on span "'save-to-db'" at bounding box center [181, 284] width 31 height 5
click at [155, 287] on span "casual" at bounding box center [158, 291] width 15 height 5
click at [155, 287] on pre "export const summarizeContent = inngest .createFunction ( { name : 'Summarize c…" at bounding box center [255, 114] width 292 height 493
drag, startPoint x: 170, startPoint y: 284, endPoint x: 195, endPoint y: 284, distance: 25.2
click at [195, 284] on span "'save-to-db'" at bounding box center [181, 284] width 31 height 5
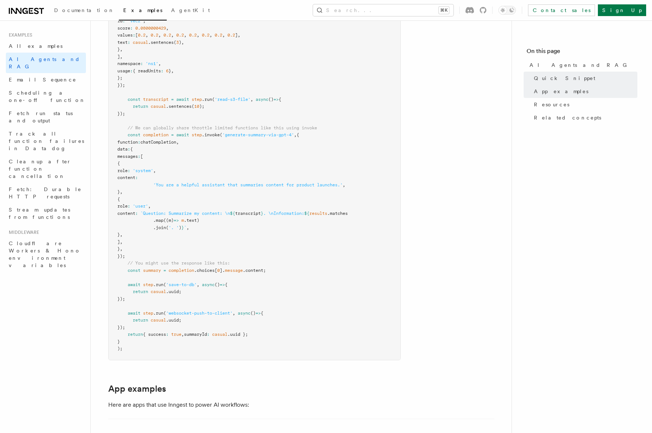
click at [188, 287] on pre "export const summarizeContent = inngest .createFunction ( { name : 'Summarize c…" at bounding box center [255, 114] width 292 height 493
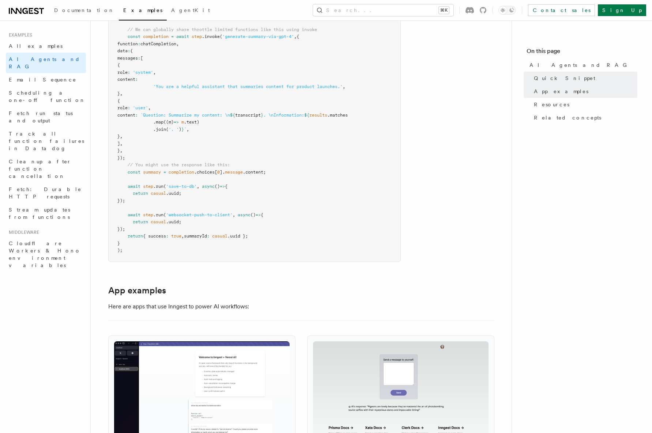
scroll to position [492, 0]
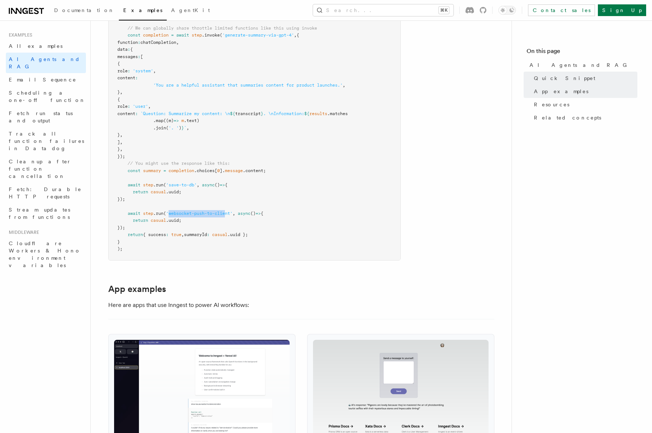
drag, startPoint x: 170, startPoint y: 211, endPoint x: 228, endPoint y: 211, distance: 57.8
click at [228, 211] on span "'websocket-push-to-client'" at bounding box center [199, 213] width 67 height 5
click at [172, 218] on span ".uuid;" at bounding box center [173, 220] width 15 height 5
drag, startPoint x: 170, startPoint y: 214, endPoint x: 232, endPoint y: 213, distance: 62.2
click at [232, 213] on span "'websocket-push-to-client'" at bounding box center [199, 213] width 67 height 5
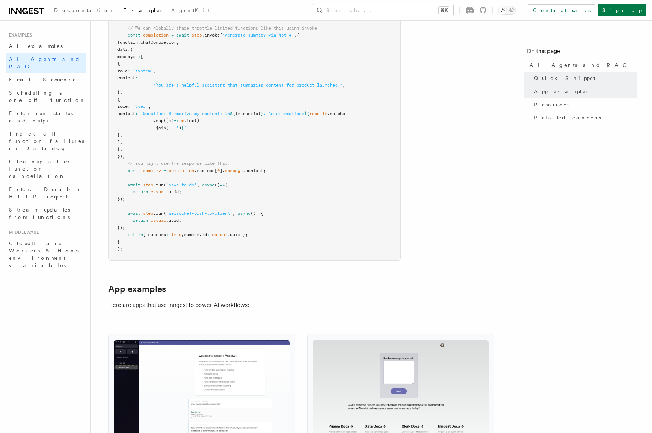
click at [196, 226] on pre "export const summarizeContent = inngest .createFunction ( { name : 'Summarize c…" at bounding box center [255, 14] width 292 height 493
drag, startPoint x: 152, startPoint y: 218, endPoint x: 196, endPoint y: 219, distance: 44.2
click at [196, 219] on pre "export const summarizeContent = inngest .createFunction ( { name : 'Summarize c…" at bounding box center [255, 14] width 292 height 493
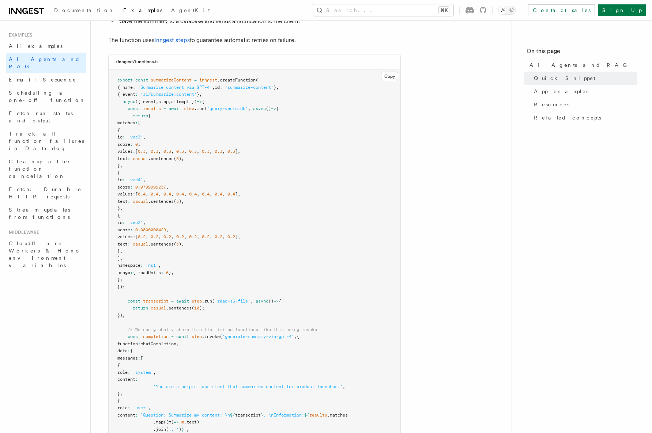
scroll to position [0, 0]
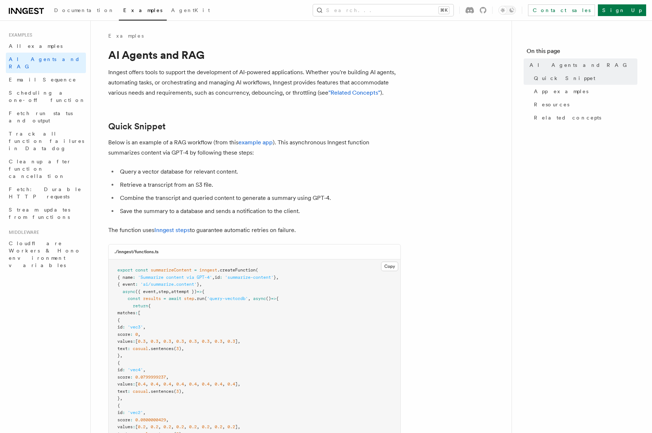
click at [338, 188] on li "Retrieve a transcript from an S3 file." at bounding box center [259, 185] width 283 height 10
click at [171, 11] on span "AgentKit" at bounding box center [190, 10] width 39 height 6
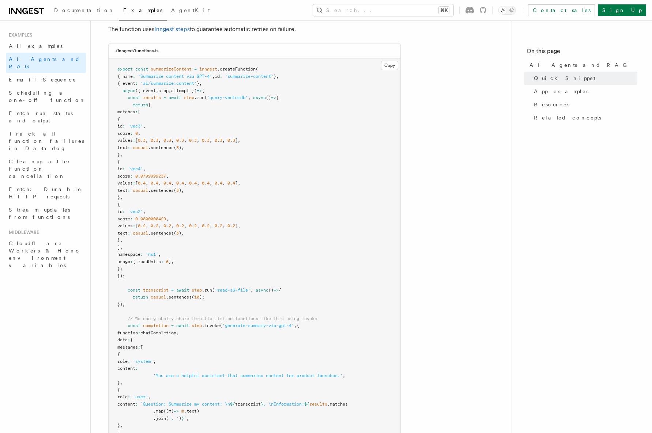
scroll to position [207, 0]
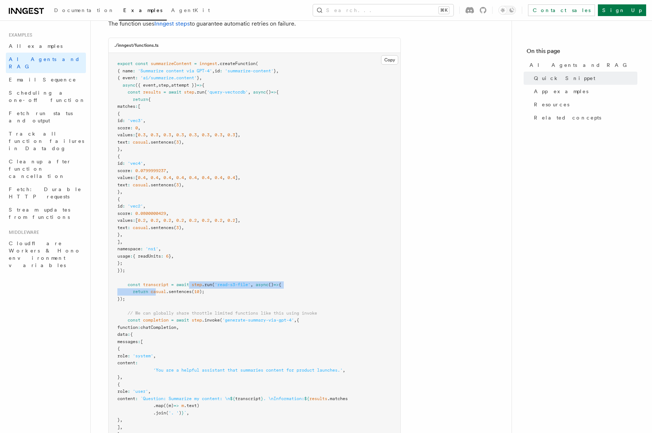
drag, startPoint x: 156, startPoint y: 291, endPoint x: 190, endPoint y: 288, distance: 34.5
click at [190, 287] on pre "export const summarizeContent = inngest .createFunction ( { name : 'Summarize c…" at bounding box center [255, 299] width 292 height 493
click at [192, 287] on span ".sentences" at bounding box center [179, 291] width 26 height 5
drag, startPoint x: 214, startPoint y: 291, endPoint x: 148, endPoint y: 291, distance: 65.1
click at [148, 287] on pre "export const summarizeContent = inngest .createFunction ( { name : 'Summarize c…" at bounding box center [255, 299] width 292 height 493
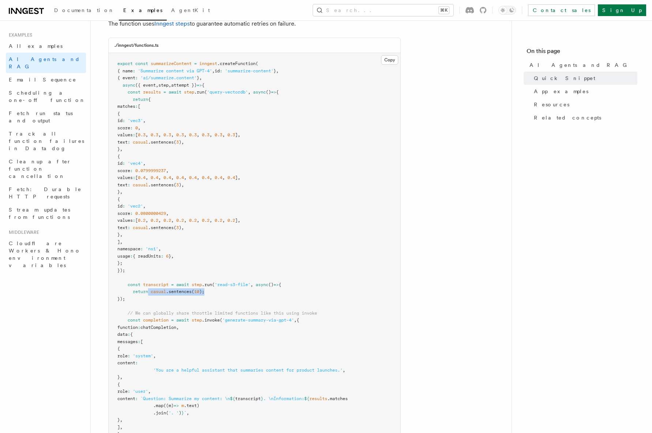
click at [149, 287] on span at bounding box center [149, 291] width 3 height 5
drag, startPoint x: 147, startPoint y: 291, endPoint x: 222, endPoint y: 292, distance: 75.3
click at [222, 287] on pre "export const summarizeContent = inngest .createFunction ( { name : 'Summarize c…" at bounding box center [255, 299] width 292 height 493
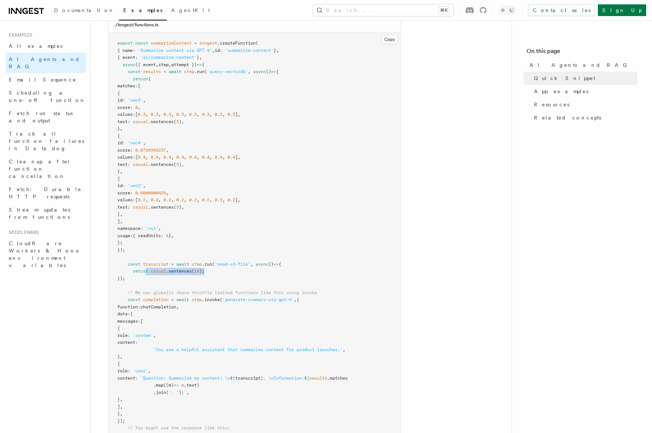
scroll to position [228, 0]
click at [245, 287] on span "// We can globally share throttle limited functions like this using invoke" at bounding box center [222, 291] width 189 height 5
click at [276, 287] on pre "export const summarizeContent = inngest .createFunction ( { name : 'Summarize c…" at bounding box center [255, 277] width 292 height 493
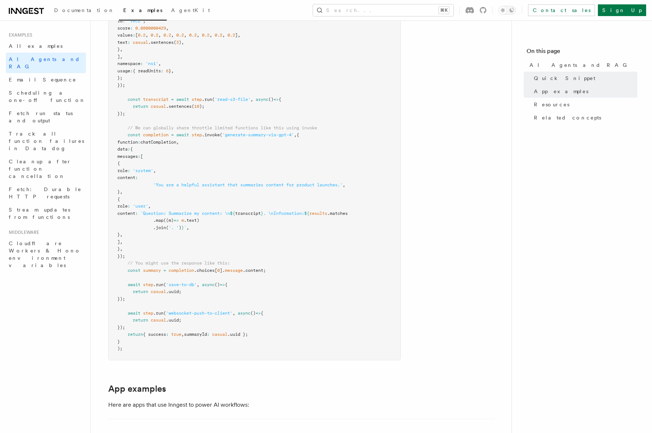
scroll to position [392, 0]
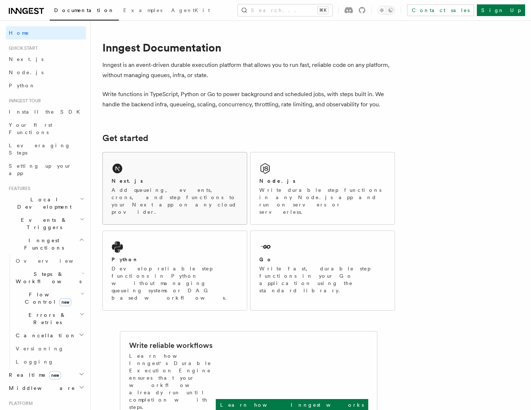
scroll to position [7, 0]
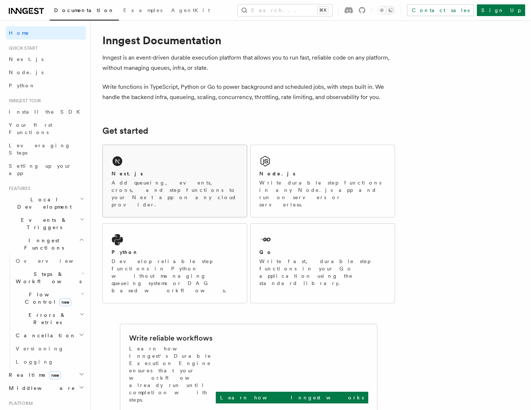
click at [162, 180] on p "Add queueing, events, crons, and step functions to your Next app on any cloud p…" at bounding box center [175, 193] width 127 height 29
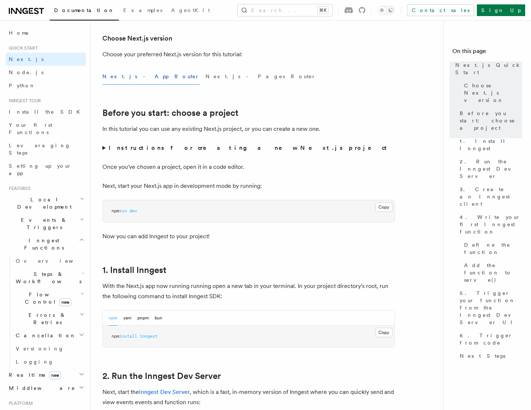
scroll to position [180, 0]
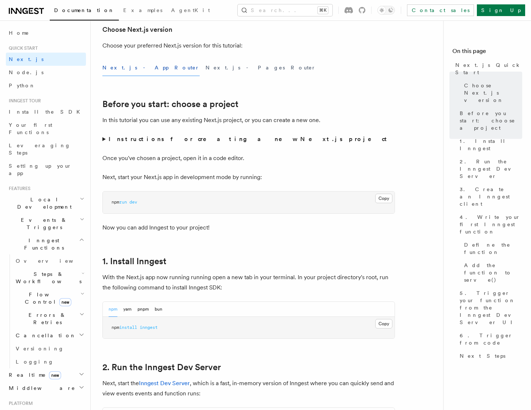
click at [176, 203] on pre "npm run dev" at bounding box center [249, 203] width 292 height 22
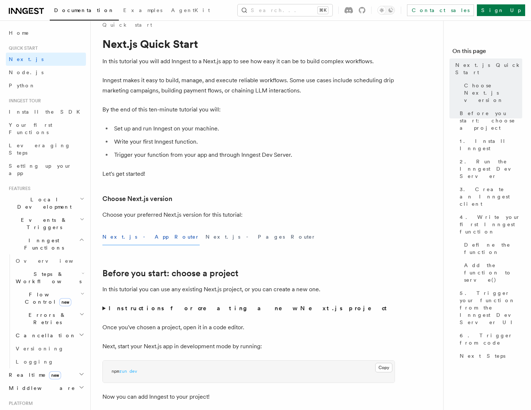
scroll to position [0, 0]
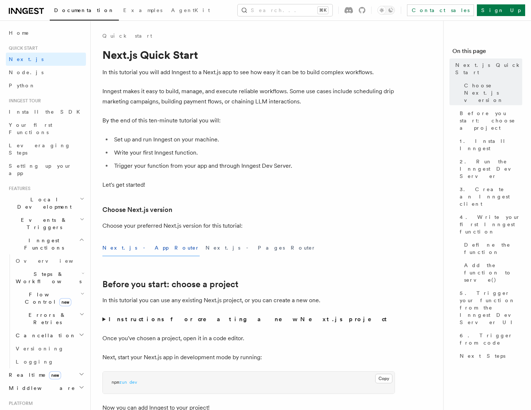
click at [196, 209] on h3 "Choose Next.js version" at bounding box center [248, 210] width 293 height 10
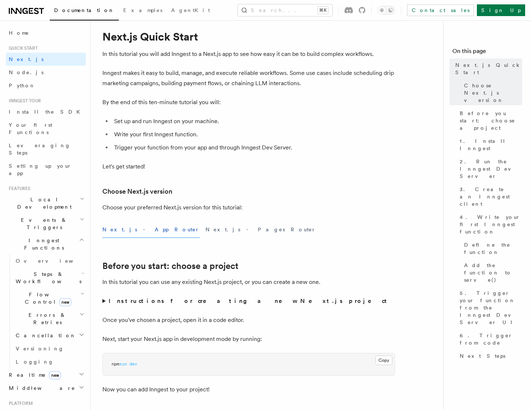
scroll to position [28, 0]
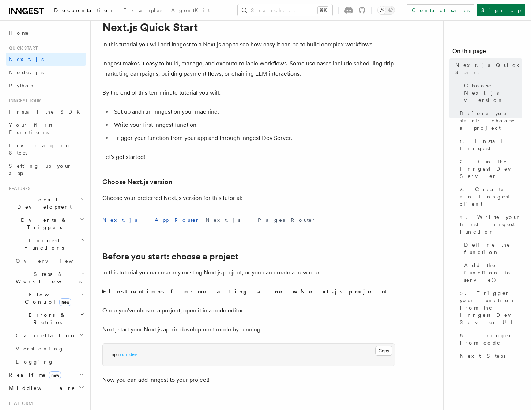
click at [159, 291] on strong "Instructions for creating a new Next.js project" at bounding box center [249, 291] width 281 height 7
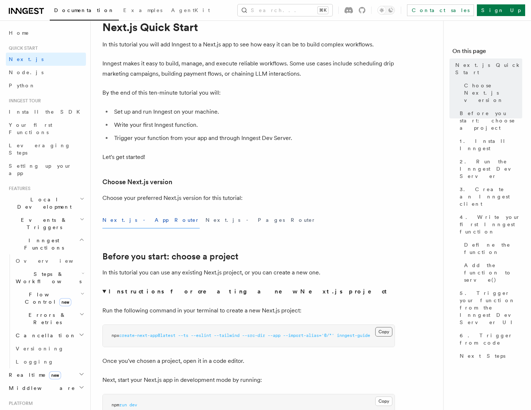
click at [382, 335] on button "Copy Copied" at bounding box center [383, 332] width 17 height 10
click at [258, 269] on p "In this tutorial you can use any existing Next.js project, or you can create a …" at bounding box center [248, 273] width 293 height 10
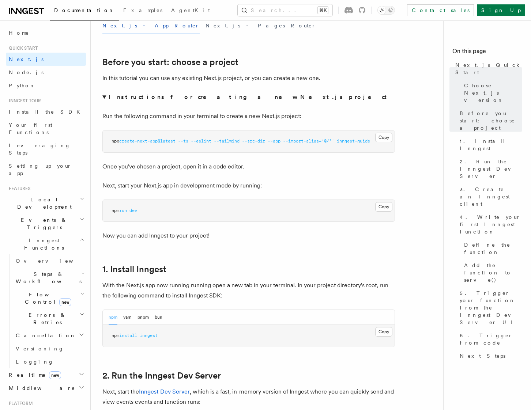
scroll to position [235, 0]
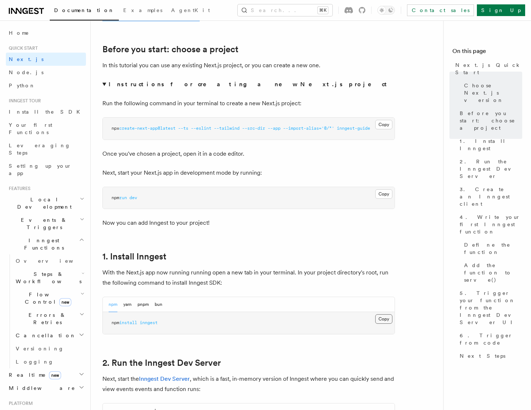
click at [385, 319] on button "Copy Copied" at bounding box center [383, 319] width 17 height 10
click at [216, 314] on pre "npm install inngest" at bounding box center [249, 323] width 292 height 22
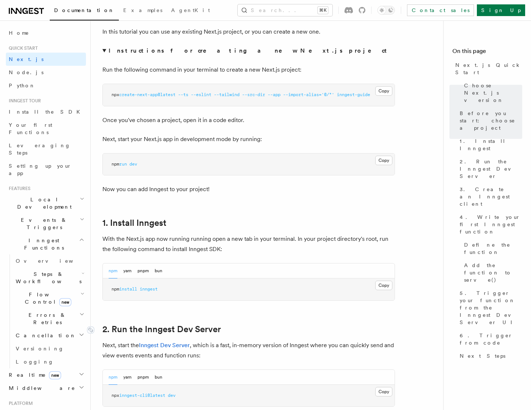
click at [213, 328] on link "2. Run the Inngest Dev Server" at bounding box center [161, 329] width 118 height 10
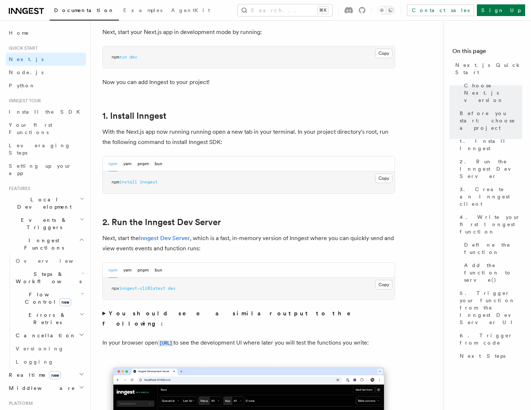
scroll to position [360, 0]
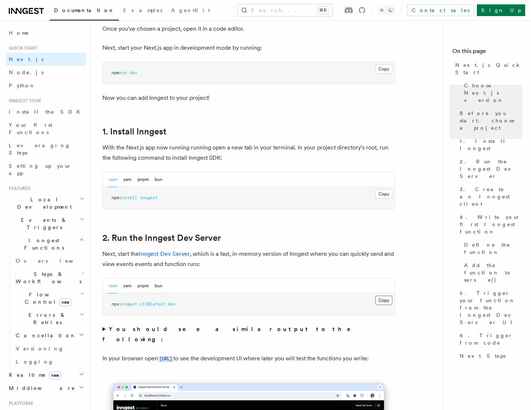
click at [377, 299] on button "Copy Copied" at bounding box center [383, 301] width 17 height 10
drag, startPoint x: 225, startPoint y: 237, endPoint x: 100, endPoint y: 233, distance: 124.4
drag, startPoint x: 157, startPoint y: 147, endPoint x: 223, endPoint y: 143, distance: 66.3
click at [223, 143] on p "With the Next.js app now running running open a new tab in your terminal. In yo…" at bounding box center [248, 153] width 293 height 20
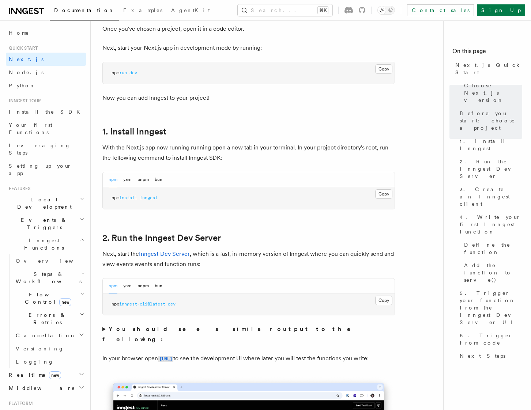
click at [232, 144] on p "With the Next.js app now running running open a new tab in your terminal. In yo…" at bounding box center [248, 153] width 293 height 20
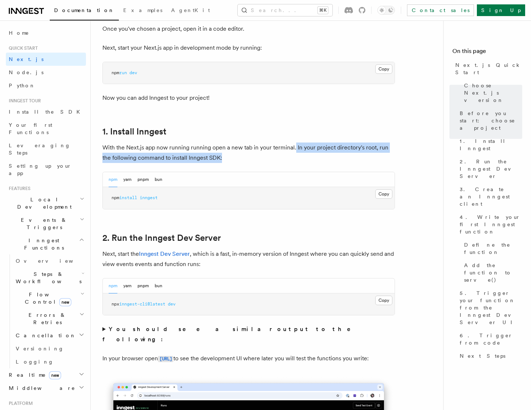
drag, startPoint x: 295, startPoint y: 148, endPoint x: 229, endPoint y: 159, distance: 67.2
click at [230, 159] on p "With the Next.js app now running running open a new tab in your terminal. In yo…" at bounding box center [248, 153] width 293 height 20
click at [229, 159] on p "With the Next.js app now running running open a new tab in your terminal. In yo…" at bounding box center [248, 153] width 293 height 20
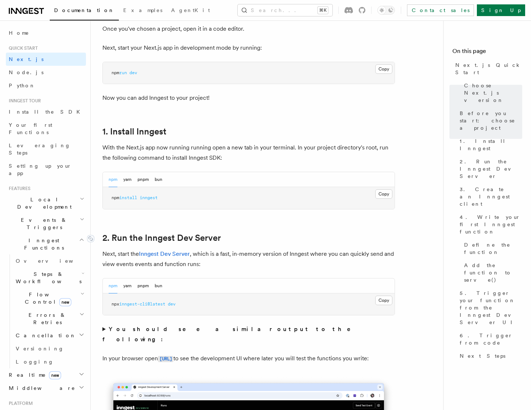
click at [210, 240] on link "2. Run the Inngest Dev Server" at bounding box center [161, 238] width 118 height 10
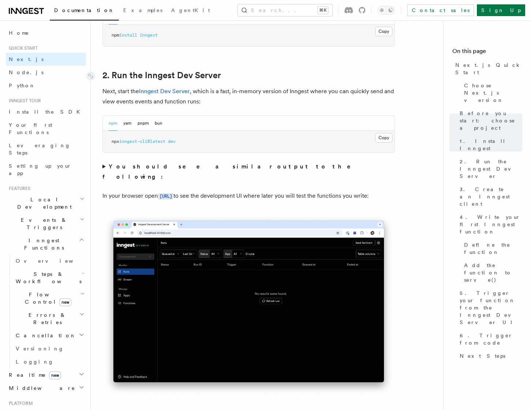
scroll to position [502, 0]
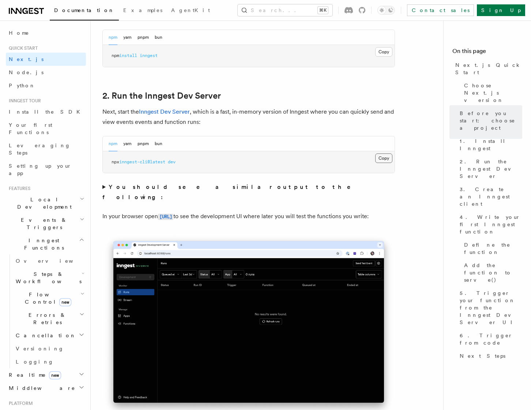
click at [388, 156] on button "Copy Copied" at bounding box center [383, 159] width 17 height 10
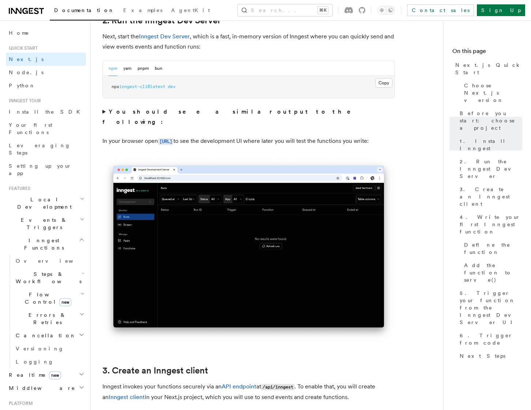
scroll to position [578, 0]
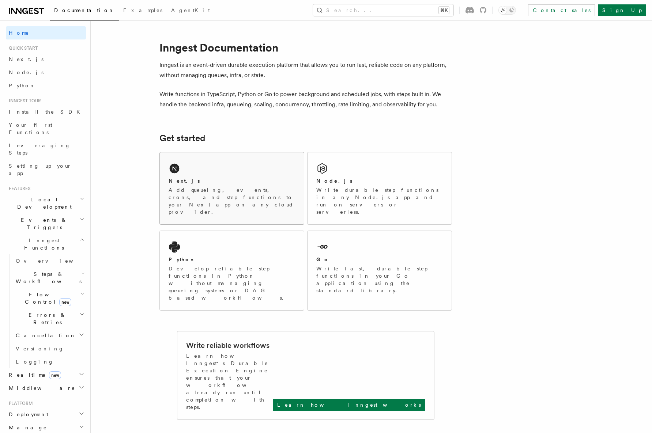
click at [242, 159] on div "Next.js Add queueing, events, crons, and step functions to your Next app on any…" at bounding box center [232, 188] width 144 height 72
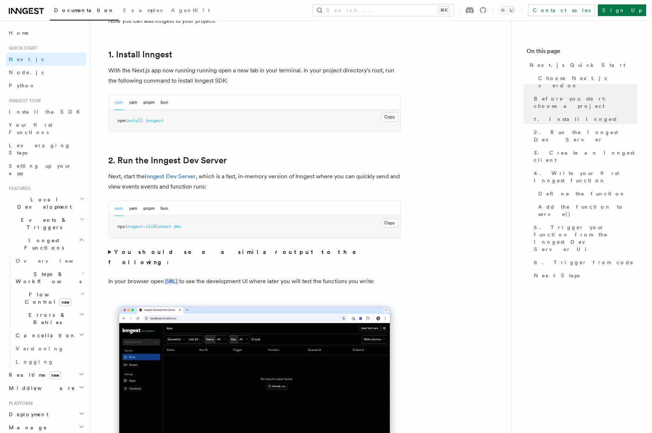
scroll to position [395, 0]
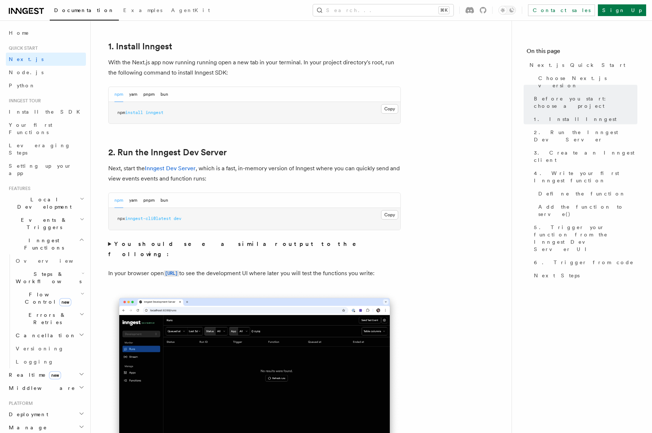
click at [208, 221] on pre "npx inngest-cli@latest dev" at bounding box center [255, 219] width 292 height 22
click at [189, 240] on summary "You should see a similar output to the following:" at bounding box center [254, 249] width 293 height 20
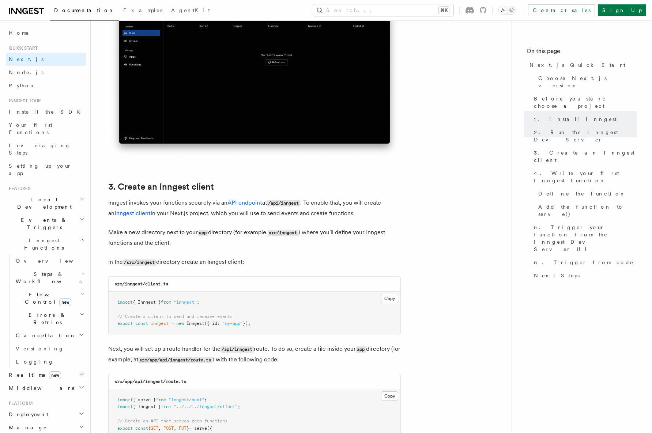
scroll to position [873, 0]
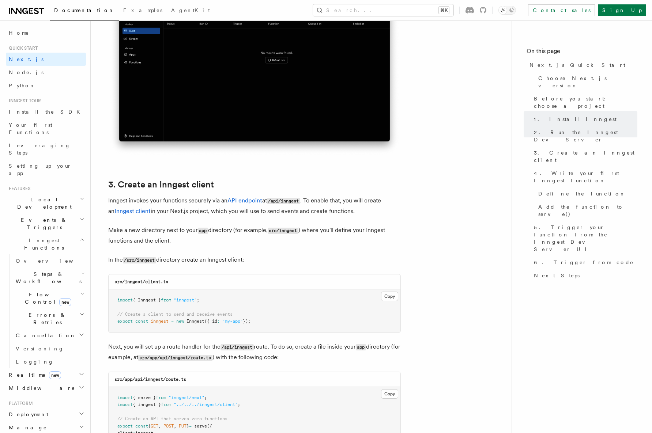
click at [136, 196] on p "Inngest invokes your functions securely via an API endpoint at /api/inngest . T…" at bounding box center [254, 206] width 293 height 21
drag, startPoint x: 108, startPoint y: 200, endPoint x: 226, endPoint y: 199, distance: 118.1
click at [226, 199] on p "Inngest invokes your functions securely via an API endpoint at /api/inngest . T…" at bounding box center [254, 206] width 293 height 21
drag, startPoint x: 272, startPoint y: 200, endPoint x: 305, endPoint y: 201, distance: 32.9
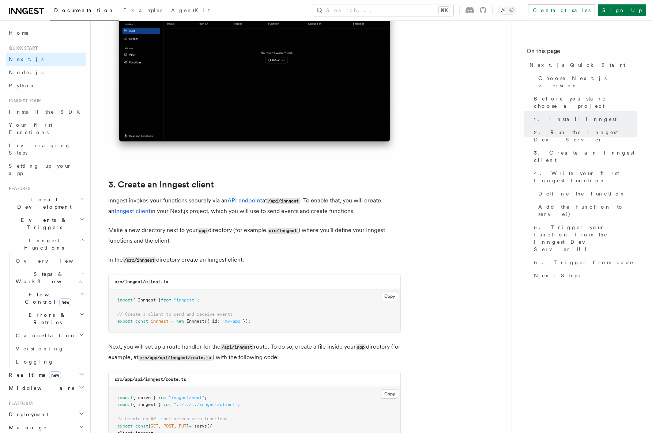
click at [305, 201] on p "Inngest invokes your functions securely via an API endpoint at /api/inngest . T…" at bounding box center [254, 206] width 293 height 21
drag, startPoint x: 305, startPoint y: 201, endPoint x: 280, endPoint y: 201, distance: 25.2
click at [280, 201] on p "Inngest invokes your functions securely via an API endpoint at /api/inngest . T…" at bounding box center [254, 206] width 293 height 21
click at [283, 201] on code "/api/inngest" at bounding box center [283, 201] width 33 height 6
drag, startPoint x: 274, startPoint y: 201, endPoint x: 306, endPoint y: 201, distance: 31.8
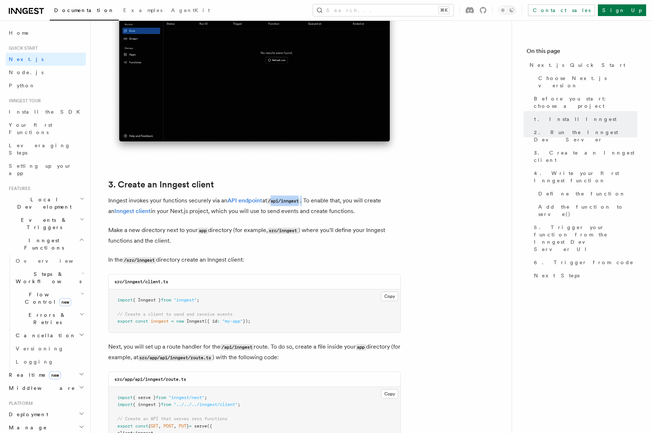
click at [306, 201] on p "Inngest invokes your functions securely via an API endpoint at /api/inngest . T…" at bounding box center [254, 206] width 293 height 21
drag, startPoint x: 307, startPoint y: 201, endPoint x: 388, endPoint y: 201, distance: 81.2
click at [388, 201] on p "Inngest invokes your functions securely via an API endpoint at /api/inngest . T…" at bounding box center [254, 206] width 293 height 21
drag, startPoint x: 206, startPoint y: 211, endPoint x: 357, endPoint y: 214, distance: 150.7
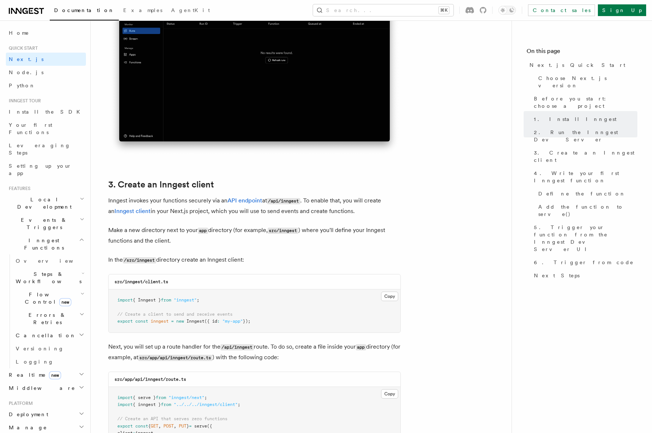
click at [357, 214] on p "Inngest invokes your functions securely via an API endpoint at /api/inngest . T…" at bounding box center [254, 206] width 293 height 21
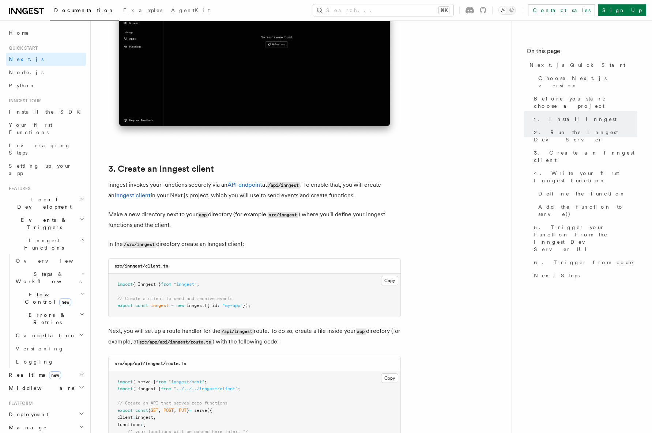
click at [327, 197] on p "Inngest invokes your functions securely via an API endpoint at /api/inngest . T…" at bounding box center [254, 190] width 293 height 21
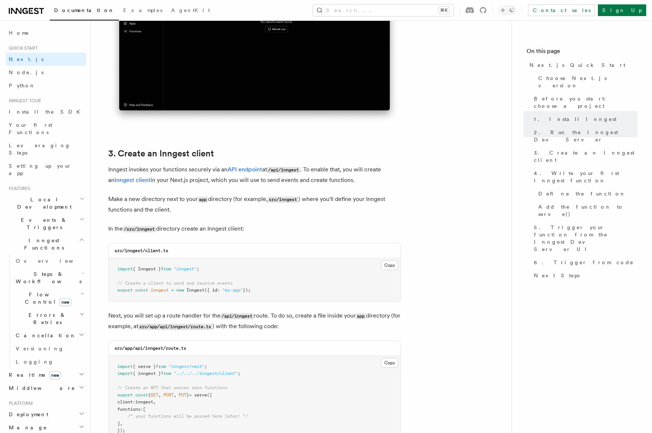
scroll to position [906, 0]
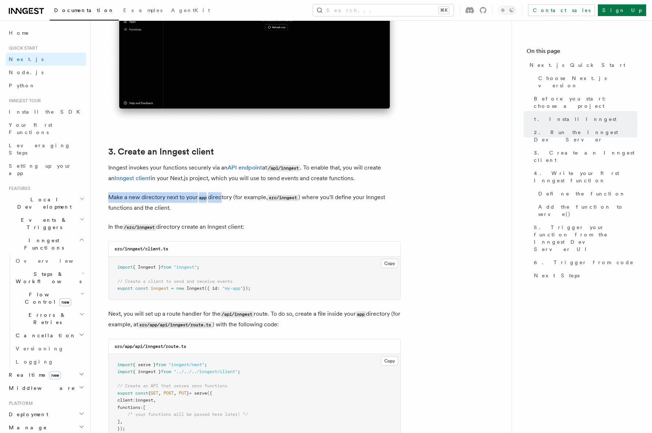
drag, startPoint x: 110, startPoint y: 196, endPoint x: 220, endPoint y: 196, distance: 110.4
click at [220, 196] on p "Make a new directory next to your app directory (for example, src/inngest ) whe…" at bounding box center [254, 202] width 293 height 21
click at [239, 203] on p "Make a new directory next to your app directory (for example, src/inngest ) whe…" at bounding box center [254, 202] width 293 height 21
drag, startPoint x: 304, startPoint y: 196, endPoint x: 389, endPoint y: 209, distance: 85.8
click at [389, 209] on p "Make a new directory next to your app directory (for example, src/inngest ) whe…" at bounding box center [254, 202] width 293 height 21
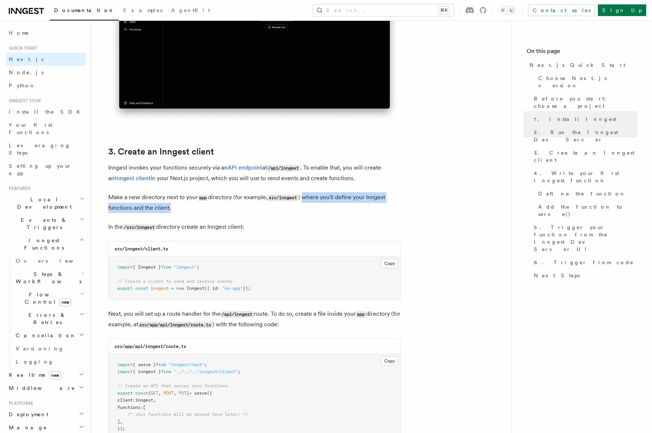
click at [389, 209] on p "Make a new directory next to your app directory (for example, src/inngest ) whe…" at bounding box center [254, 202] width 293 height 21
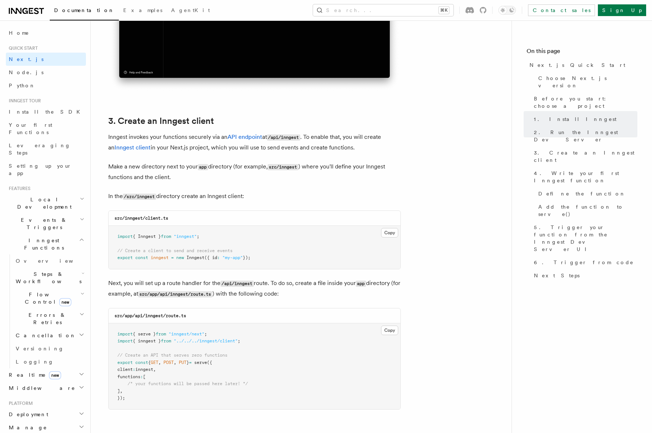
scroll to position [947, 0]
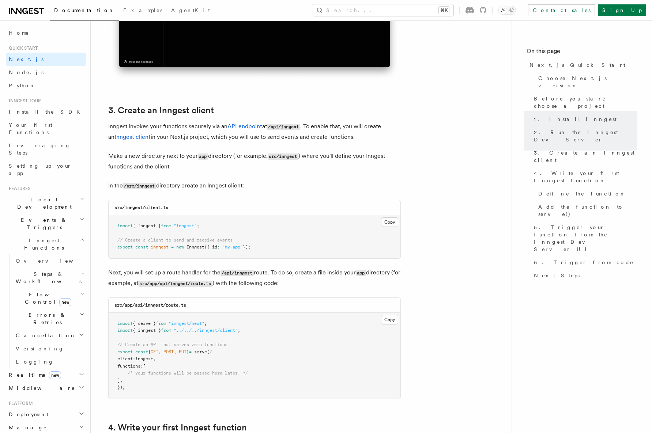
drag, startPoint x: 269, startPoint y: 249, endPoint x: 223, endPoint y: 234, distance: 49.1
click at [222, 233] on pre "import { Inngest } from "inngest" ; // Create a client to send and receive even…" at bounding box center [255, 236] width 292 height 43
click at [297, 240] on pre "import { Inngest } from "inngest" ; // Create a client to send and receive even…" at bounding box center [255, 236] width 292 height 43
click at [386, 223] on button "Copy Copied" at bounding box center [389, 223] width 17 height 10
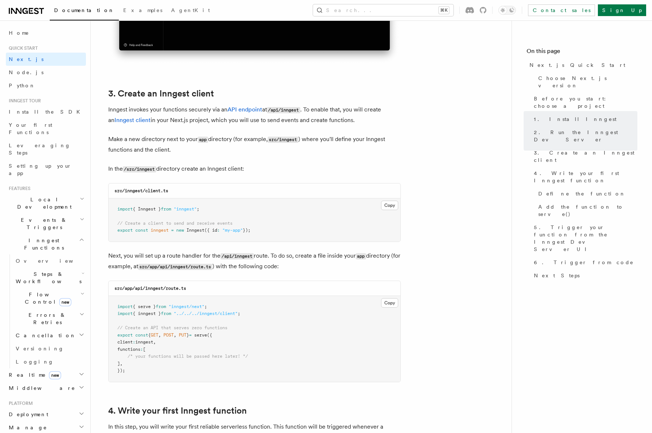
scroll to position [965, 0]
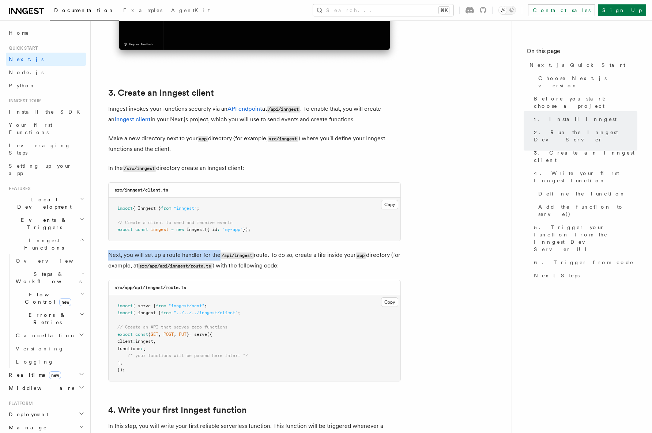
drag, startPoint x: 106, startPoint y: 256, endPoint x: 219, endPoint y: 253, distance: 113.4
click at [257, 256] on p "Next, you will set up a route handler for the /api/inngest route. To do so, cre…" at bounding box center [254, 260] width 293 height 21
drag, startPoint x: 221, startPoint y: 256, endPoint x: 257, endPoint y: 256, distance: 35.5
click at [257, 256] on p "Next, you will set up a route handler for the /api/inngest route. To do so, cre…" at bounding box center [254, 260] width 293 height 21
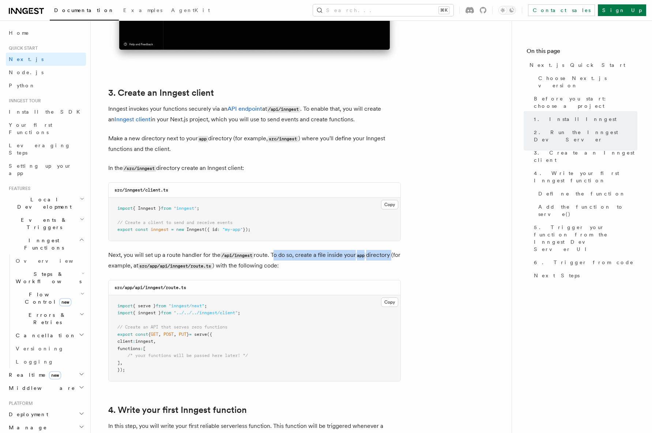
drag, startPoint x: 274, startPoint y: 255, endPoint x: 404, endPoint y: 253, distance: 130.2
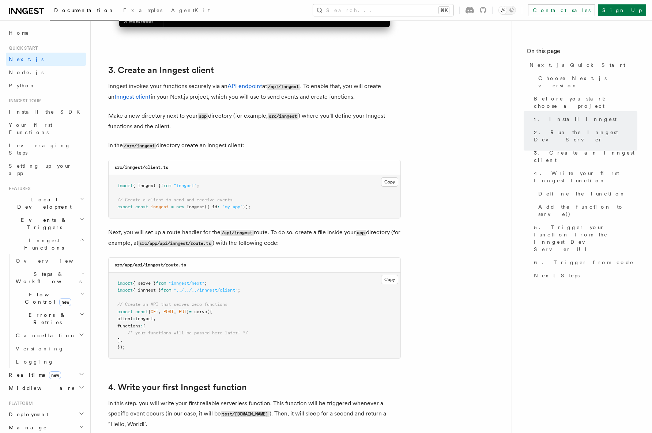
scroll to position [1002, 0]
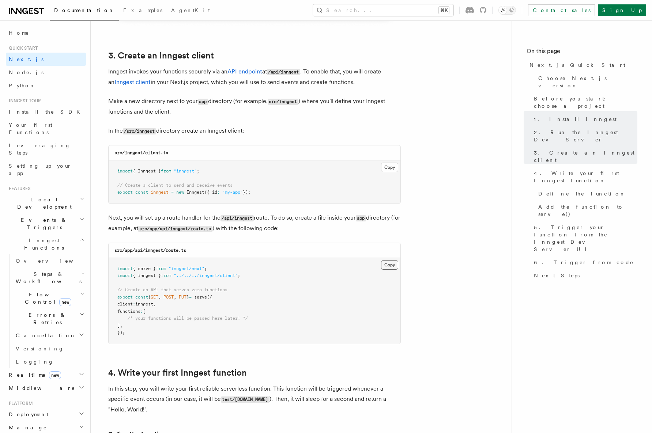
click at [386, 263] on button "Copy Copied" at bounding box center [389, 265] width 17 height 10
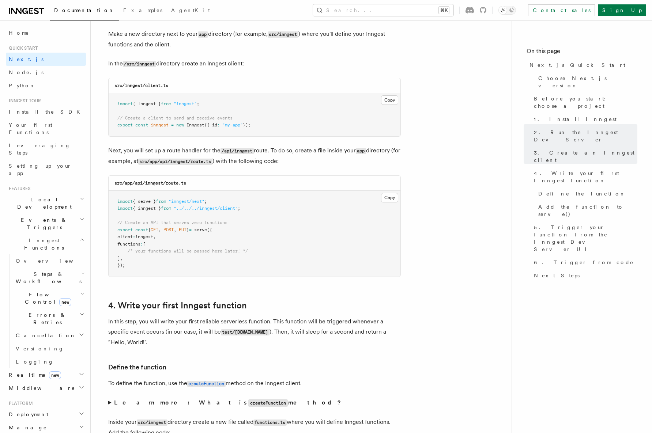
scroll to position [1073, 0]
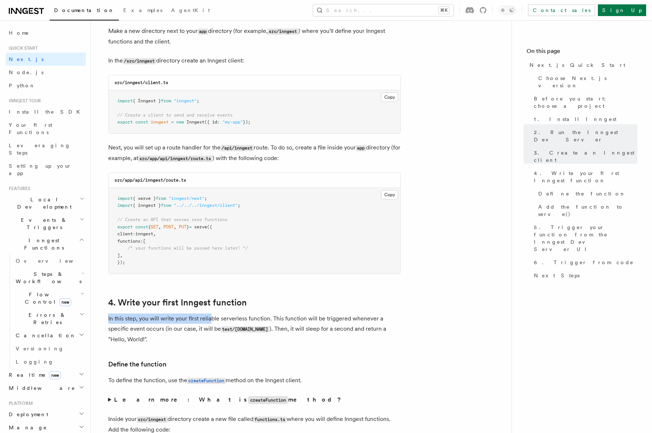
drag, startPoint x: 108, startPoint y: 320, endPoint x: 209, endPoint y: 321, distance: 101.3
click at [209, 321] on p "In this step, you will write your first reliable serverless function. This func…" at bounding box center [254, 329] width 293 height 31
drag, startPoint x: 135, startPoint y: 321, endPoint x: 289, endPoint y: 316, distance: 154.0
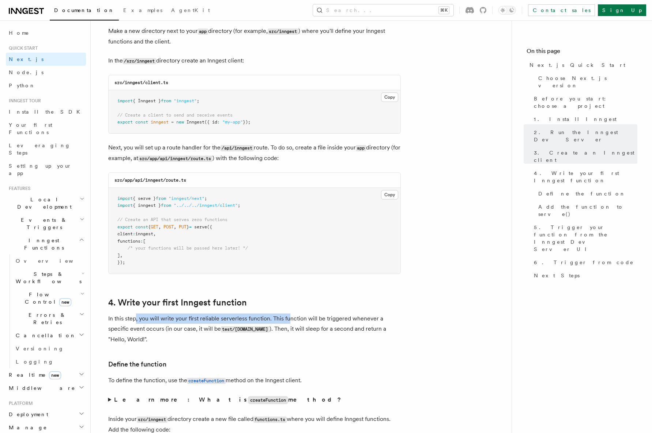
click at [289, 316] on p "In this step, you will write your first reliable serverless function. This func…" at bounding box center [254, 329] width 293 height 31
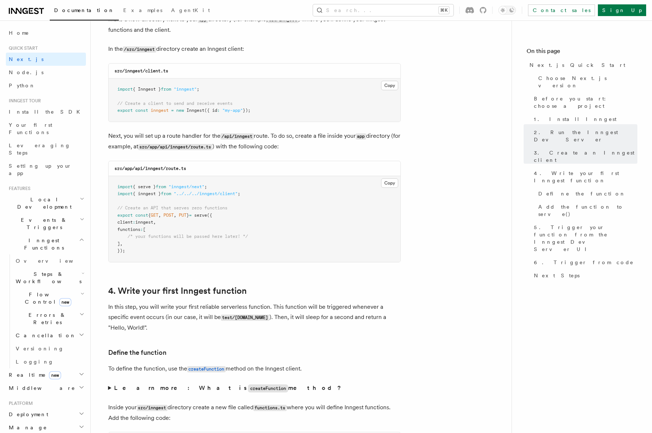
click at [287, 314] on p "In this step, you will write your first reliable serverless function. This func…" at bounding box center [254, 317] width 293 height 31
drag, startPoint x: 272, startPoint y: 305, endPoint x: 373, endPoint y: 304, distance: 100.9
click at [373, 304] on p "In this step, you will write your first reliable serverless function. This func…" at bounding box center [254, 317] width 293 height 31
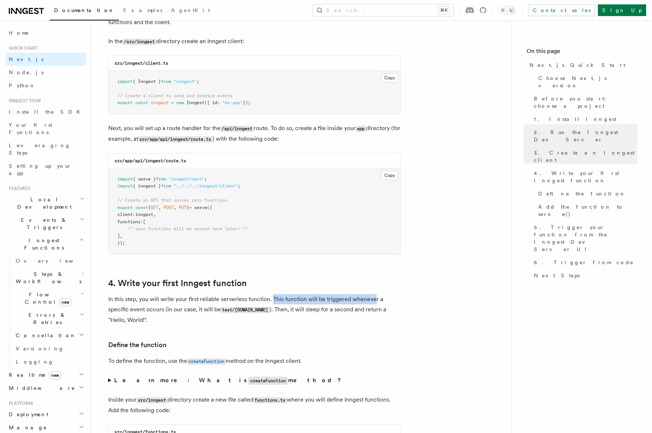
scroll to position [1094, 0]
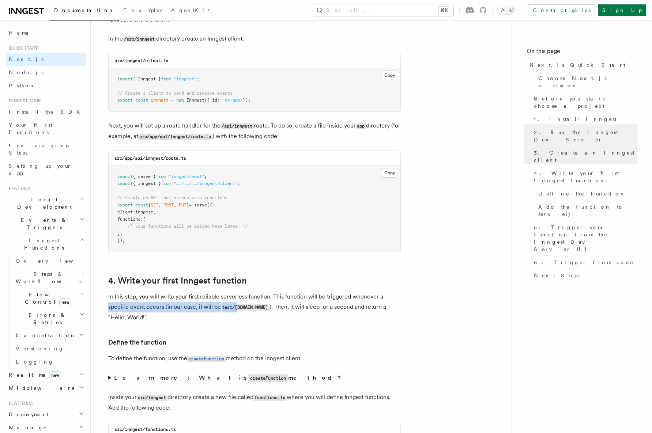
drag, startPoint x: 106, startPoint y: 308, endPoint x: 238, endPoint y: 306, distance: 132.0
click at [266, 307] on p "In this step, you will write your first reliable serverless function. This func…" at bounding box center [254, 307] width 293 height 31
drag, startPoint x: 105, startPoint y: 295, endPoint x: 263, endPoint y: 297, distance: 157.6
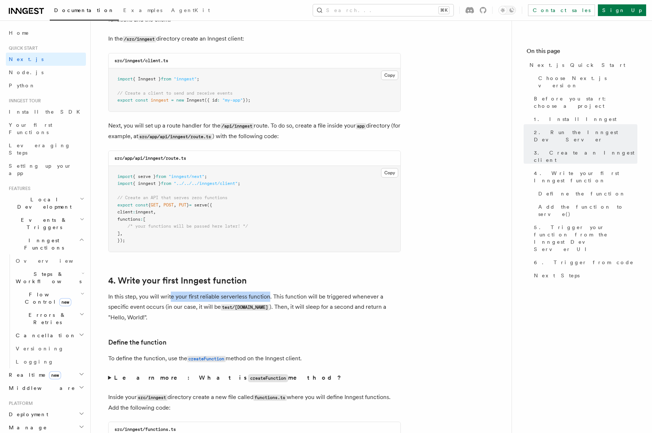
drag, startPoint x: 269, startPoint y: 295, endPoint x: 170, endPoint y: 298, distance: 99.2
click at [170, 298] on p "In this step, you will write your first reliable serverless function. This func…" at bounding box center [254, 307] width 293 height 31
drag, startPoint x: 273, startPoint y: 296, endPoint x: 351, endPoint y: 295, distance: 78.3
click at [353, 295] on p "In this step, you will write your first reliable serverless function. This func…" at bounding box center [254, 307] width 293 height 31
click at [351, 295] on p "In this step, you will write your first reliable serverless function. This func…" at bounding box center [254, 307] width 293 height 31
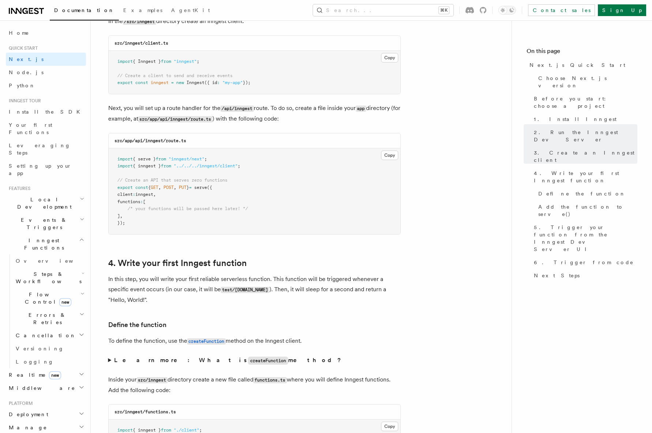
scroll to position [1113, 0]
drag, startPoint x: 167, startPoint y: 289, endPoint x: 265, endPoint y: 286, distance: 97.7
click at [265, 286] on p "In this step, you will write your first reliable serverless function. This func…" at bounding box center [254, 288] width 293 height 31
drag, startPoint x: 271, startPoint y: 287, endPoint x: 434, endPoint y: 292, distance: 162.8
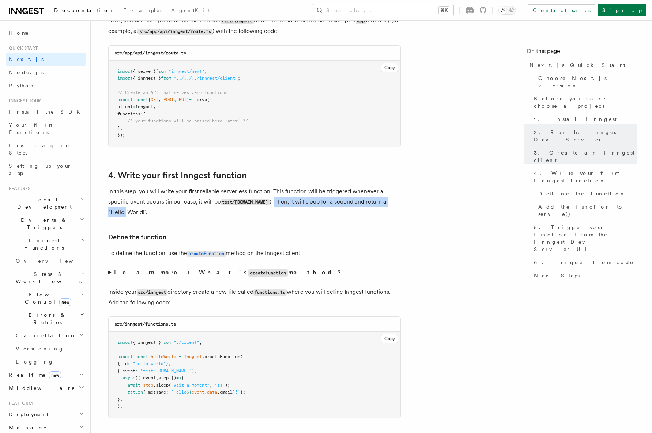
scroll to position [1200, 0]
drag, startPoint x: 172, startPoint y: 272, endPoint x: 255, endPoint y: 272, distance: 82.6
click at [255, 272] on summary "Learn more: What is createFunction method?" at bounding box center [254, 272] width 293 height 11
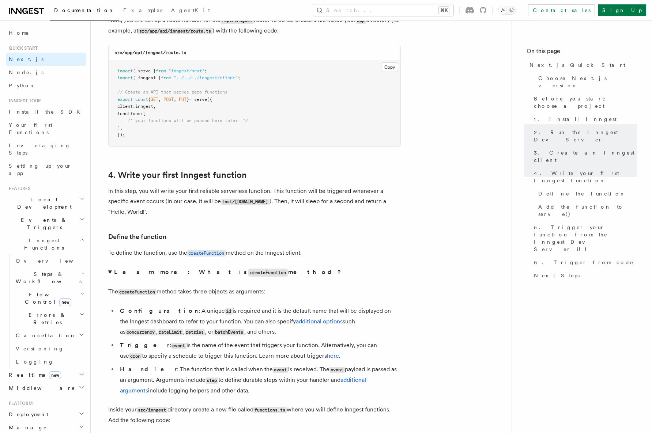
click at [226, 295] on p "The createFunction method takes three objects as arguments:" at bounding box center [254, 292] width 293 height 11
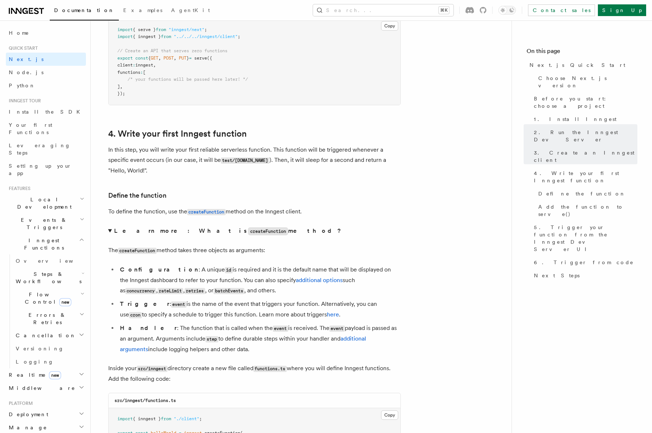
scroll to position [1244, 0]
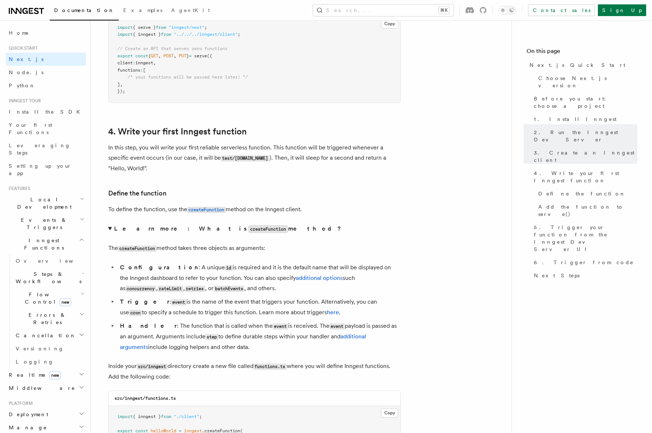
drag, startPoint x: 278, startPoint y: 248, endPoint x: 105, endPoint y: 248, distance: 172.2
click at [173, 265] on li "Configuration : A unique id is required and it is the default name that will be…" at bounding box center [259, 278] width 283 height 31
drag, startPoint x: 158, startPoint y: 267, endPoint x: 221, endPoint y: 292, distance: 68.1
click at [221, 292] on li "Configuration : A unique id is required and it is the default name that will be…" at bounding box center [259, 278] width 283 height 31
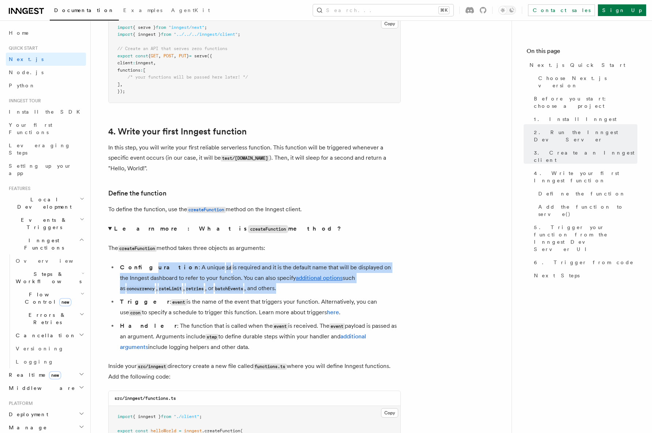
drag, startPoint x: 221, startPoint y: 292, endPoint x: 136, endPoint y: 270, distance: 87.3
click at [136, 271] on li "Configuration : A unique id is required and it is the default name that will be…" at bounding box center [259, 278] width 283 height 31
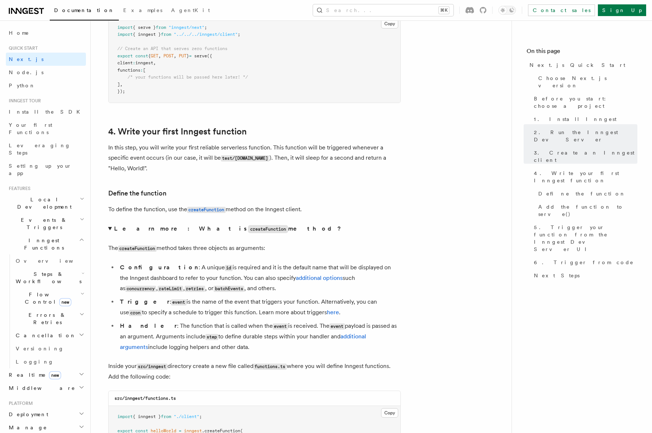
click at [182, 280] on li "Configuration : A unique id is required and it is the default name that will be…" at bounding box center [259, 278] width 283 height 31
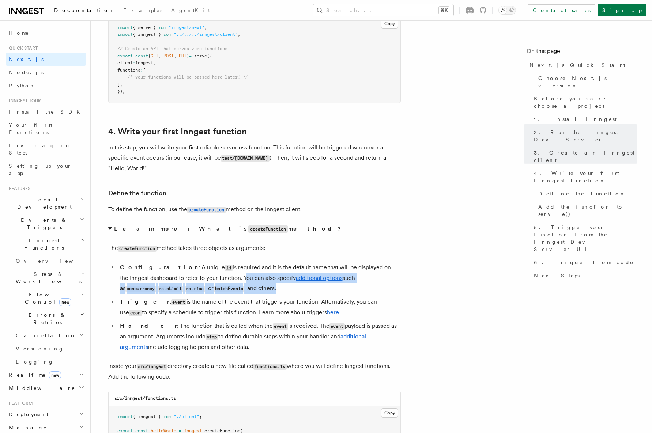
drag, startPoint x: 212, startPoint y: 278, endPoint x: 224, endPoint y: 293, distance: 18.7
click at [224, 293] on li "Configuration : A unique id is required and it is the default name that will be…" at bounding box center [259, 278] width 283 height 31
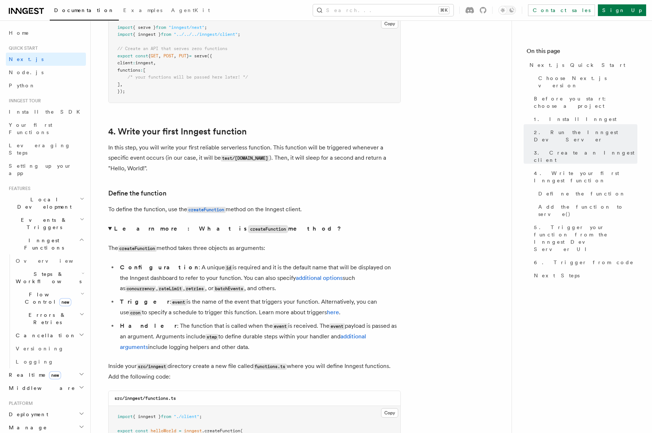
click at [233, 293] on li "Configuration : A unique id is required and it is the default name that will be…" at bounding box center [259, 278] width 283 height 31
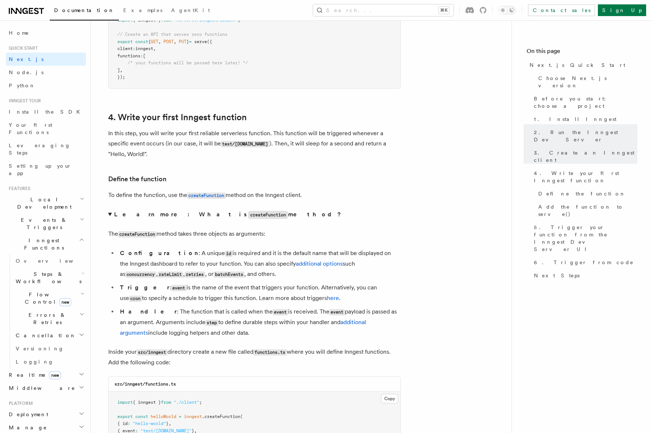
scroll to position [1258, 0]
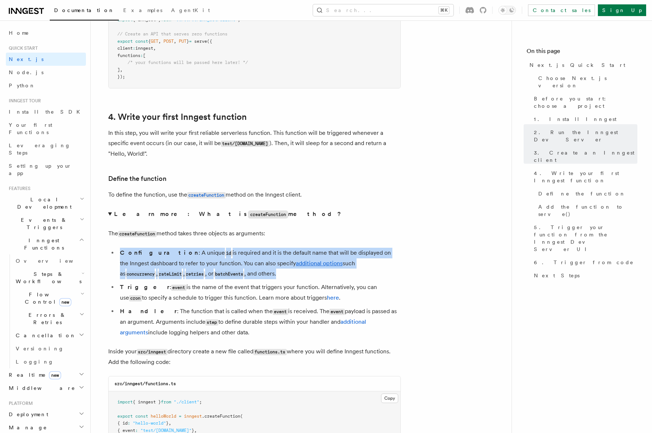
drag, startPoint x: 228, startPoint y: 279, endPoint x: 120, endPoint y: 256, distance: 110.9
click at [120, 257] on li "Configuration : A unique id is required and it is the default name that will be…" at bounding box center [259, 263] width 283 height 31
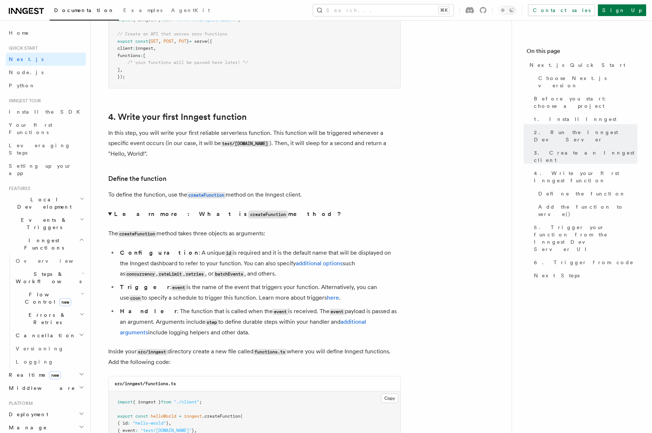
click at [197, 295] on li "Trigger : event is the name of the event that triggers your function. Alternati…" at bounding box center [259, 292] width 283 height 21
drag, startPoint x: 159, startPoint y: 289, endPoint x: 261, endPoint y: 290, distance: 102.0
click at [261, 290] on li "Trigger : event is the name of the event that triggers your function. Alternati…" at bounding box center [259, 292] width 283 height 21
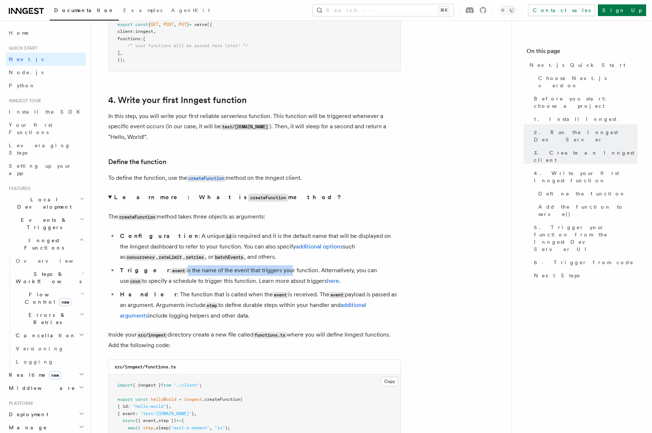
scroll to position [1283, 0]
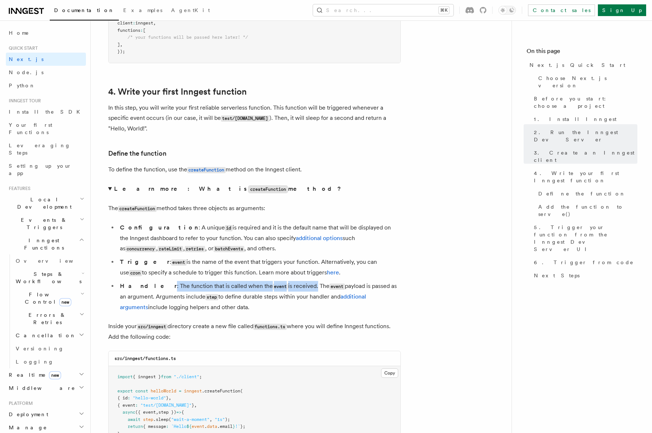
drag, startPoint x: 142, startPoint y: 283, endPoint x: 281, endPoint y: 286, distance: 139.7
click at [281, 286] on li "Handler : The function that is called when the event is received. The event pay…" at bounding box center [259, 296] width 283 height 31
click at [287, 286] on li "Handler : The function that is called when the event is received. The event pay…" at bounding box center [259, 296] width 283 height 31
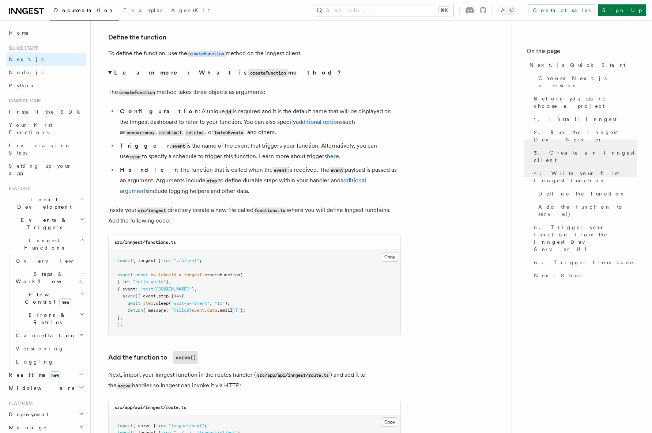
scroll to position [1401, 0]
click at [157, 277] on pre "import { inngest } from "./client" ; export const helloWorld = inngest .createF…" at bounding box center [255, 292] width 292 height 86
click at [191, 278] on pre "import { inngest } from "./client" ; export const helloWorld = inngest .createF…" at bounding box center [255, 292] width 292 height 86
click at [226, 259] on pre "import { inngest } from "./client" ; export const helloWorld = inngest .createF…" at bounding box center [255, 292] width 292 height 86
click at [392, 257] on button "Copy Copied" at bounding box center [389, 257] width 17 height 10
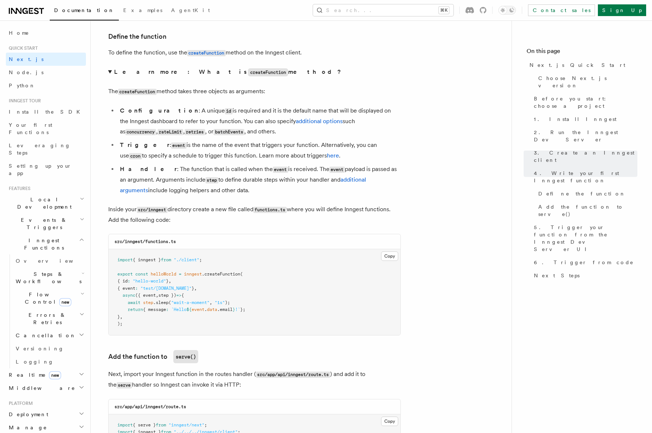
click at [264, 312] on pre "import { inngest } from "./client" ; export const helloWorld = inngest .createF…" at bounding box center [255, 292] width 292 height 86
click at [239, 305] on pre "import { inngest } from "./client" ; export const helloWorld = inngest .createF…" at bounding box center [255, 292] width 292 height 86
click at [283, 322] on pre "import { inngest } from "./client" ; export const helloWorld = inngest .createF…" at bounding box center [255, 292] width 292 height 86
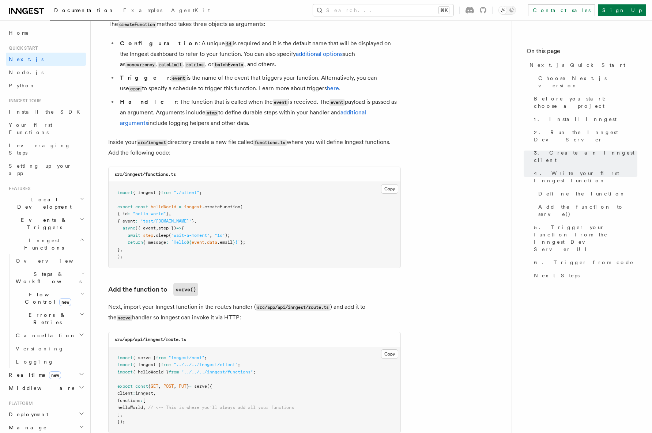
scroll to position [1480, 0]
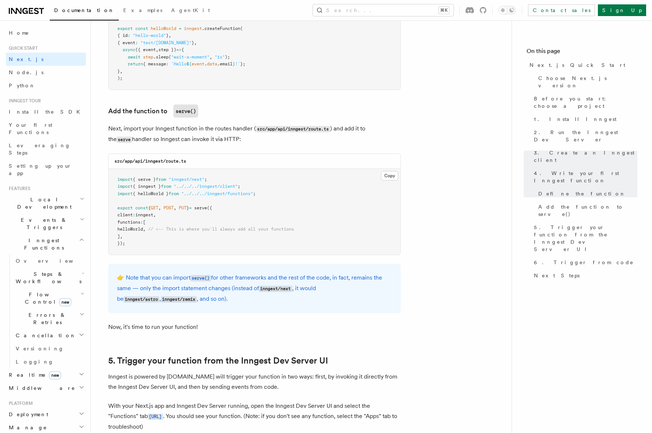
scroll to position [1652, 0]
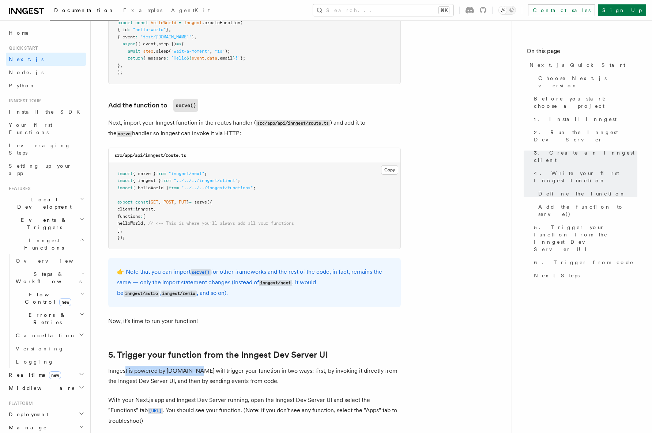
drag, startPoint x: 125, startPoint y: 372, endPoint x: 194, endPoint y: 375, distance: 69.2
click at [194, 374] on p "Inngest is powered by [DOMAIN_NAME] will trigger your function in two ways: fir…" at bounding box center [254, 376] width 293 height 20
click at [194, 375] on p "Inngest is powered by [DOMAIN_NAME] will trigger your function in two ways: fir…" at bounding box center [254, 376] width 293 height 20
drag, startPoint x: 185, startPoint y: 373, endPoint x: 292, endPoint y: 374, distance: 106.4
click at [292, 374] on p "Inngest is powered by [DOMAIN_NAME] will trigger your function in two ways: fir…" at bounding box center [254, 376] width 293 height 20
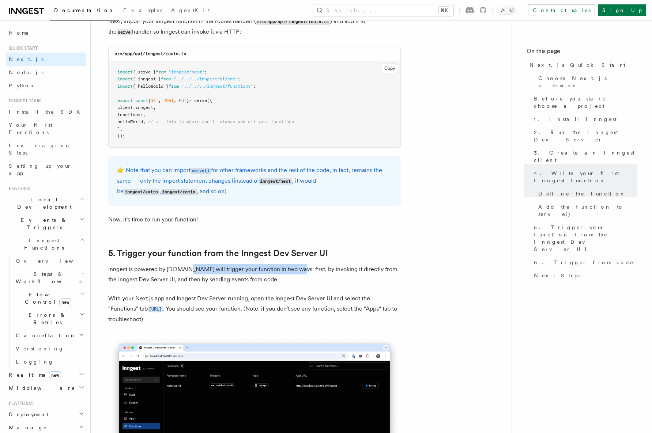
scroll to position [1754, 0]
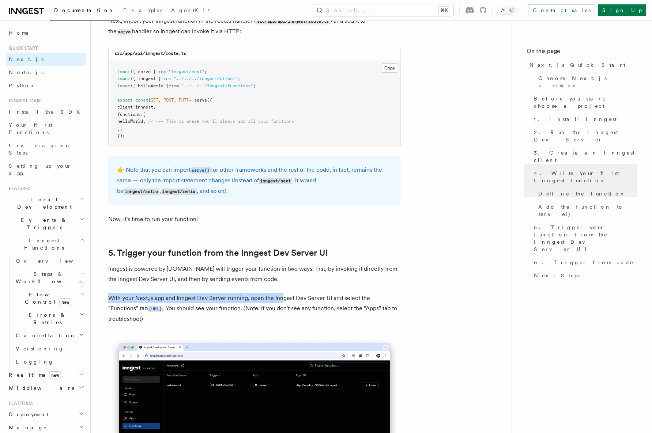
drag, startPoint x: 109, startPoint y: 299, endPoint x: 282, endPoint y: 297, distance: 172.2
click at [282, 297] on p "With your Next.js app and Inngest Dev Server running, open the Inngest Dev Serv…" at bounding box center [254, 308] width 293 height 31
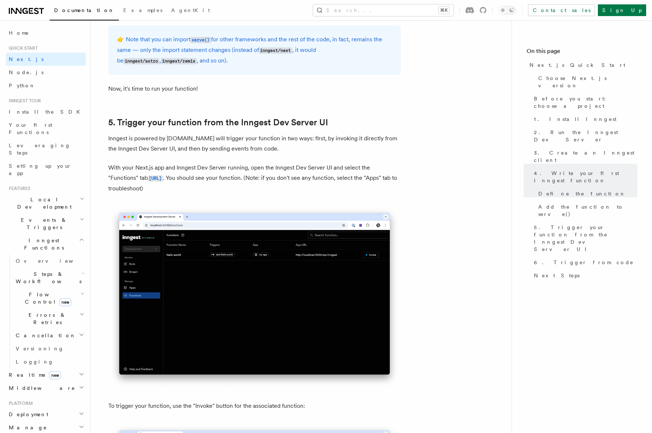
scroll to position [1886, 0]
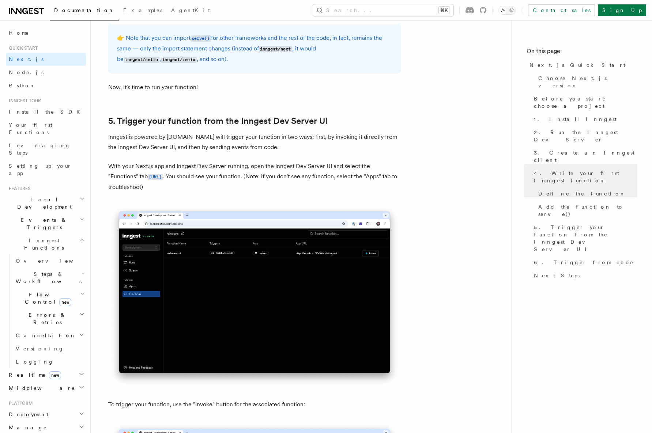
drag, startPoint x: 206, startPoint y: 175, endPoint x: 283, endPoint y: 177, distance: 76.8
click at [284, 177] on p "With your Next.js app and Inngest Dev Server running, open the Inngest Dev Serv…" at bounding box center [254, 176] width 293 height 31
drag, startPoint x: 204, startPoint y: 176, endPoint x: 342, endPoint y: 190, distance: 138.3
click at [342, 190] on p "With your Next.js app and Inngest Dev Server running, open the Inngest Dev Serv…" at bounding box center [254, 176] width 293 height 31
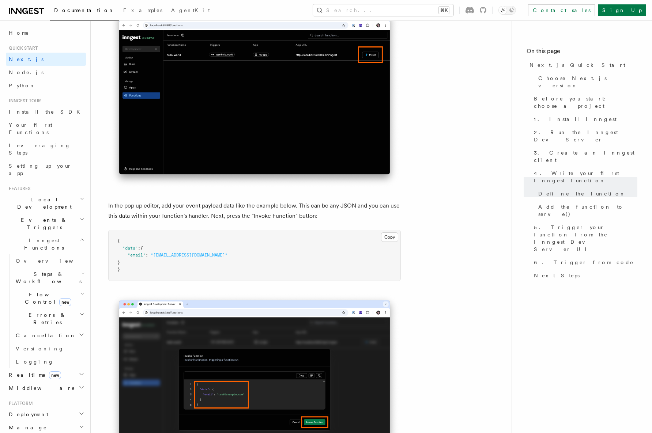
scroll to position [2300, 0]
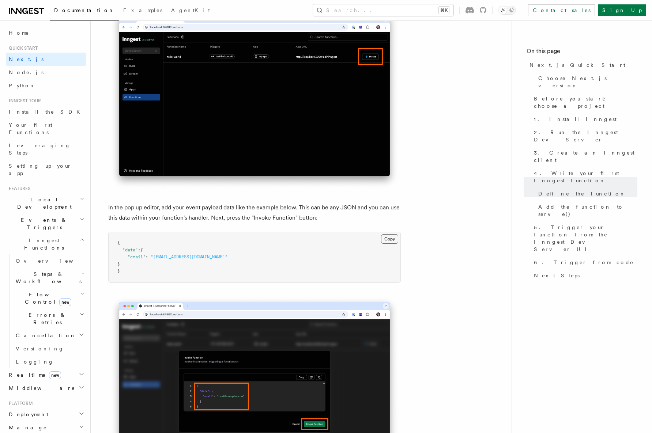
click at [391, 240] on button "Copy Copied" at bounding box center [389, 239] width 17 height 10
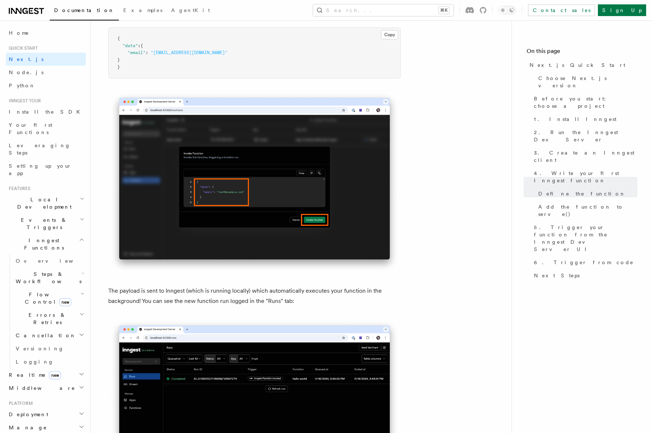
scroll to position [2530, 0]
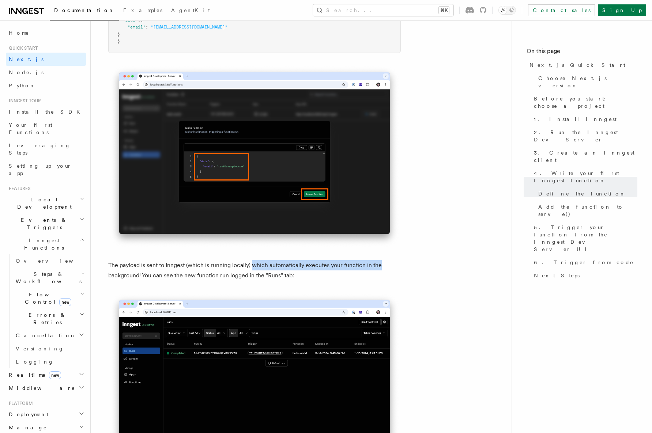
drag, startPoint x: 252, startPoint y: 265, endPoint x: 380, endPoint y: 269, distance: 128.4
click at [380, 269] on p "The payload is sent to Inngest (which is running locally) which automatically e…" at bounding box center [254, 270] width 293 height 20
click at [359, 272] on p "The payload is sent to Inngest (which is running locally) which automatically e…" at bounding box center [254, 270] width 293 height 20
drag, startPoint x: 305, startPoint y: 276, endPoint x: 168, endPoint y: 276, distance: 136.8
click at [168, 276] on p "The payload is sent to Inngest (which is running locally) which automatically e…" at bounding box center [254, 270] width 293 height 20
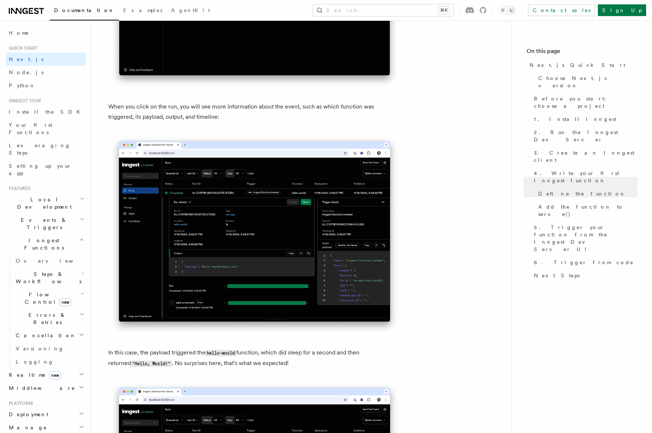
scroll to position [2934, 0]
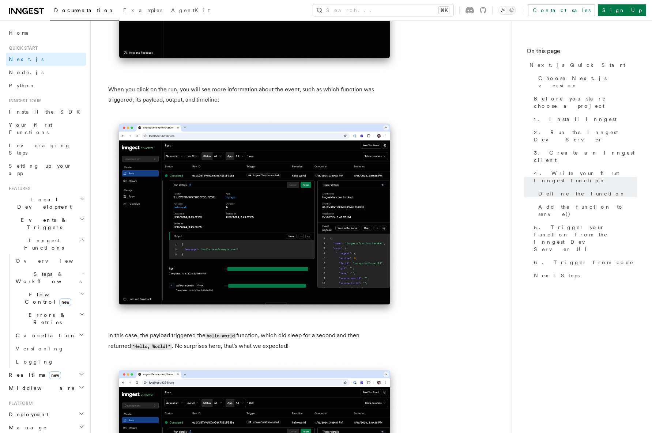
click at [188, 334] on p "In this case, the payload triggered the hello-world function, which did sleep f…" at bounding box center [254, 341] width 293 height 21
click at [222, 340] on p "In this case, the payload triggered the hello-world function, which did sleep f…" at bounding box center [254, 341] width 293 height 21
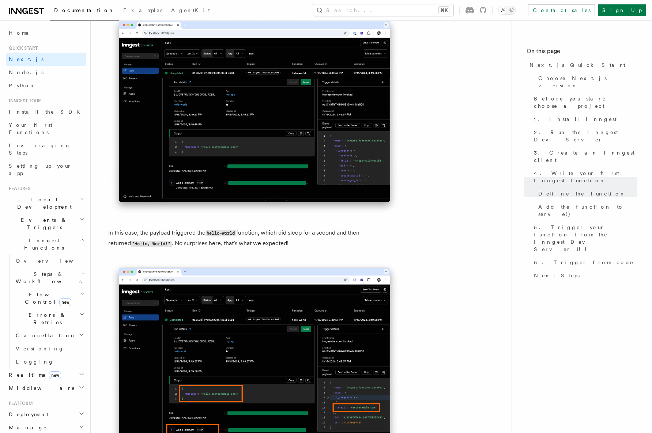
scroll to position [3037, 0]
click at [301, 227] on p "In this case, the payload triggered the hello-world function, which did sleep f…" at bounding box center [254, 237] width 293 height 21
click at [301, 241] on p "In this case, the payload triggered the hello-world function, which did sleep f…" at bounding box center [254, 237] width 293 height 21
drag, startPoint x: 301, startPoint y: 241, endPoint x: 133, endPoint y: 232, distance: 168.1
click at [133, 232] on p "In this case, the payload triggered the hello-world function, which did sleep f…" at bounding box center [254, 237] width 293 height 21
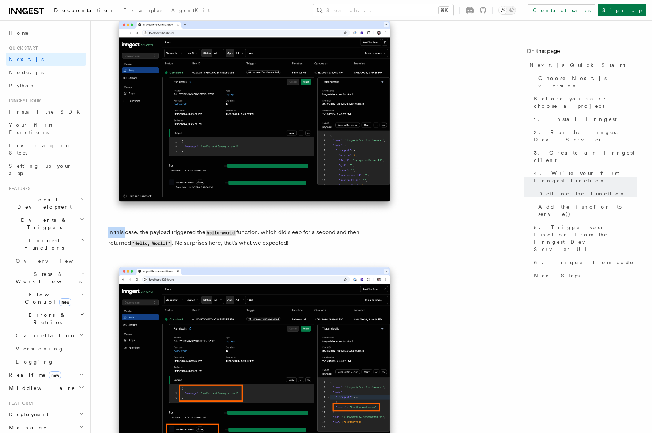
click at [202, 239] on p "In this case, the payload triggered the hello-world function, which did sleep f…" at bounding box center [254, 237] width 293 height 21
click at [259, 242] on p "In this case, the payload triggered the hello-world function, which did sleep f…" at bounding box center [254, 237] width 293 height 21
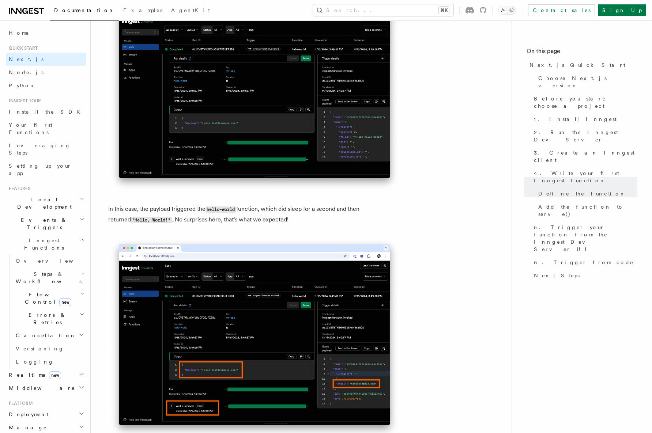
scroll to position [3061, 0]
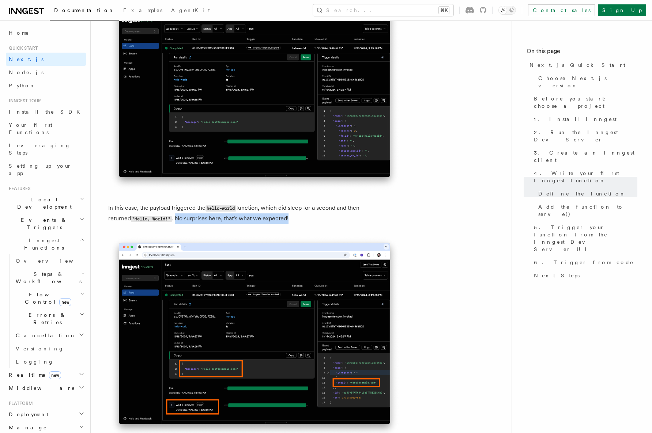
drag, startPoint x: 154, startPoint y: 219, endPoint x: 290, endPoint y: 218, distance: 136.4
click at [290, 218] on p "In this case, the payload triggered the hello-world function, which did sleep f…" at bounding box center [254, 213] width 293 height 21
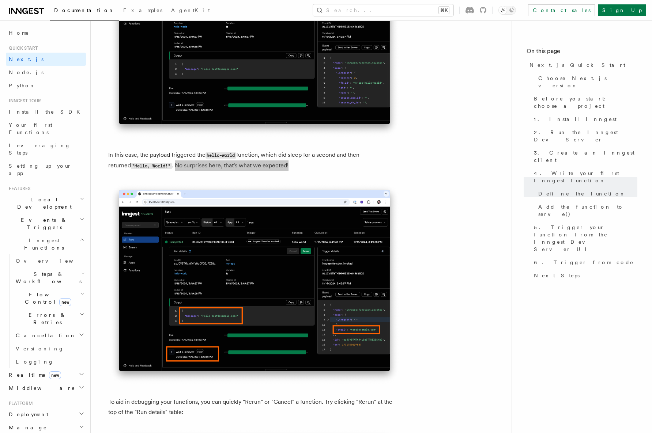
scroll to position [3117, 0]
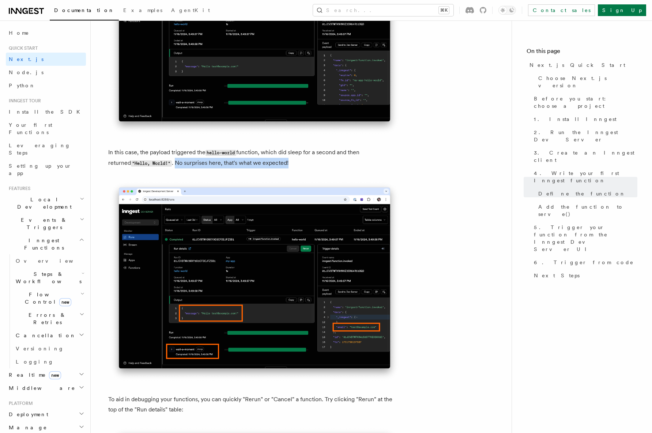
click at [170, 349] on img at bounding box center [254, 281] width 293 height 202
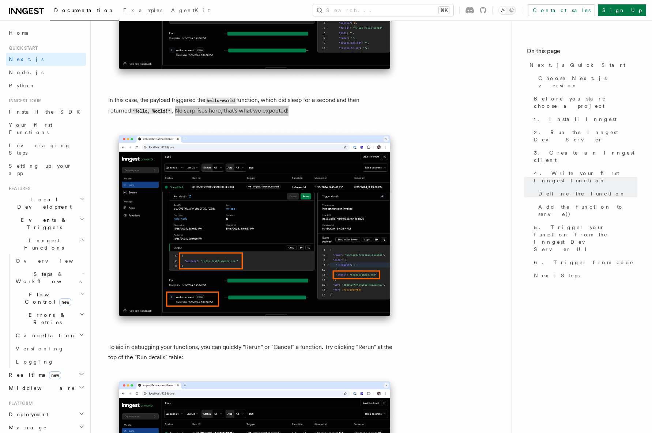
scroll to position [3179, 0]
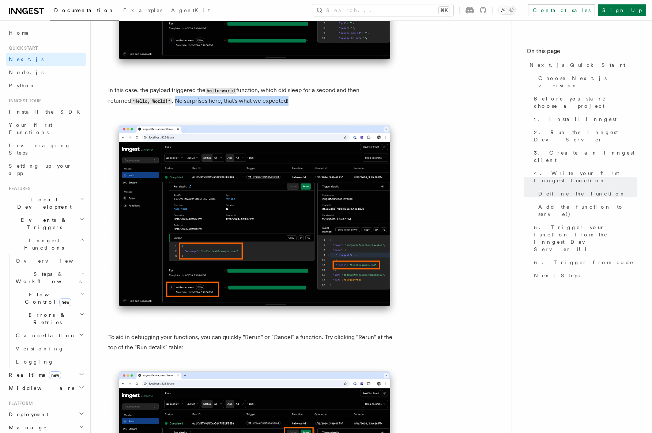
click at [145, 338] on p "To aid in debugging your functions, you can quickly "Rerun" or "Cancel" a funct…" at bounding box center [254, 342] width 293 height 20
click at [188, 338] on p "To aid in debugging your functions, you can quickly "Rerun" or "Cancel" a funct…" at bounding box center [254, 342] width 293 height 20
drag, startPoint x: 199, startPoint y: 338, endPoint x: 279, endPoint y: 338, distance: 80.1
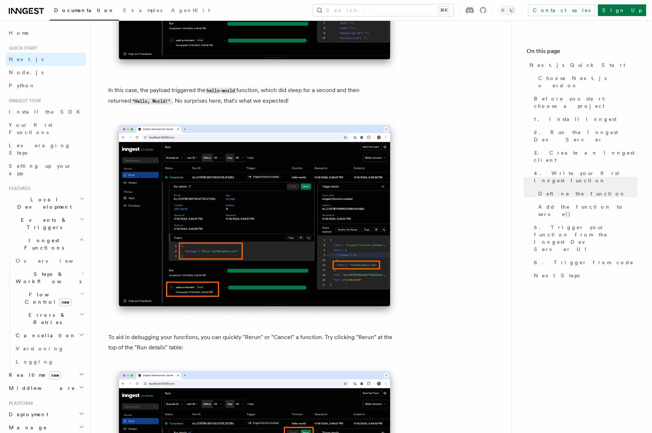
click at [281, 338] on p "To aid in debugging your functions, you can quickly "Rerun" or "Cancel" a funct…" at bounding box center [254, 342] width 293 height 20
click at [279, 338] on p "To aid in debugging your functions, you can quickly "Rerun" or "Cancel" a funct…" at bounding box center [254, 342] width 293 height 20
click at [302, 338] on p "To aid in debugging your functions, you can quickly "Rerun" or "Cancel" a funct…" at bounding box center [254, 342] width 293 height 20
click at [329, 338] on p "To aid in debugging your functions, you can quickly "Rerun" or "Cancel" a funct…" at bounding box center [254, 342] width 293 height 20
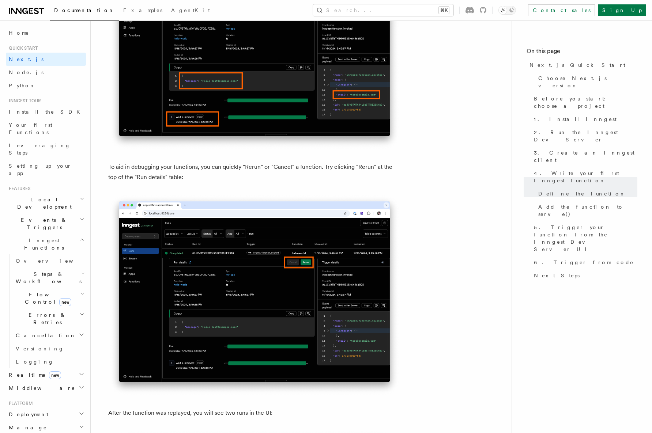
scroll to position [3356, 0]
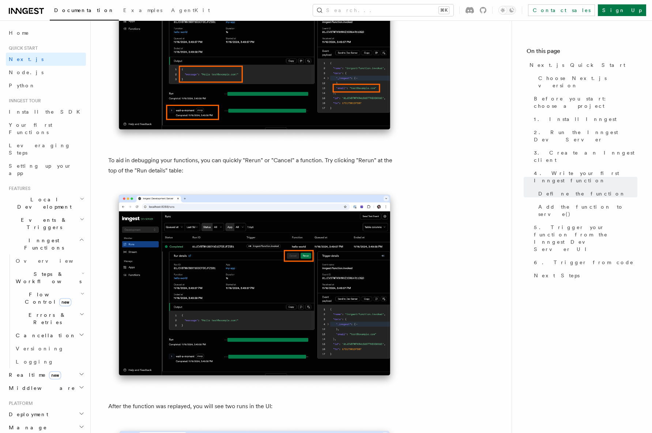
click at [239, 160] on p "To aid in debugging your functions, you can quickly "Rerun" or "Cancel" a funct…" at bounding box center [254, 165] width 293 height 20
click at [311, 172] on p "To aid in debugging your functions, you can quickly "Rerun" or "Cancel" a funct…" at bounding box center [254, 165] width 293 height 20
click at [256, 163] on p "To aid in debugging your functions, you can quickly "Rerun" or "Cancel" a funct…" at bounding box center [254, 165] width 293 height 20
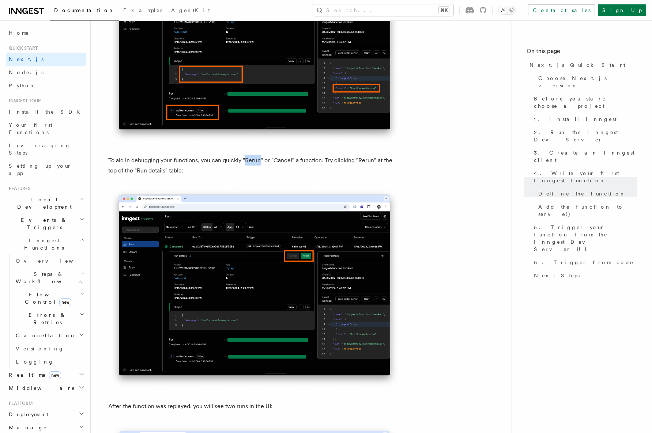
click at [256, 163] on p "To aid in debugging your functions, you can quickly "Rerun" or "Cancel" a funct…" at bounding box center [254, 165] width 293 height 20
click at [312, 174] on p "To aid in debugging your functions, you can quickly "Rerun" or "Cancel" a funct…" at bounding box center [254, 165] width 293 height 20
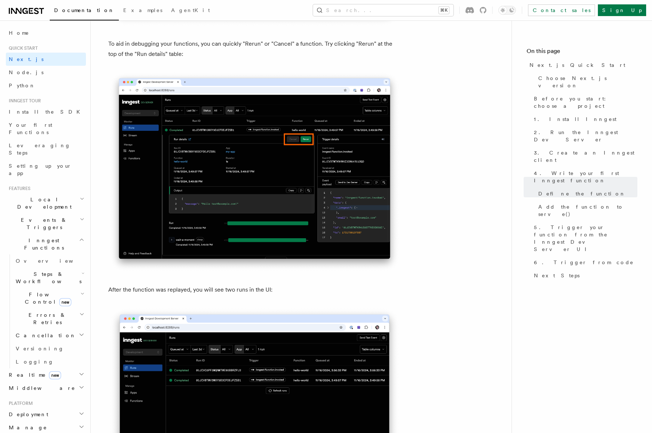
scroll to position [3473, 0]
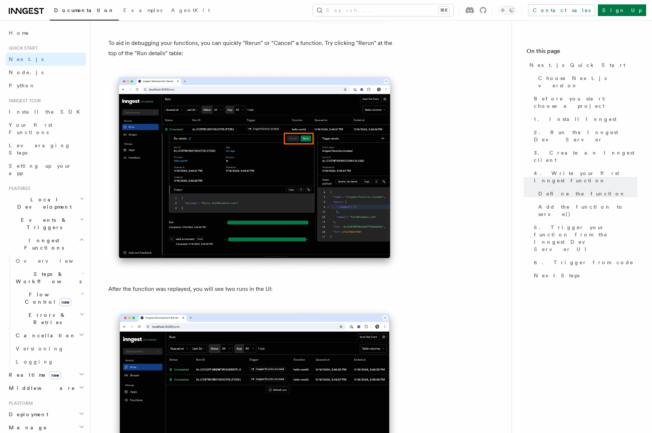
click at [240, 291] on p "After the function was replayed, you will see two runs in the UI:" at bounding box center [254, 289] width 293 height 10
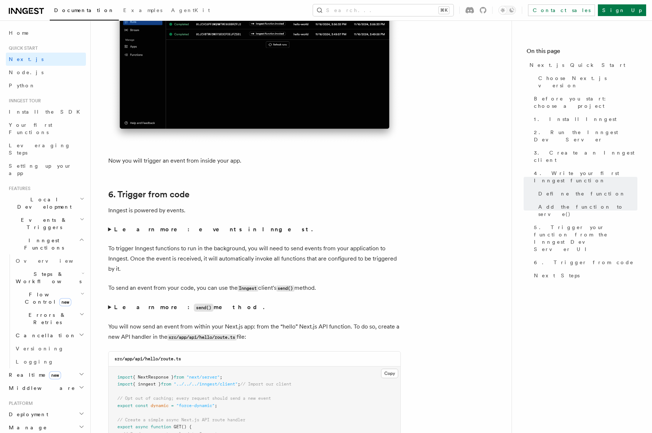
scroll to position [3823, 0]
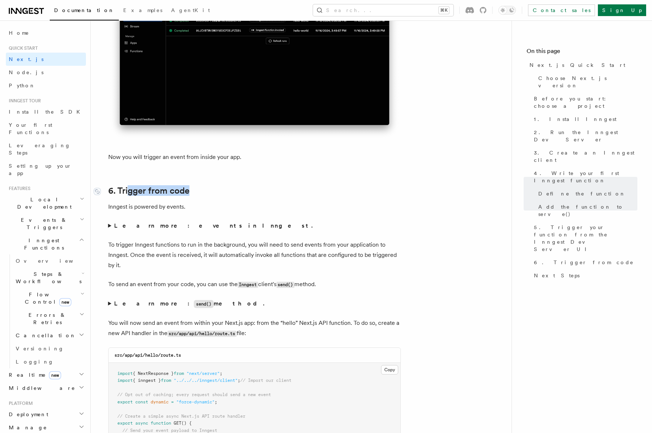
drag, startPoint x: 193, startPoint y: 188, endPoint x: 129, endPoint y: 188, distance: 64.4
click at [129, 188] on h2 "6. Trigger from code" at bounding box center [254, 191] width 293 height 10
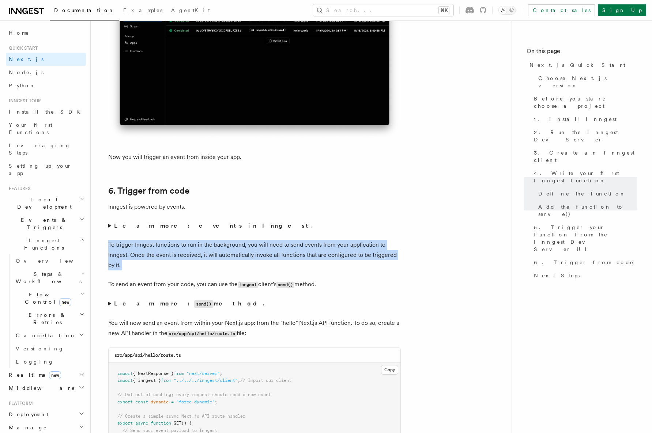
drag, startPoint x: 108, startPoint y: 245, endPoint x: 207, endPoint y: 270, distance: 102.3
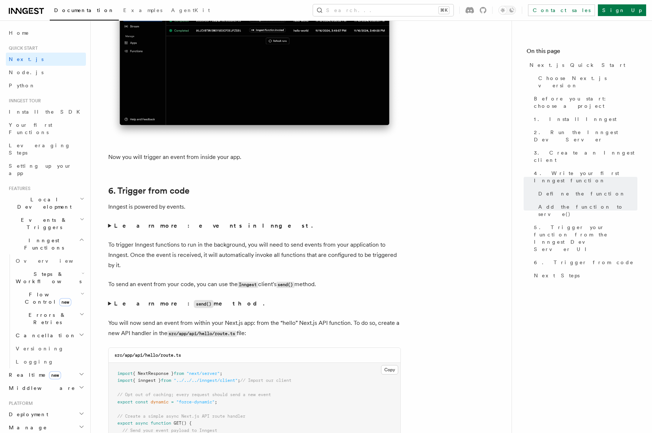
drag, startPoint x: 329, startPoint y: 284, endPoint x: 317, endPoint y: 284, distance: 11.3
click at [320, 284] on p "To send an event from your code, you can use the Inngest client's send() method." at bounding box center [254, 284] width 293 height 11
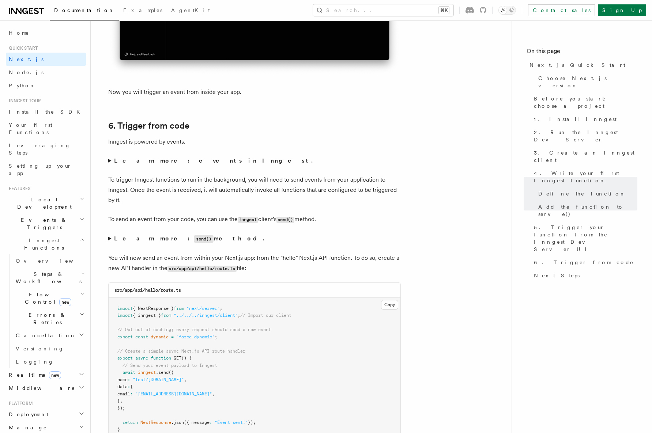
scroll to position [3889, 0]
drag, startPoint x: 252, startPoint y: 314, endPoint x: 305, endPoint y: 314, distance: 53.0
click at [305, 314] on pre "import { NextResponse } from "next/server" ; import { inngest } from "../../../…" at bounding box center [255, 368] width 292 height 143
click at [304, 314] on pre "import { NextResponse } from "next/server" ; import { inngest } from "../../../…" at bounding box center [255, 368] width 292 height 143
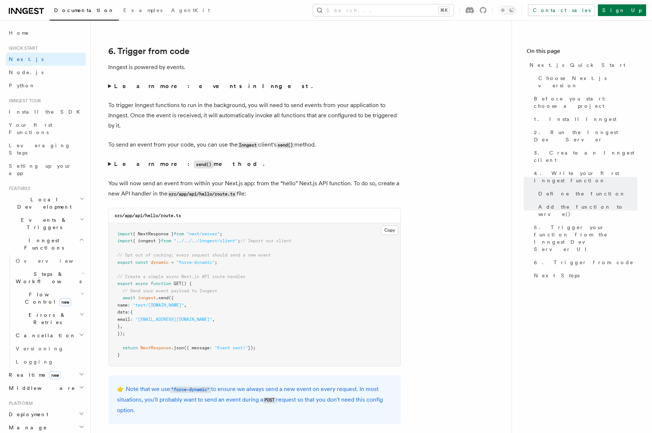
scroll to position [3963, 0]
click at [248, 324] on pre "import { NextResponse } from "next/server" ; import { inngest } from "../../../…" at bounding box center [255, 294] width 292 height 143
click at [389, 230] on button "Copy Copied" at bounding box center [389, 230] width 17 height 10
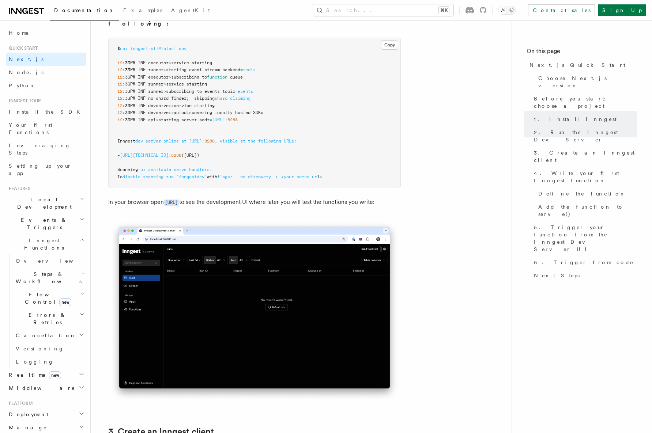
scroll to position [635, 0]
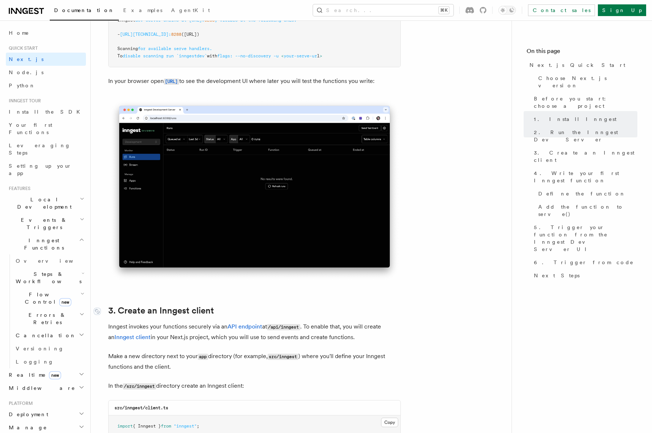
click at [186, 314] on link "3. Create an Inngest client" at bounding box center [161, 311] width 106 height 10
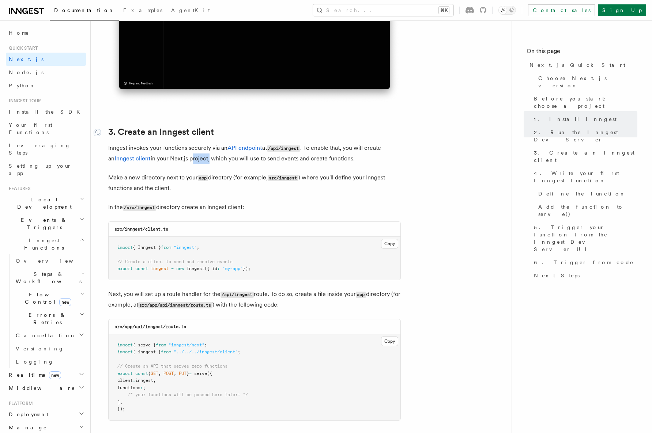
scroll to position [1018, 0]
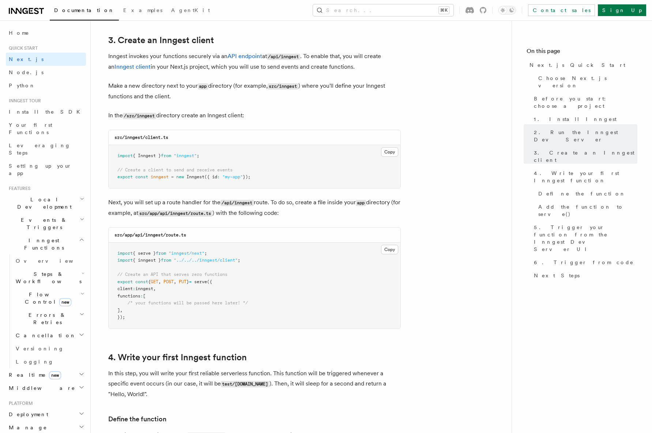
click at [349, 286] on pre "import { serve } from "inngest/next" ; import { inngest } from "../../../innges…" at bounding box center [255, 286] width 292 height 86
click at [267, 252] on pre "import { serve } from "inngest/next" ; import { inngest } from "../../../innges…" at bounding box center [255, 286] width 292 height 86
click at [244, 263] on pre "import { serve } from "inngest/next" ; import { inngest } from "../../../innges…" at bounding box center [255, 286] width 292 height 86
click at [228, 260] on span ""../../../inngest/client"" at bounding box center [206, 260] width 64 height 5
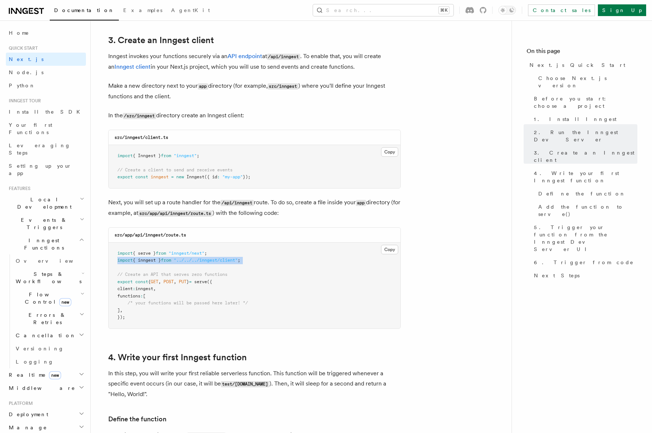
click at [228, 260] on span ""../../../inngest/client"" at bounding box center [206, 260] width 64 height 5
click at [249, 260] on pre "import { serve } from "inngest/next" ; import { inngest } from "../../../innges…" at bounding box center [255, 286] width 292 height 86
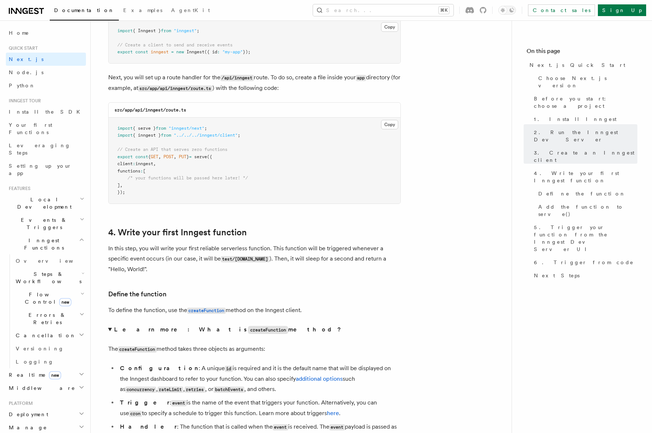
scroll to position [1146, 0]
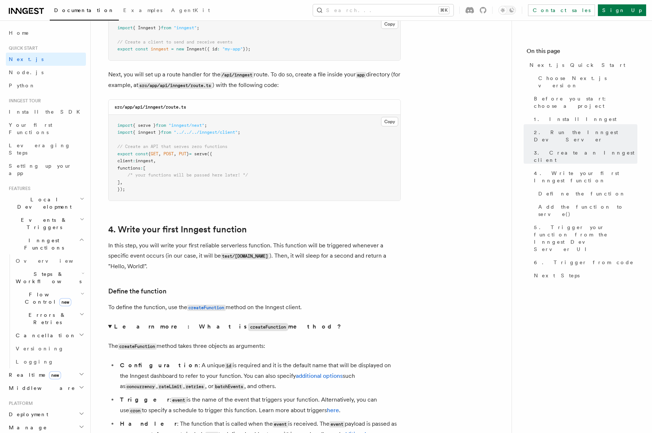
drag, startPoint x: 140, startPoint y: 9, endPoint x: 236, endPoint y: 425, distance: 426.7
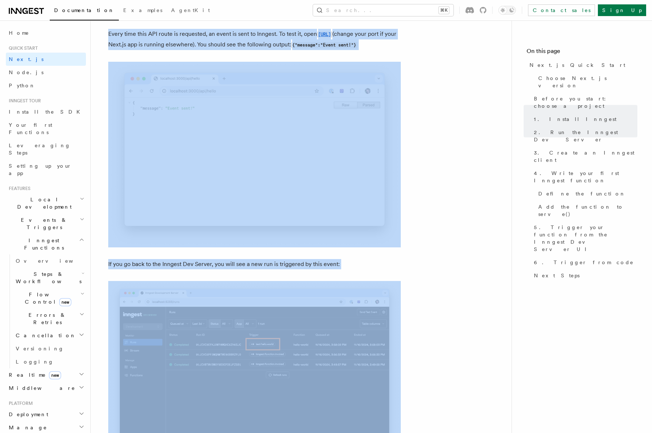
scroll to position [4770, 0]
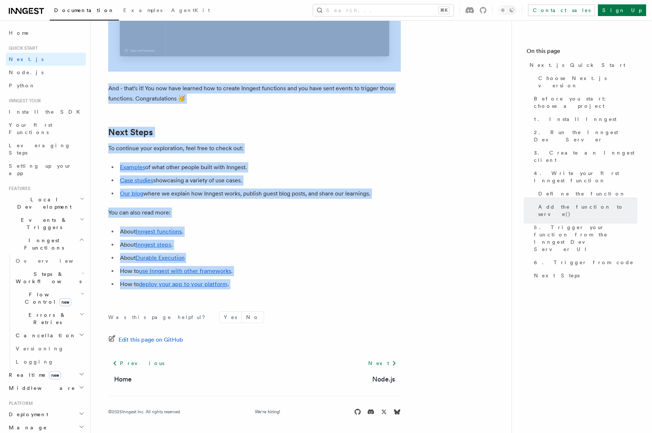
drag, startPoint x: 106, startPoint y: 31, endPoint x: 436, endPoint y: 305, distance: 428.4
copy article "Quick start Next.js Quick Start In this tutorial you will add Inngest to a Next…"
